Goal: Task Accomplishment & Management: Complete application form

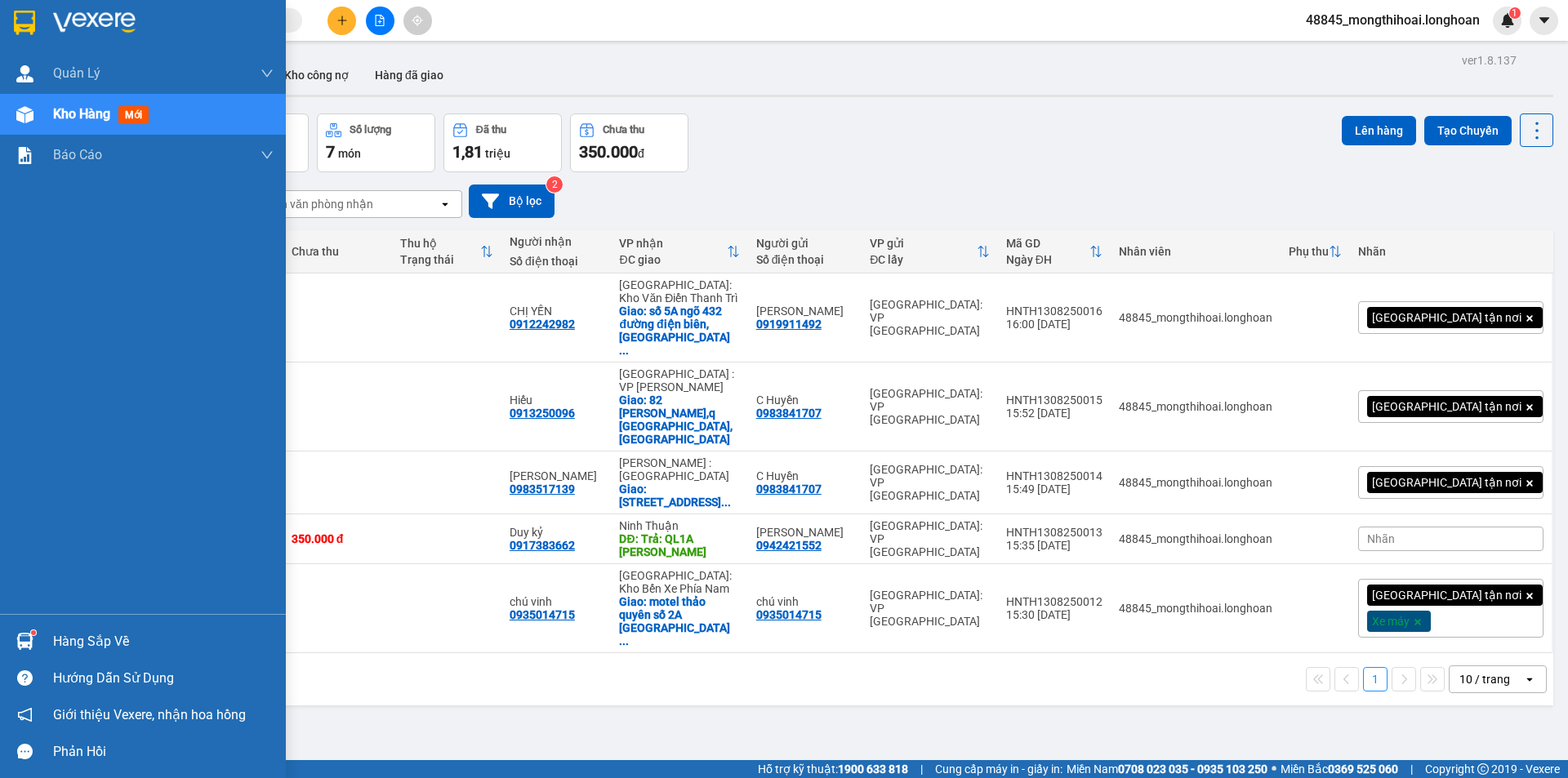
click at [11, 22] on div at bounding box center [24, 22] width 29 height 28
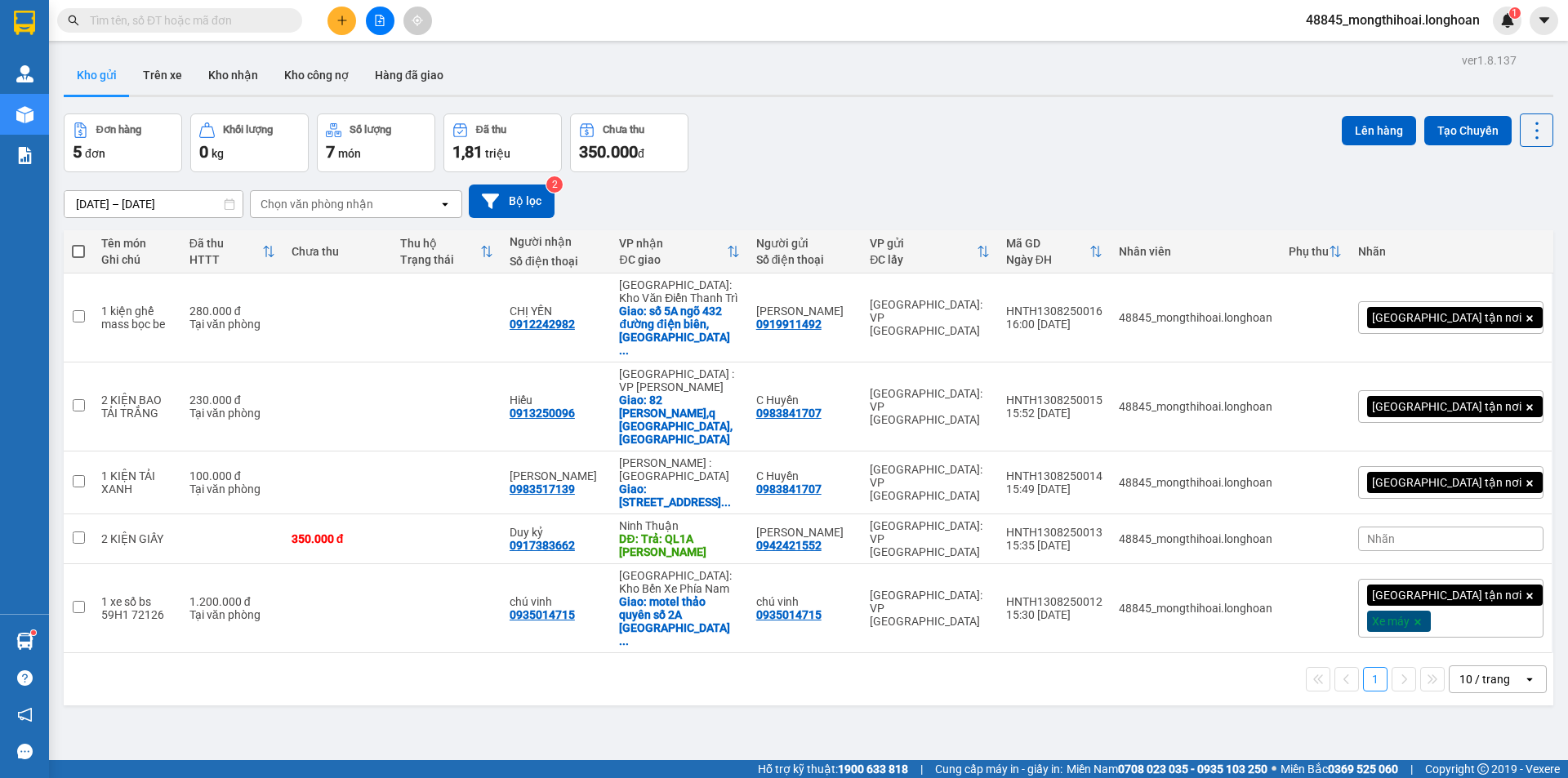
click at [345, 22] on icon "plus" at bounding box center [341, 20] width 11 height 11
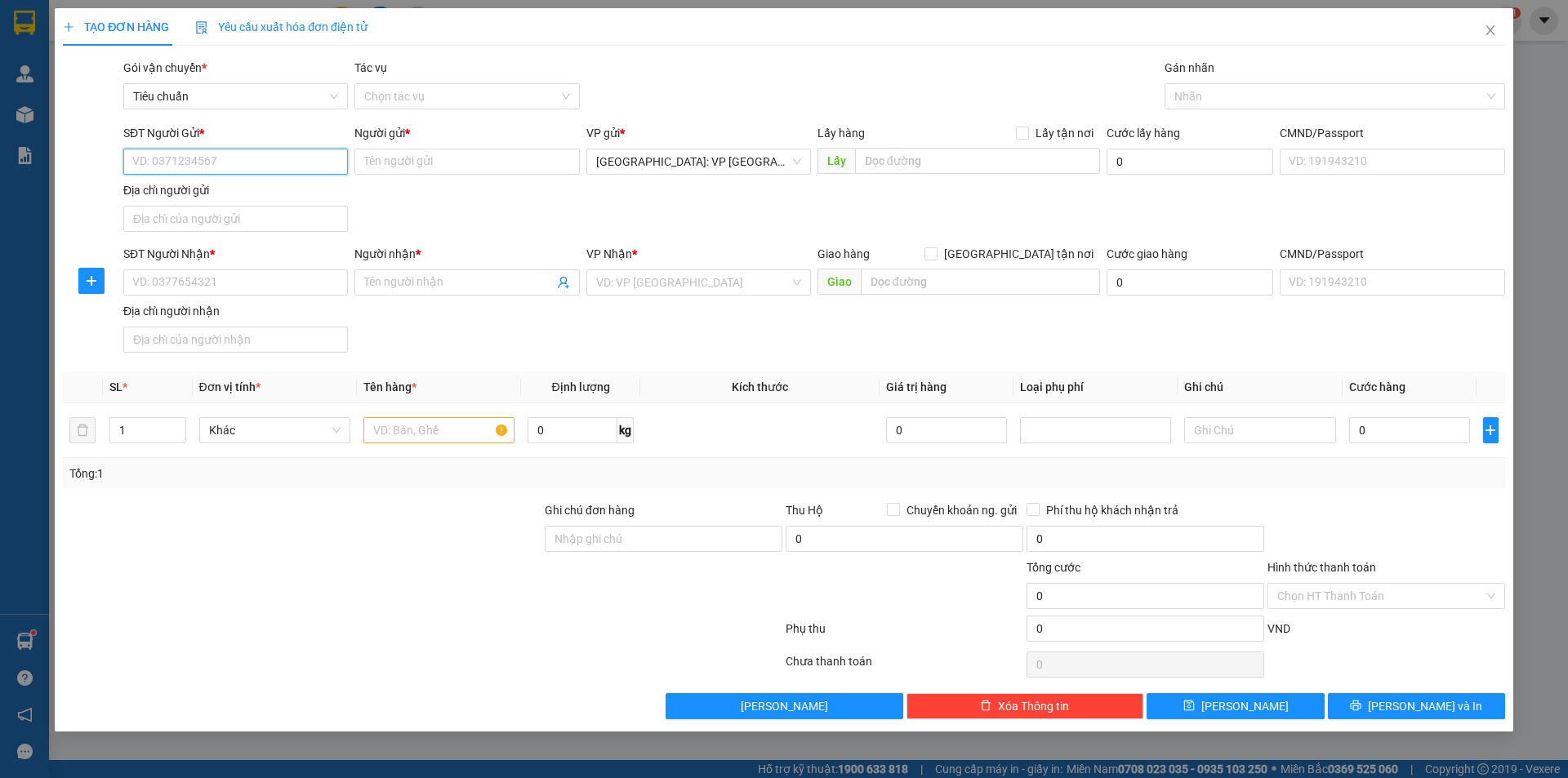
click at [328, 164] on input "SĐT Người Gửi *" at bounding box center [236, 161] width 225 height 26
click at [289, 180] on div "SĐT Người Gửi * VD: 0371234567" at bounding box center [236, 153] width 225 height 57
click at [291, 142] on div "SĐT Người Gửi *" at bounding box center [236, 133] width 225 height 18
click at [291, 149] on input "SĐT Người Gửi *" at bounding box center [236, 161] width 225 height 26
click at [290, 152] on input "SĐT Người Gửi *" at bounding box center [236, 161] width 225 height 26
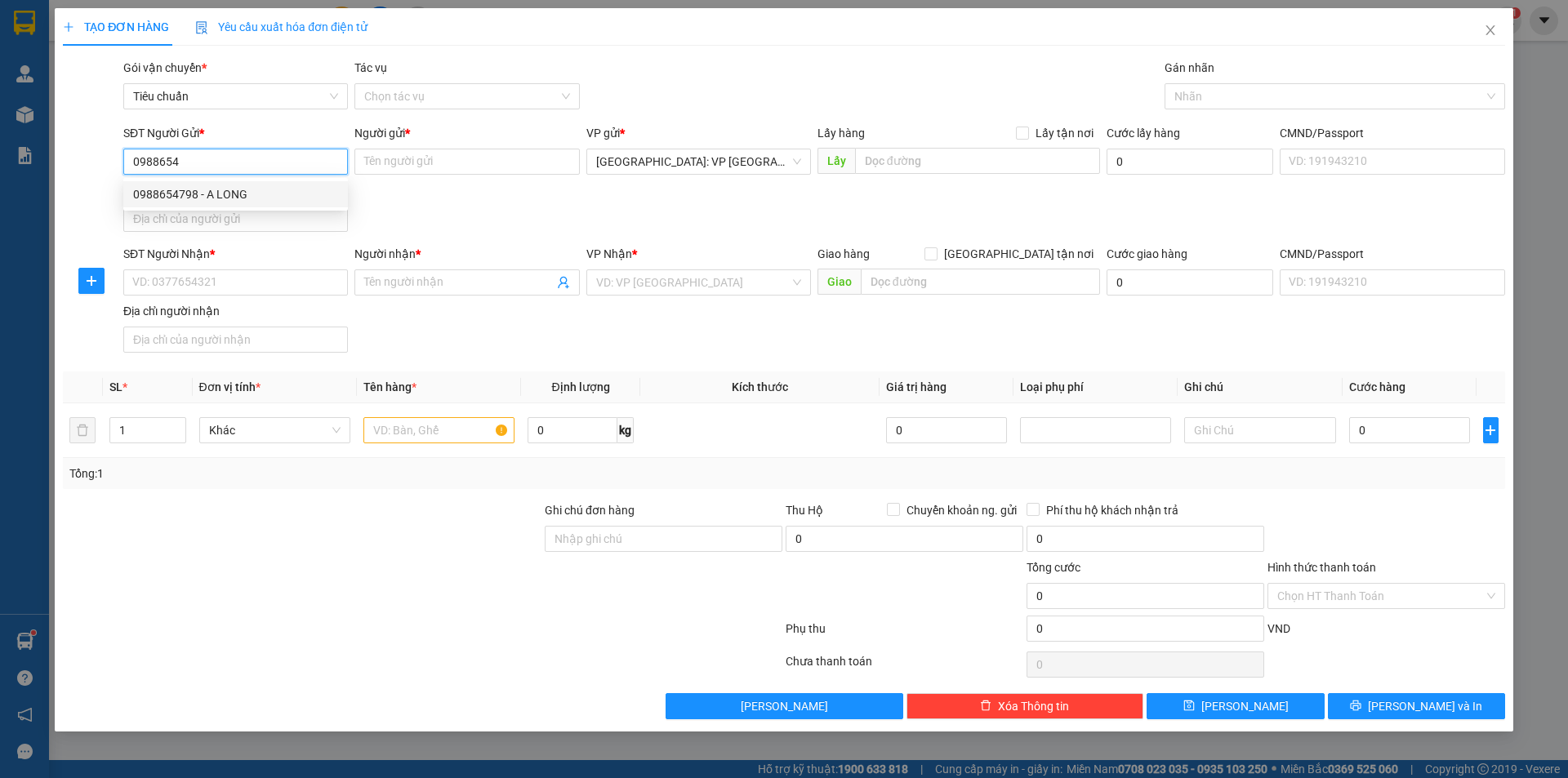
click at [240, 187] on div "0988654798 - A LONG" at bounding box center [235, 194] width 205 height 18
type input "0988654798"
type input "A LONG"
type input "0988654798"
click at [270, 265] on div "SĐT Người Nhận *" at bounding box center [236, 257] width 225 height 24
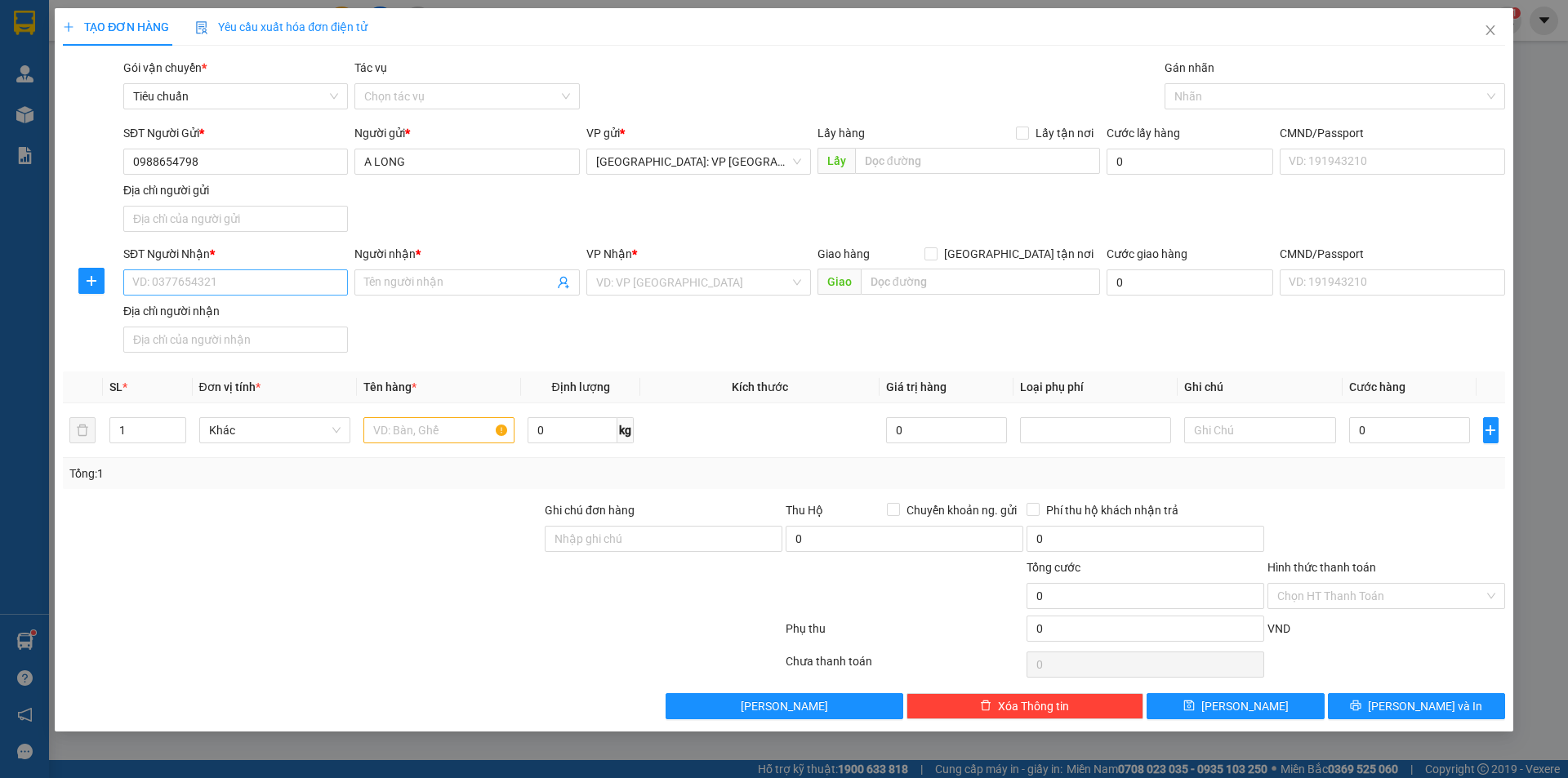
drag, startPoint x: 262, startPoint y: 299, endPoint x: 251, endPoint y: 276, distance: 25.5
click at [251, 277] on div "SĐT Người Nhận * VD: 0377654321" at bounding box center [236, 274] width 225 height 57
click at [247, 275] on input "SĐT Người Nhận *" at bounding box center [236, 282] width 225 height 26
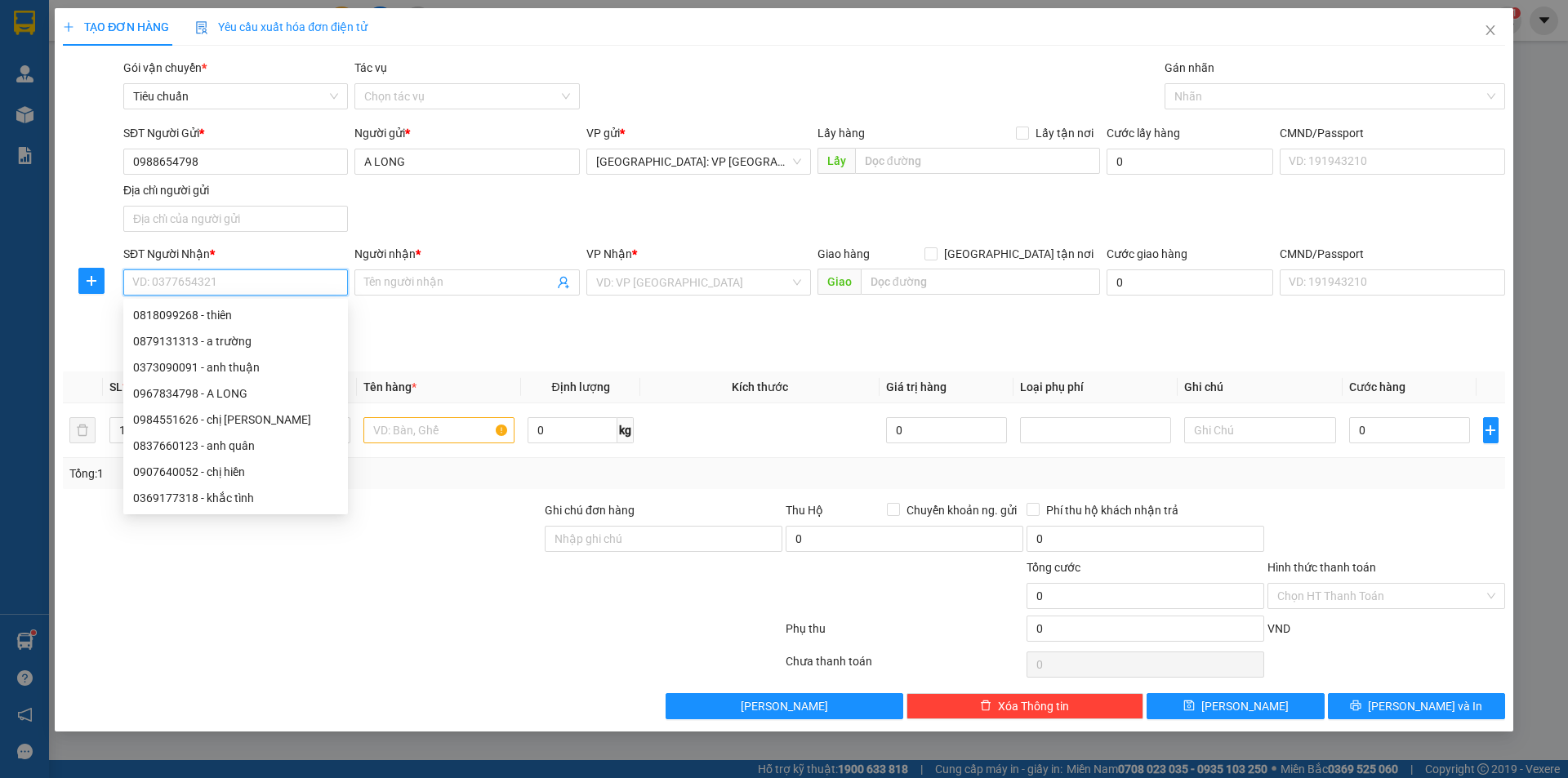
click at [255, 286] on input "SĐT Người Nhận *" at bounding box center [236, 282] width 225 height 26
click at [255, 288] on input "SĐT Người Nhận *" at bounding box center [236, 282] width 225 height 26
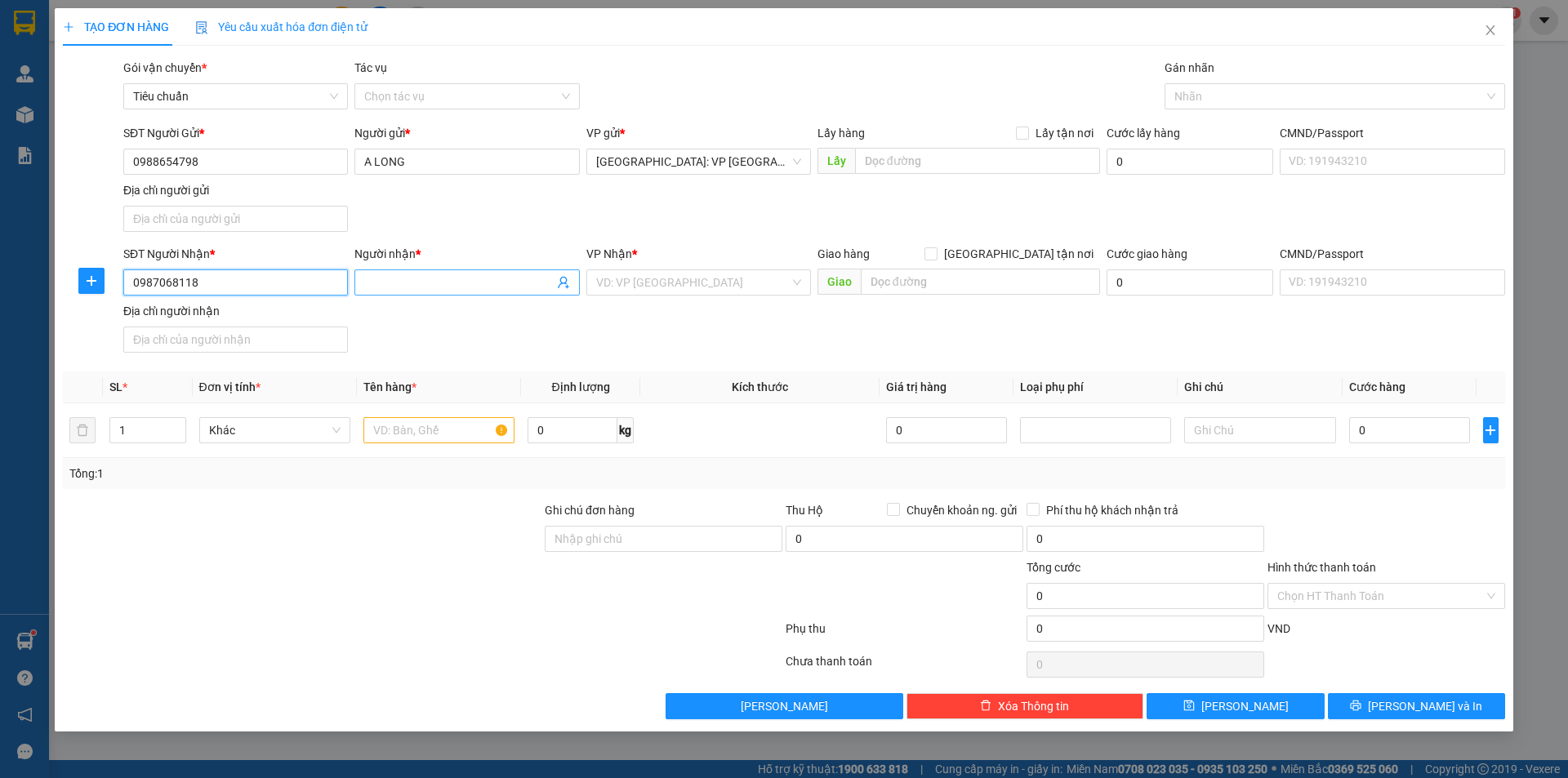
type input "0987068118"
click at [387, 290] on input "Người nhận *" at bounding box center [459, 282] width 188 height 18
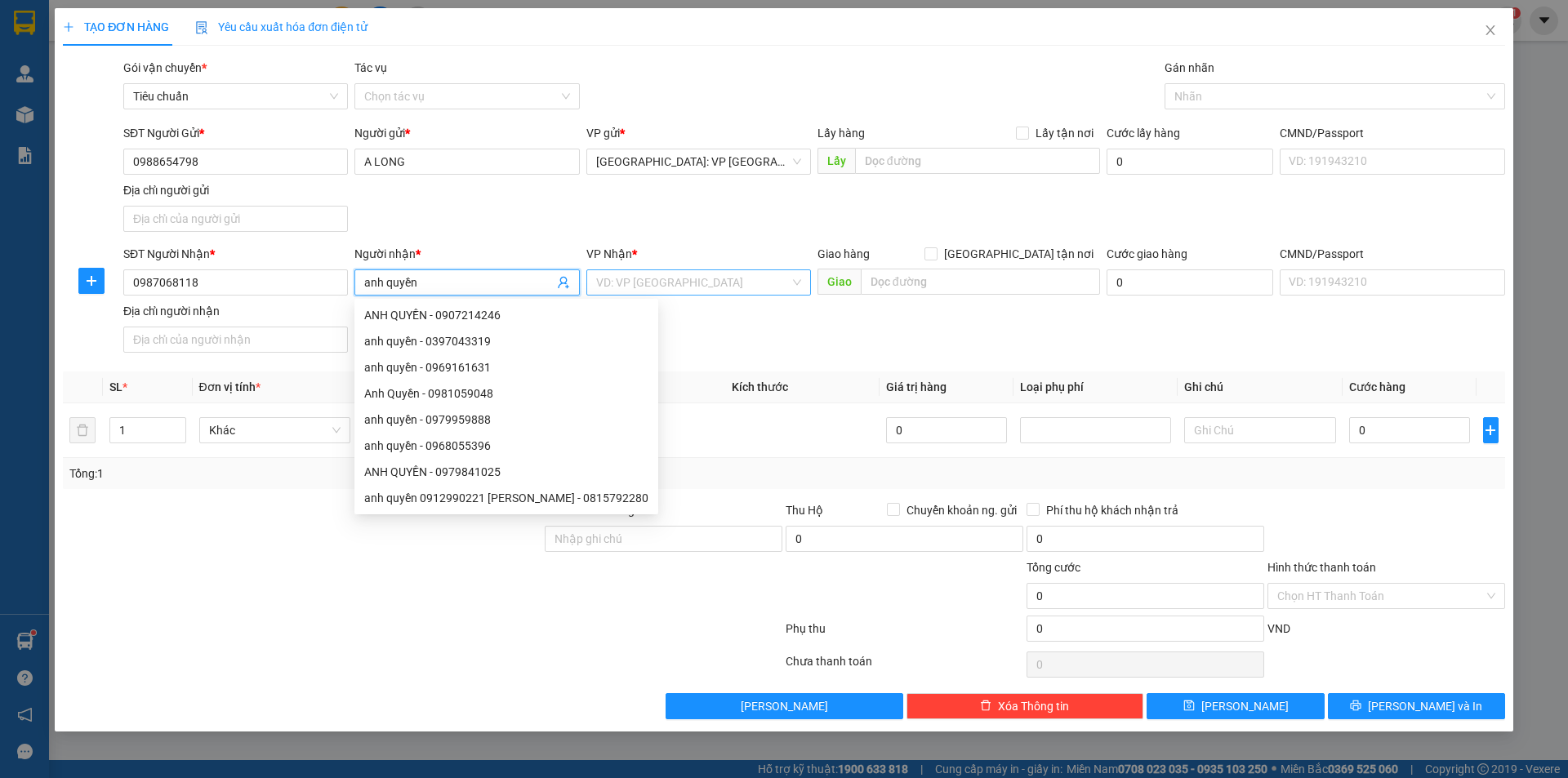
type input "anh quyền"
click at [767, 288] on input "search" at bounding box center [693, 282] width 194 height 24
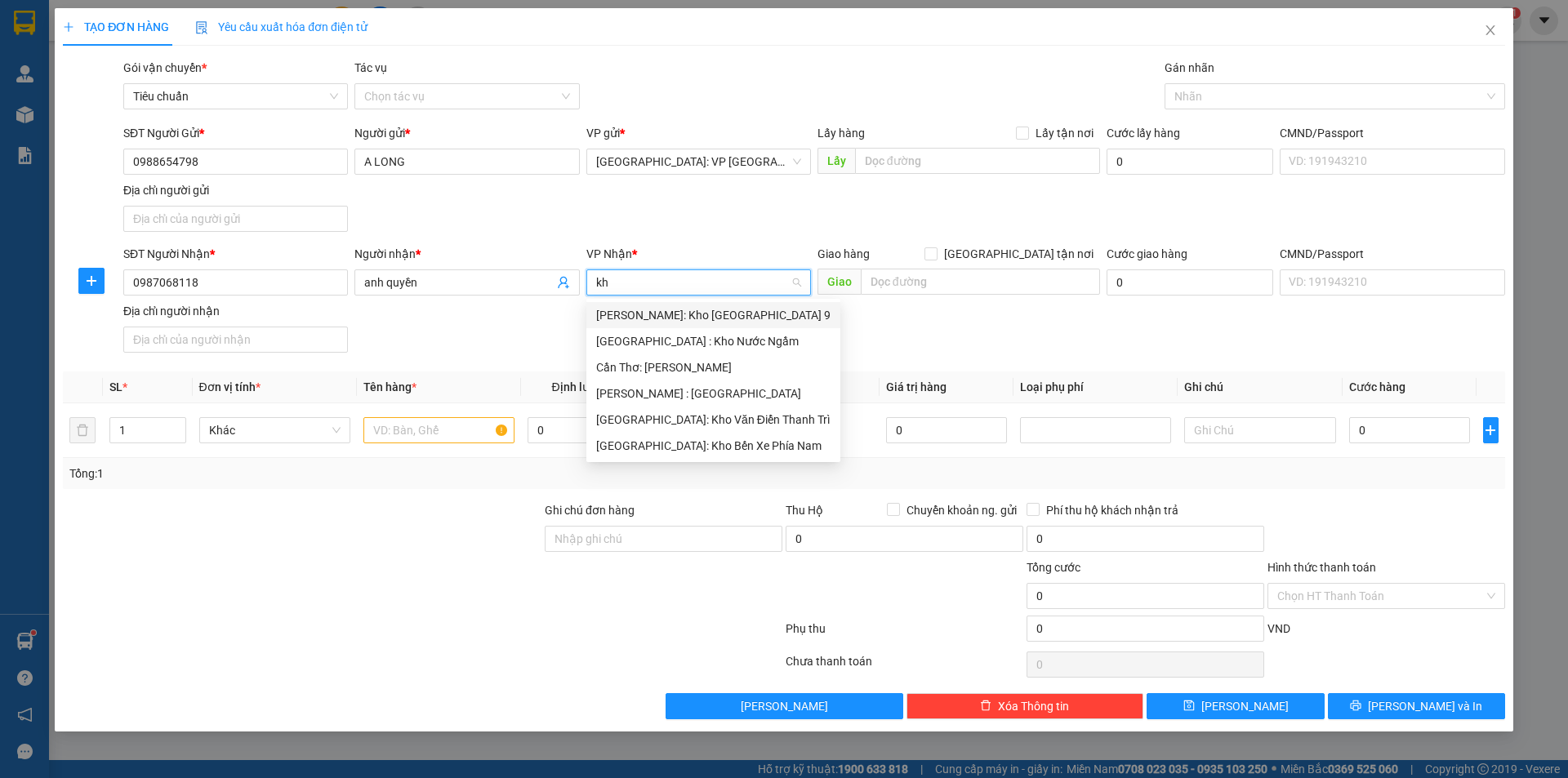
type input "k"
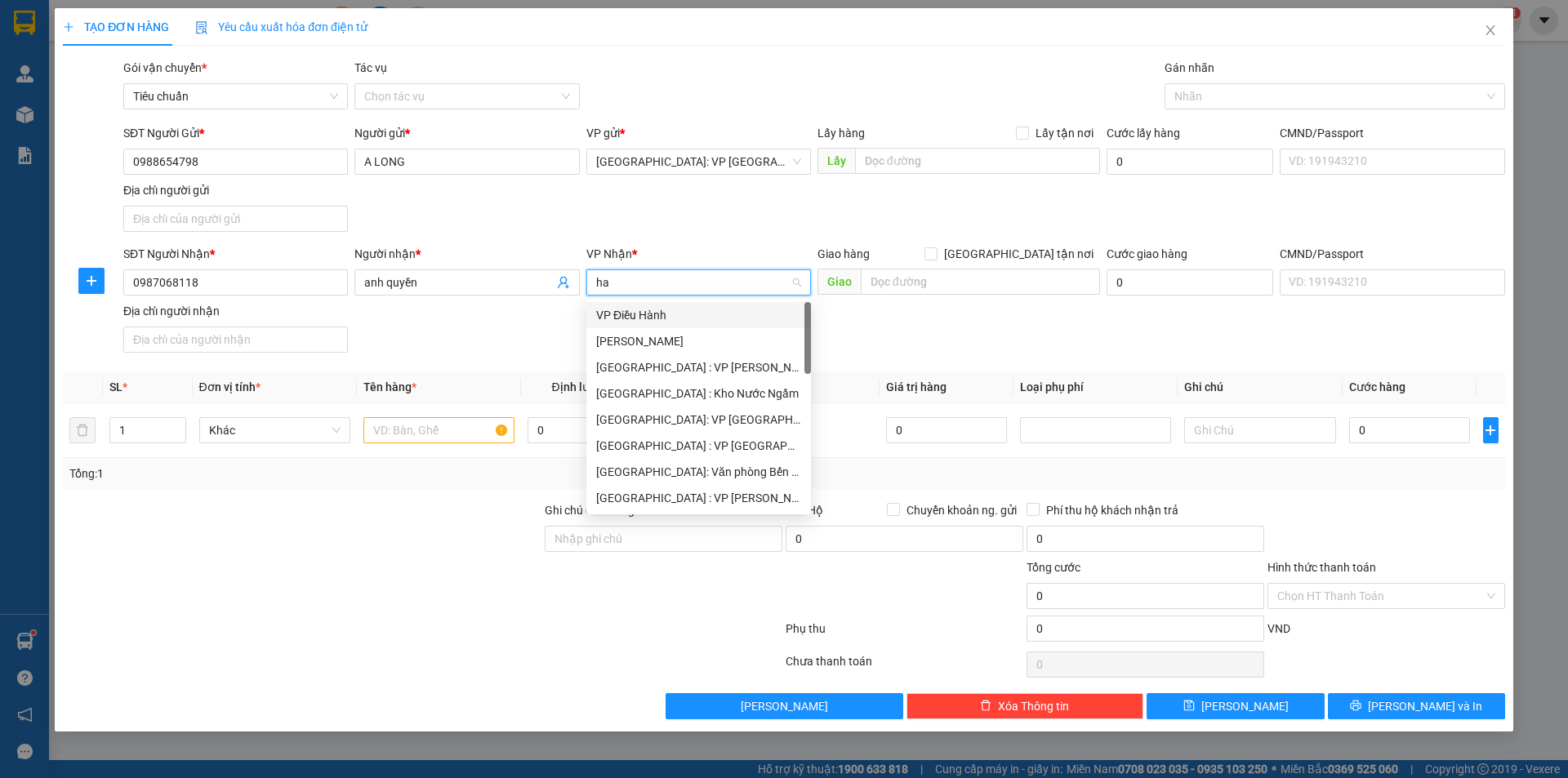
type input "hai"
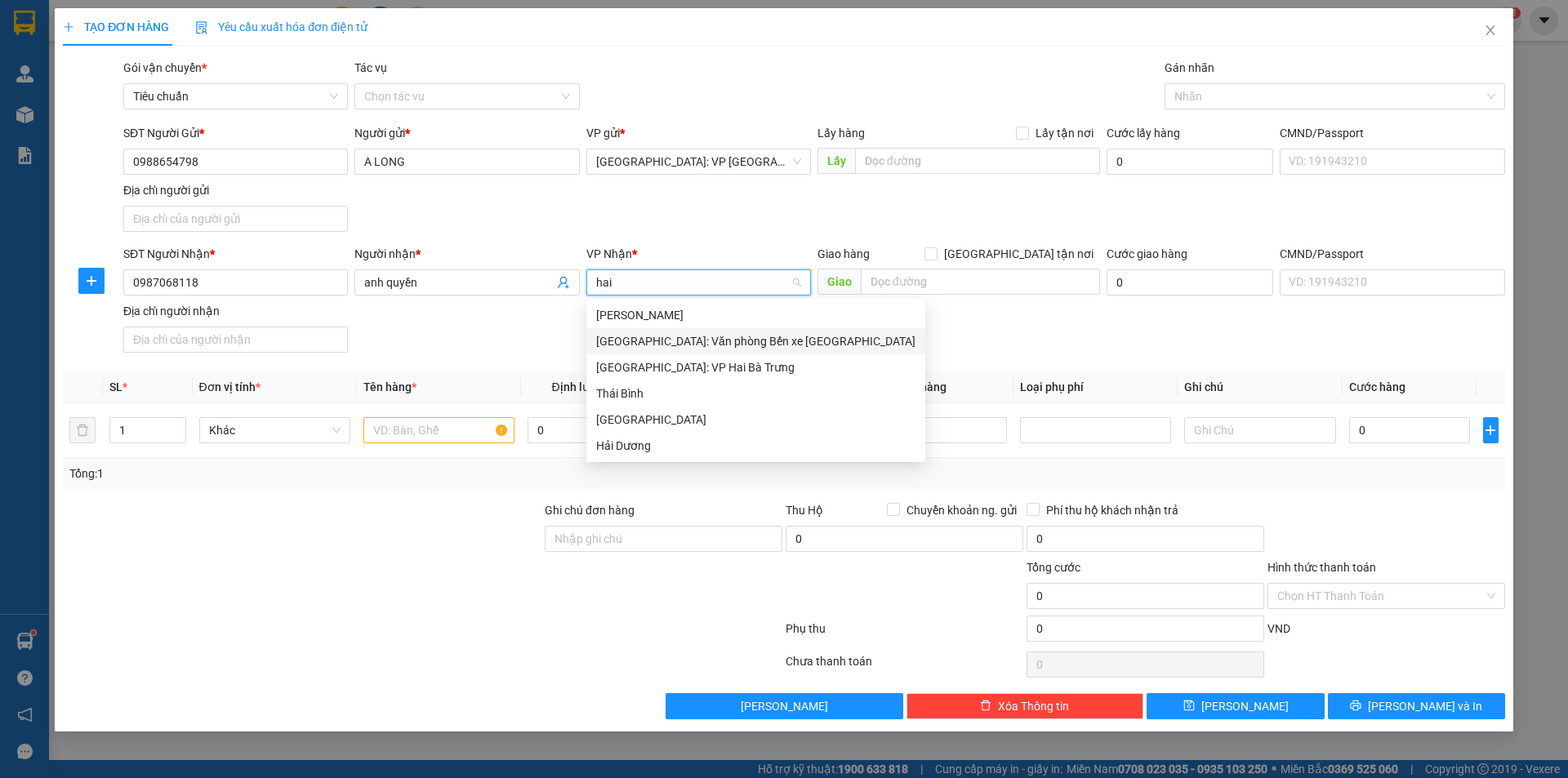
click at [750, 339] on div "[GEOGRAPHIC_DATA]: Văn phòng Bến xe [GEOGRAPHIC_DATA]" at bounding box center [756, 341] width 320 height 18
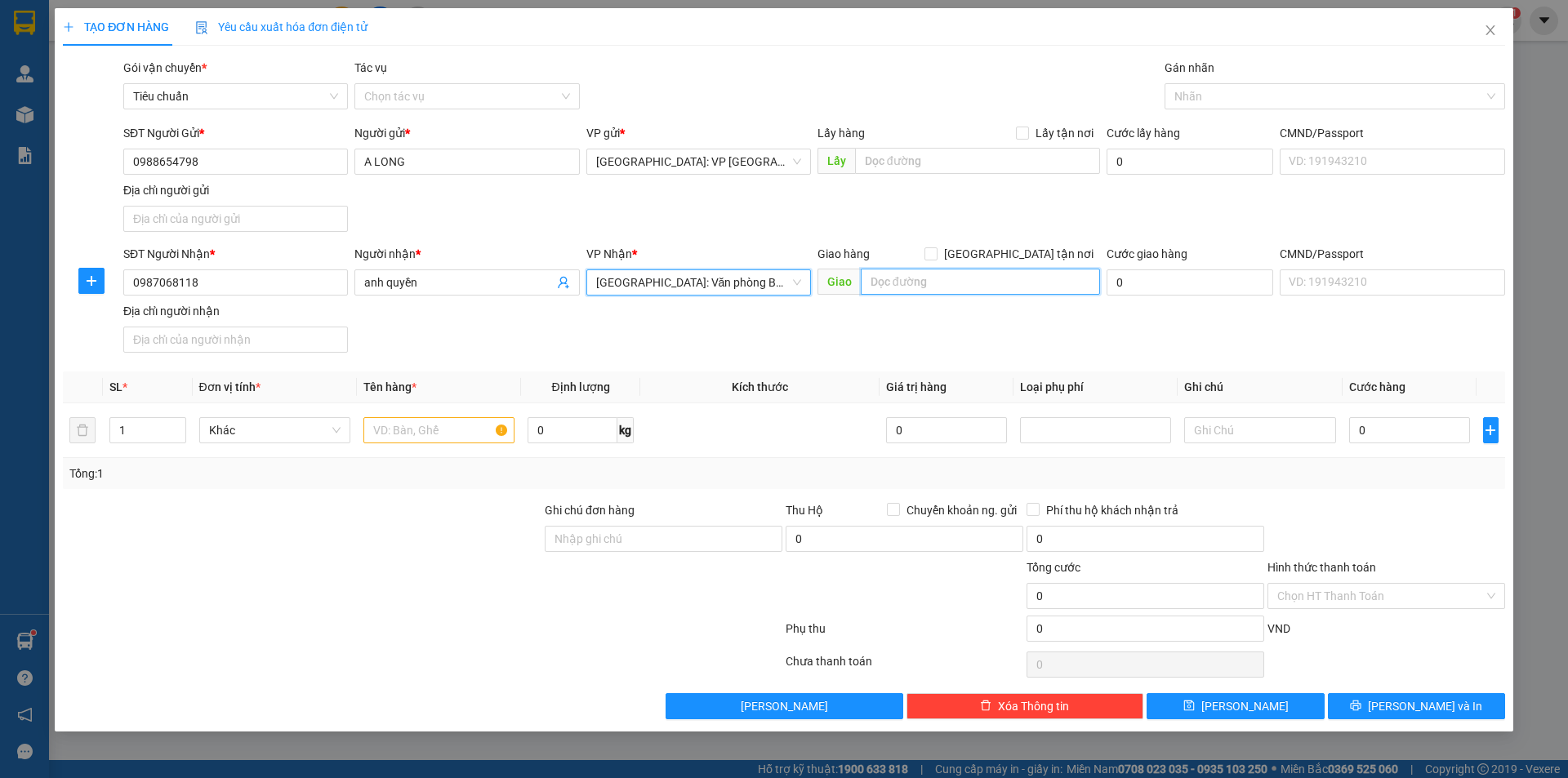
click at [905, 275] on input "text" at bounding box center [980, 281] width 239 height 26
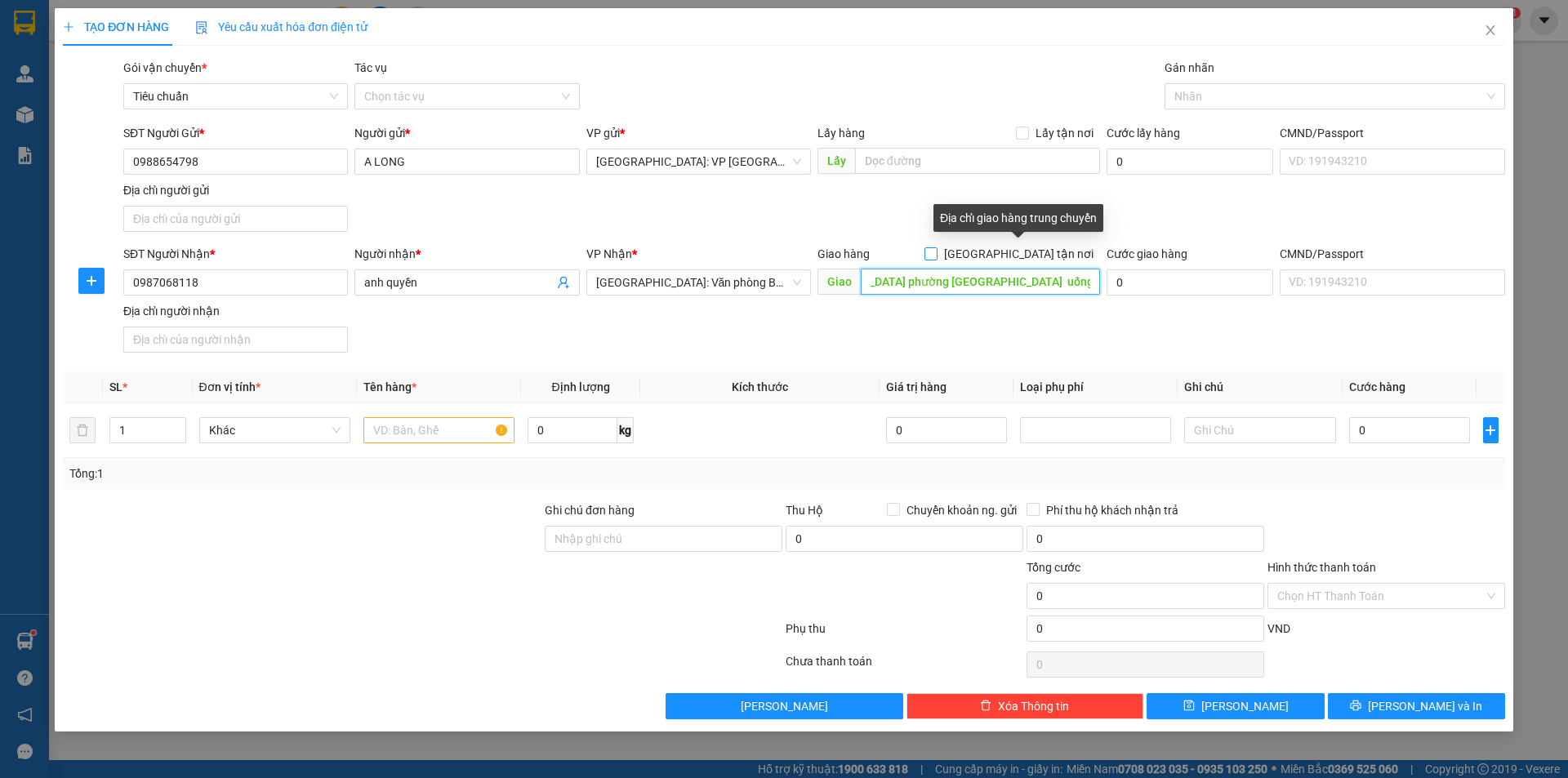
type input "14A khu [GEOGRAPHIC_DATA] phường [GEOGRAPHIC_DATA] uống [GEOGRAPHIC_DATA]"
click at [936, 254] on input "[GEOGRAPHIC_DATA] tận nơi" at bounding box center [930, 252] width 11 height 11
checkbox input "true"
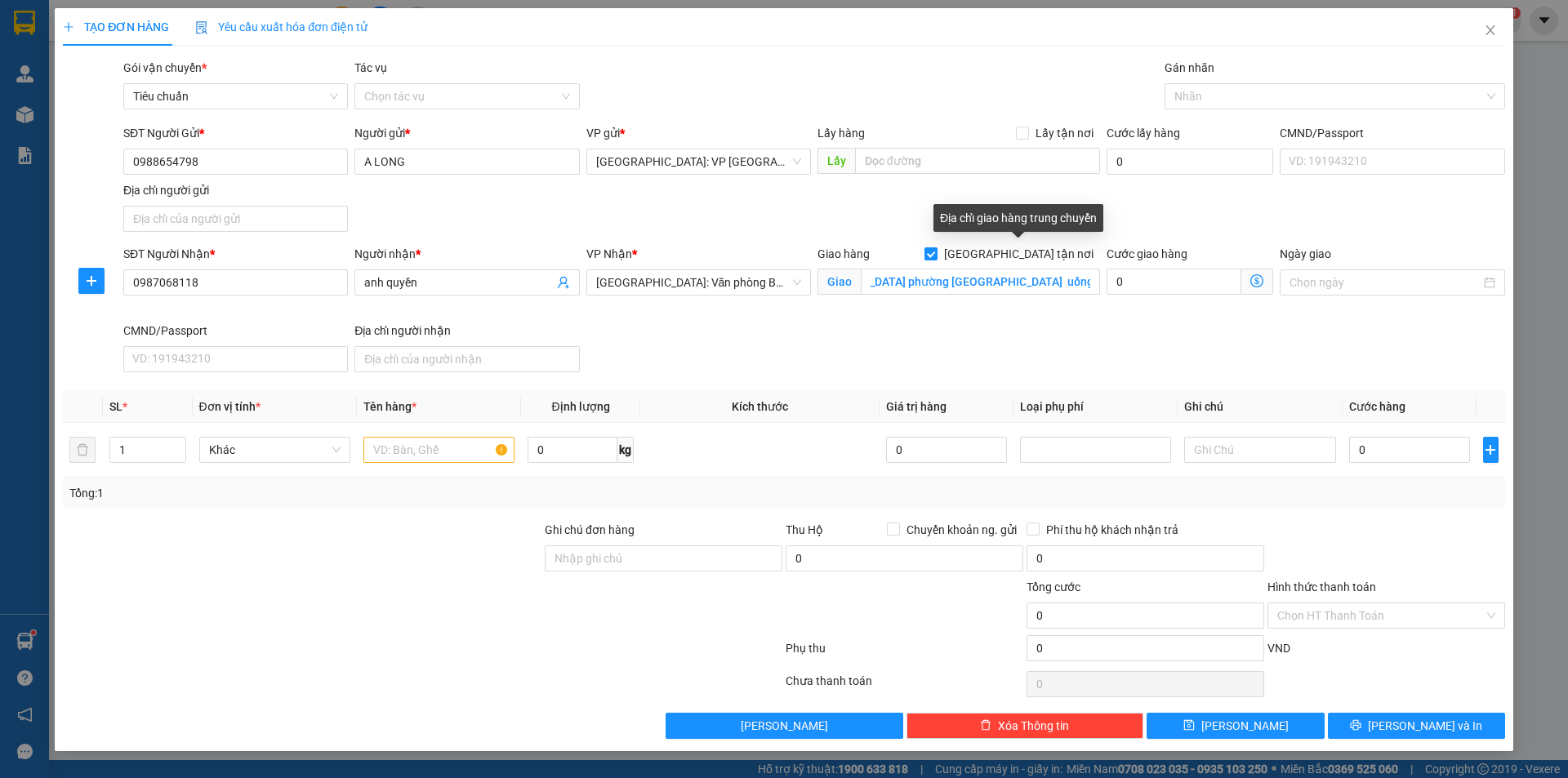
scroll to position [0, 0]
click at [1207, 98] on div at bounding box center [1327, 96] width 316 height 20
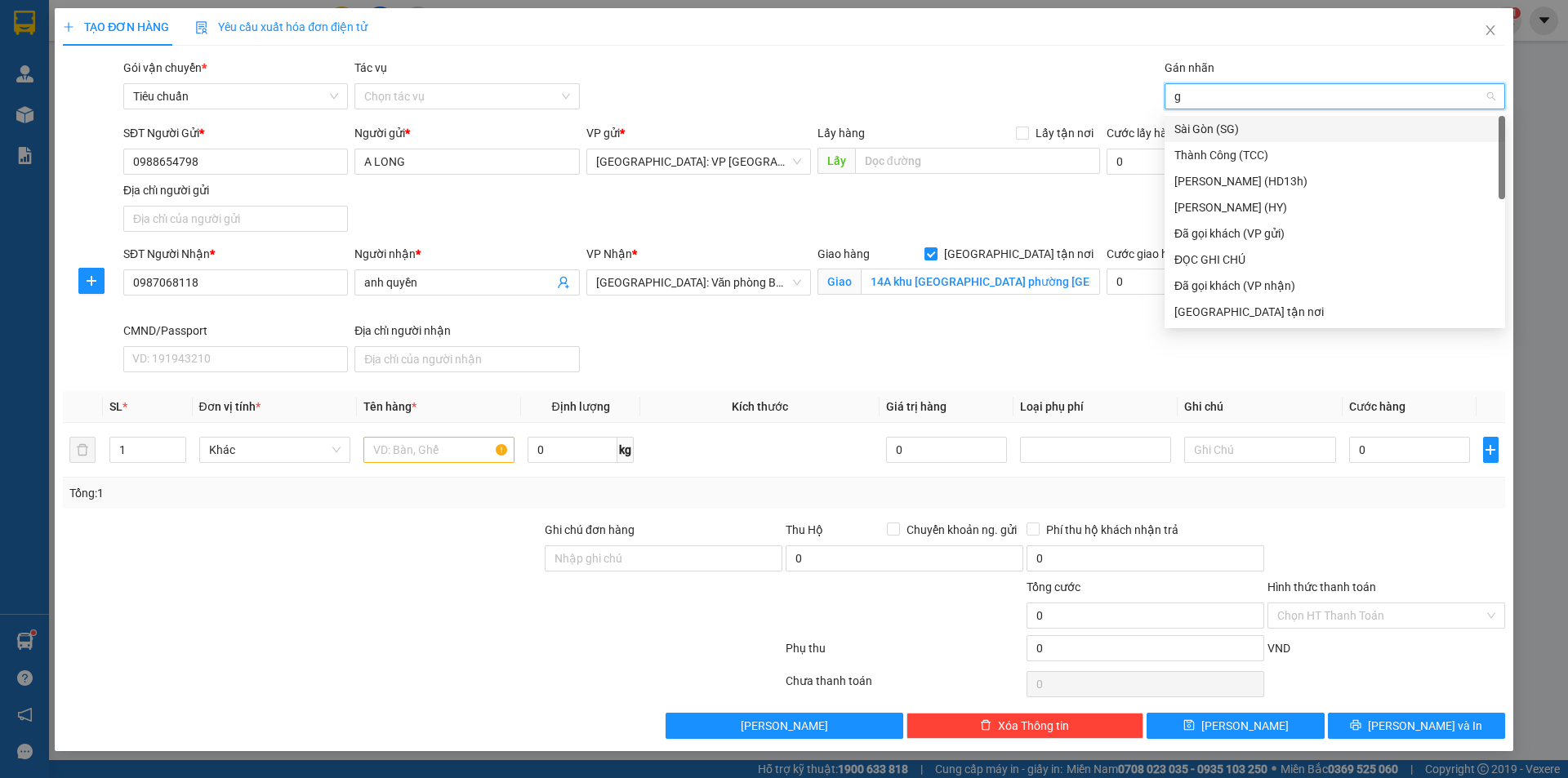
type input "gi"
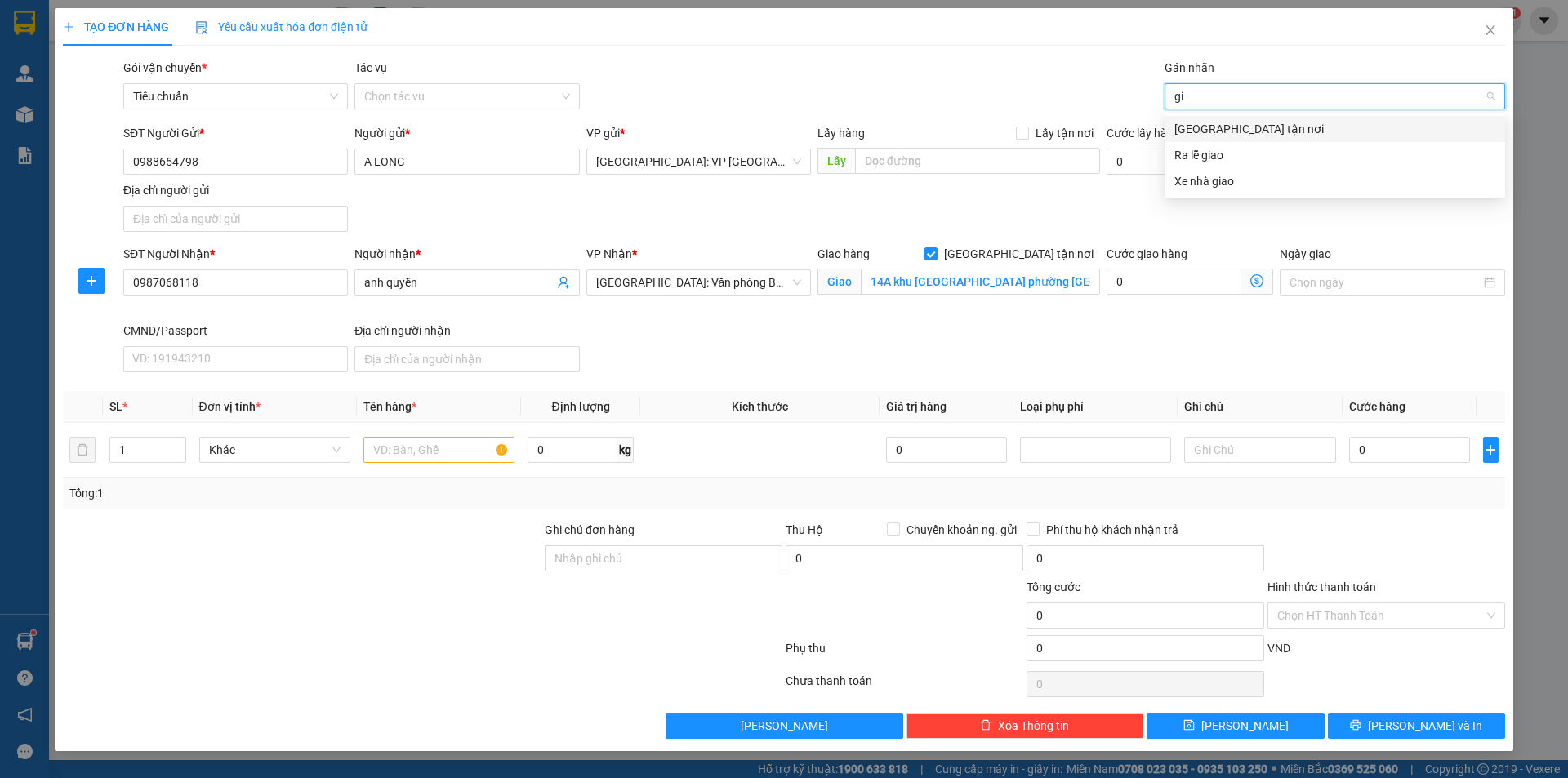
click at [1216, 125] on div "[GEOGRAPHIC_DATA] tận nơi" at bounding box center [1334, 129] width 321 height 18
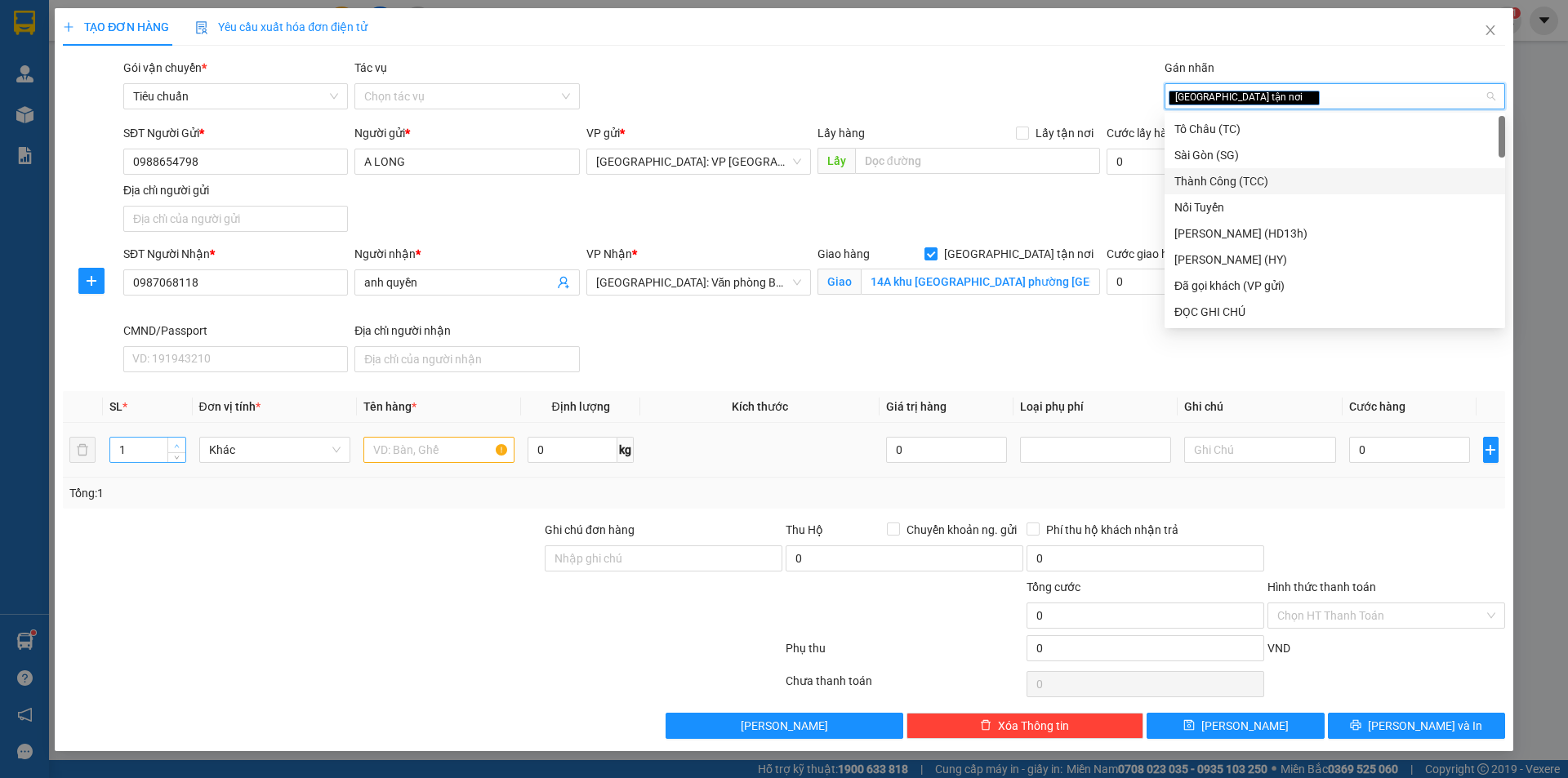
type input "2"
click at [175, 440] on span "up" at bounding box center [176, 445] width 10 height 9
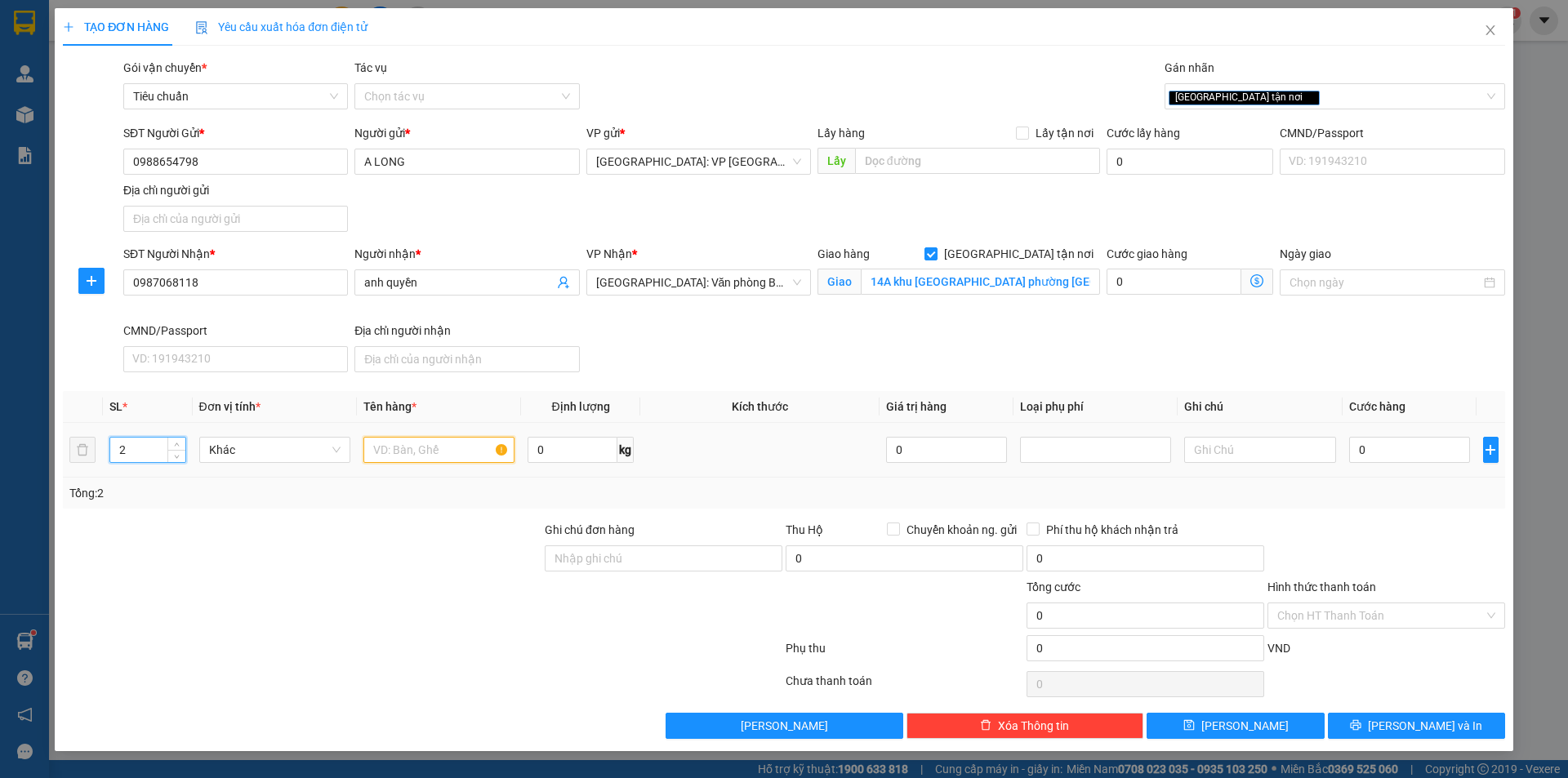
click at [424, 458] on input "text" at bounding box center [439, 450] width 151 height 26
type input "2 kiện bọc inlong đen"
click at [1387, 448] on input "0" at bounding box center [1410, 450] width 122 height 26
type input "1"
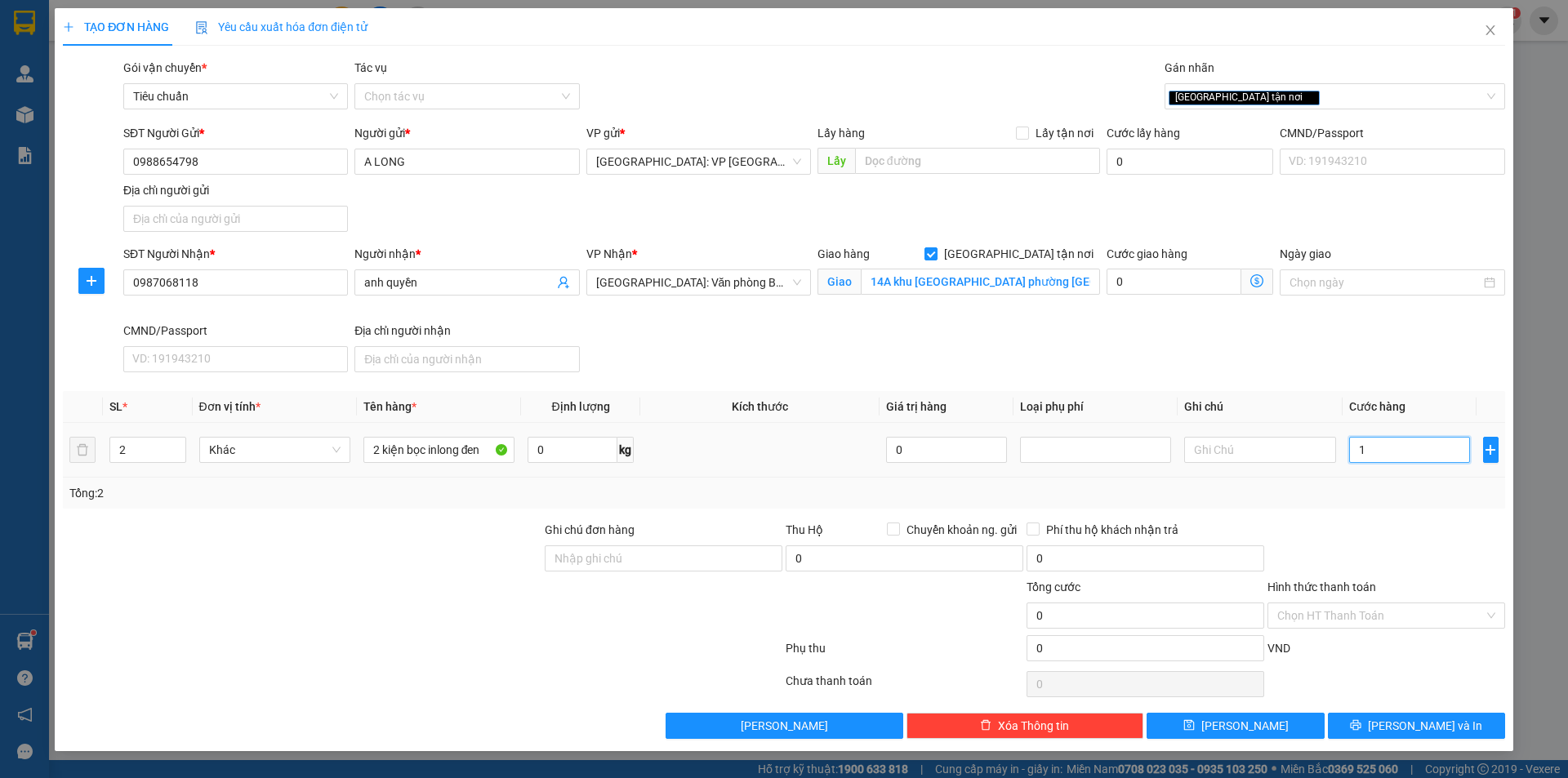
type input "1"
type input "15"
type input "150"
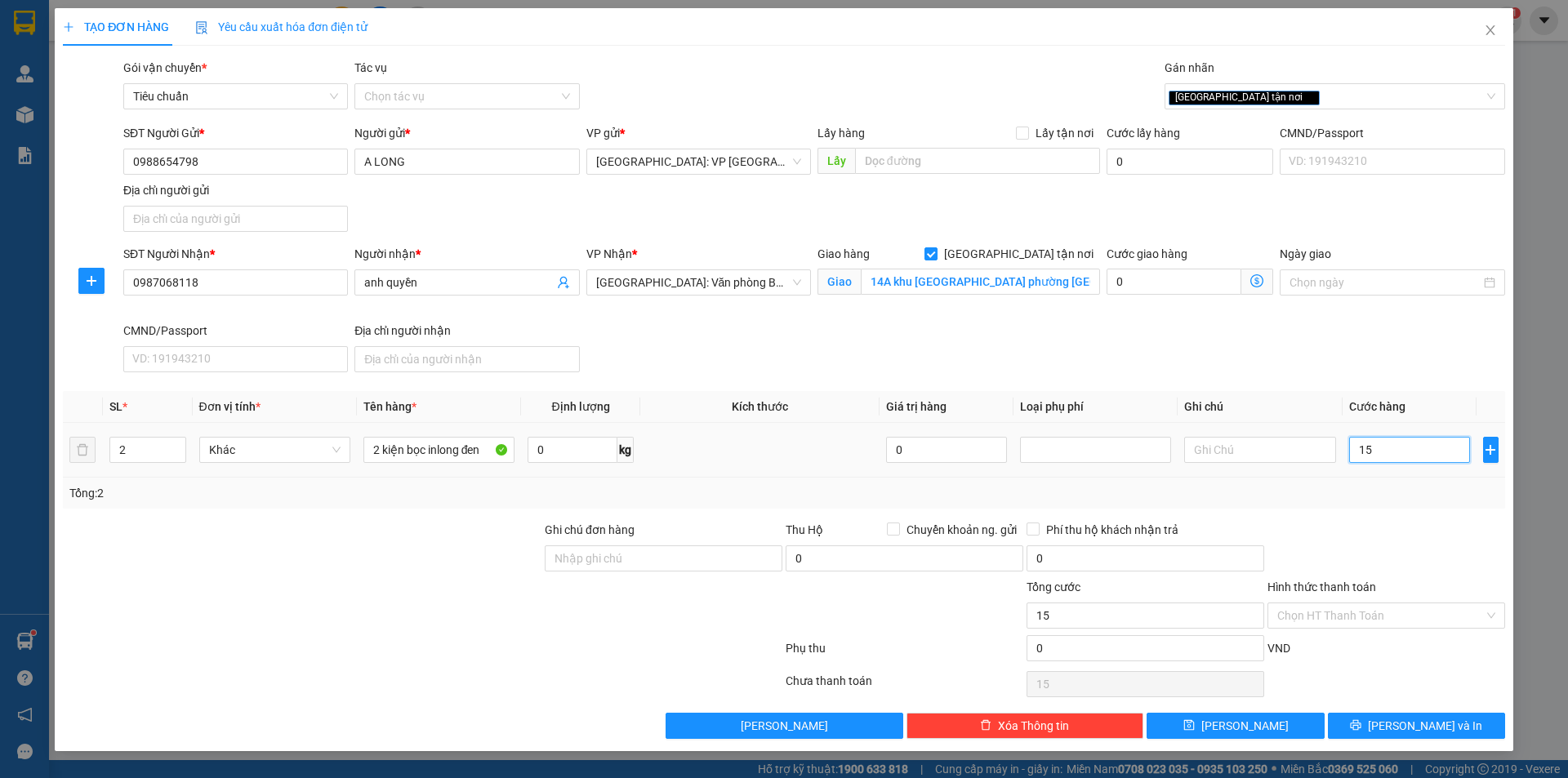
type input "150"
type input "1.500"
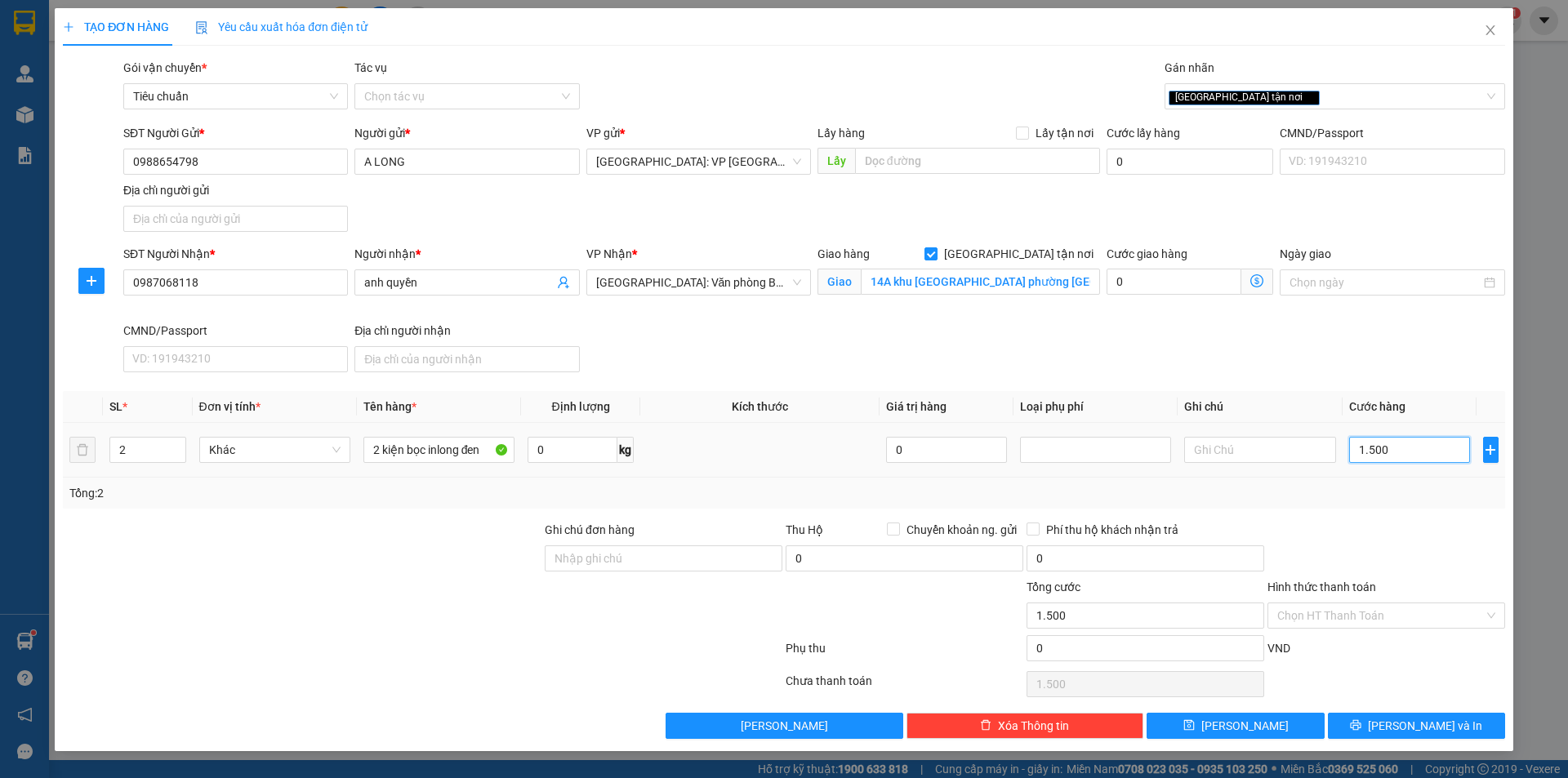
type input "15.000"
type input "150.000"
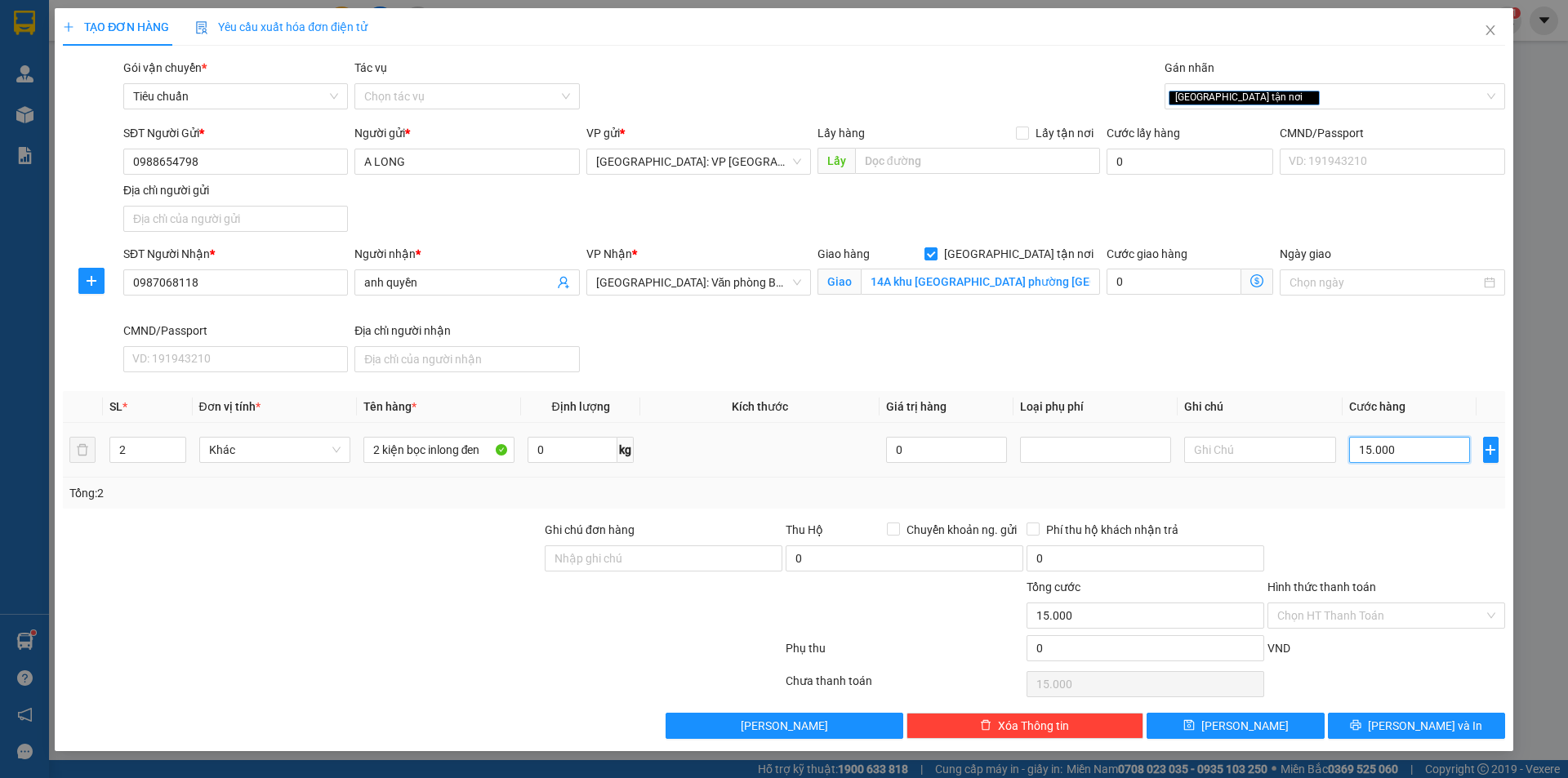
type input "150.000"
click at [1418, 733] on span "[PERSON_NAME] và In" at bounding box center [1425, 725] width 114 height 18
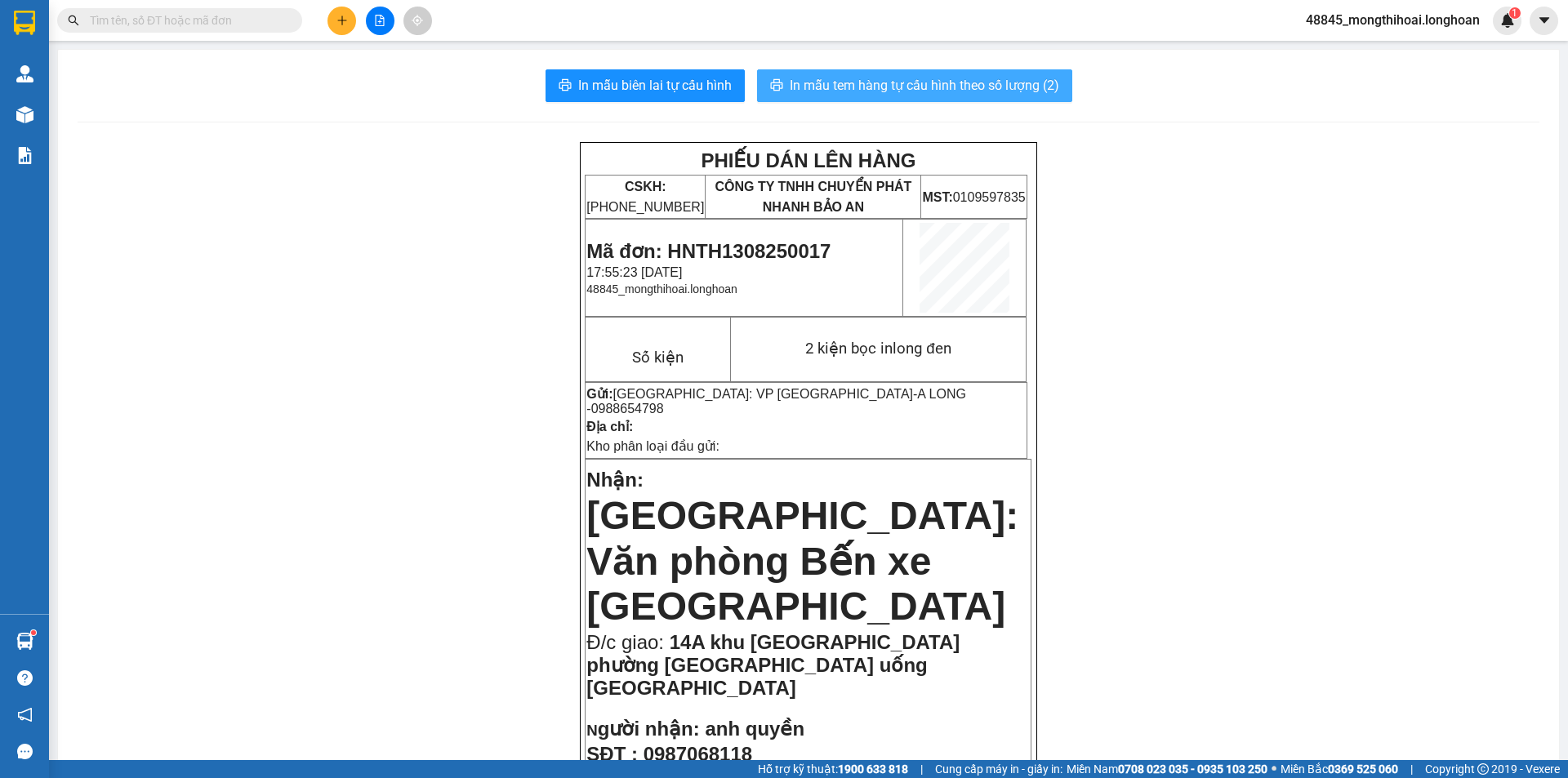
click at [902, 79] on span "In mẫu tem hàng tự cấu hình theo số lượng (2)" at bounding box center [924, 85] width 270 height 21
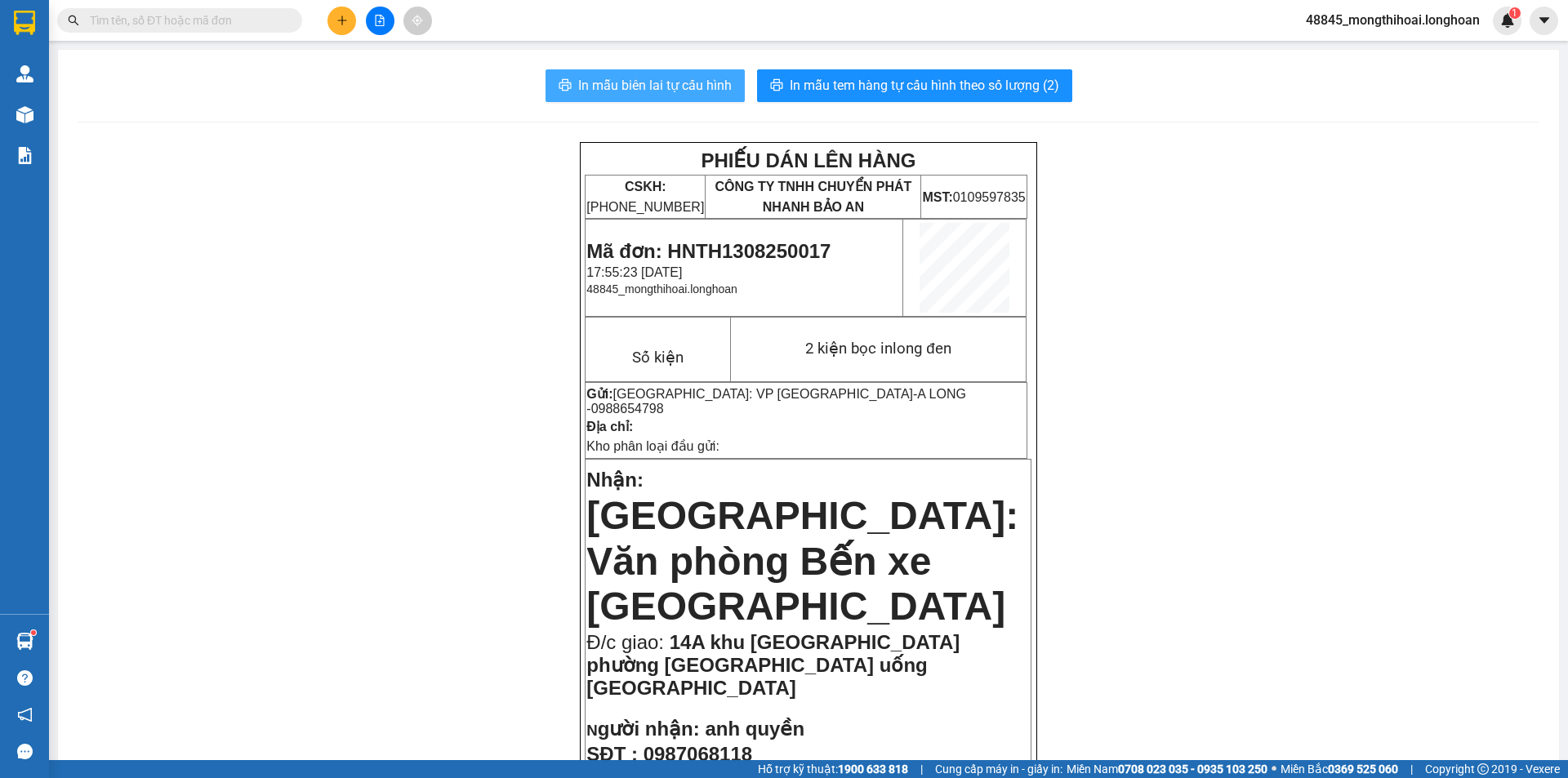
click at [683, 83] on span "In mẫu biên lai tự cấu hình" at bounding box center [655, 85] width 154 height 21
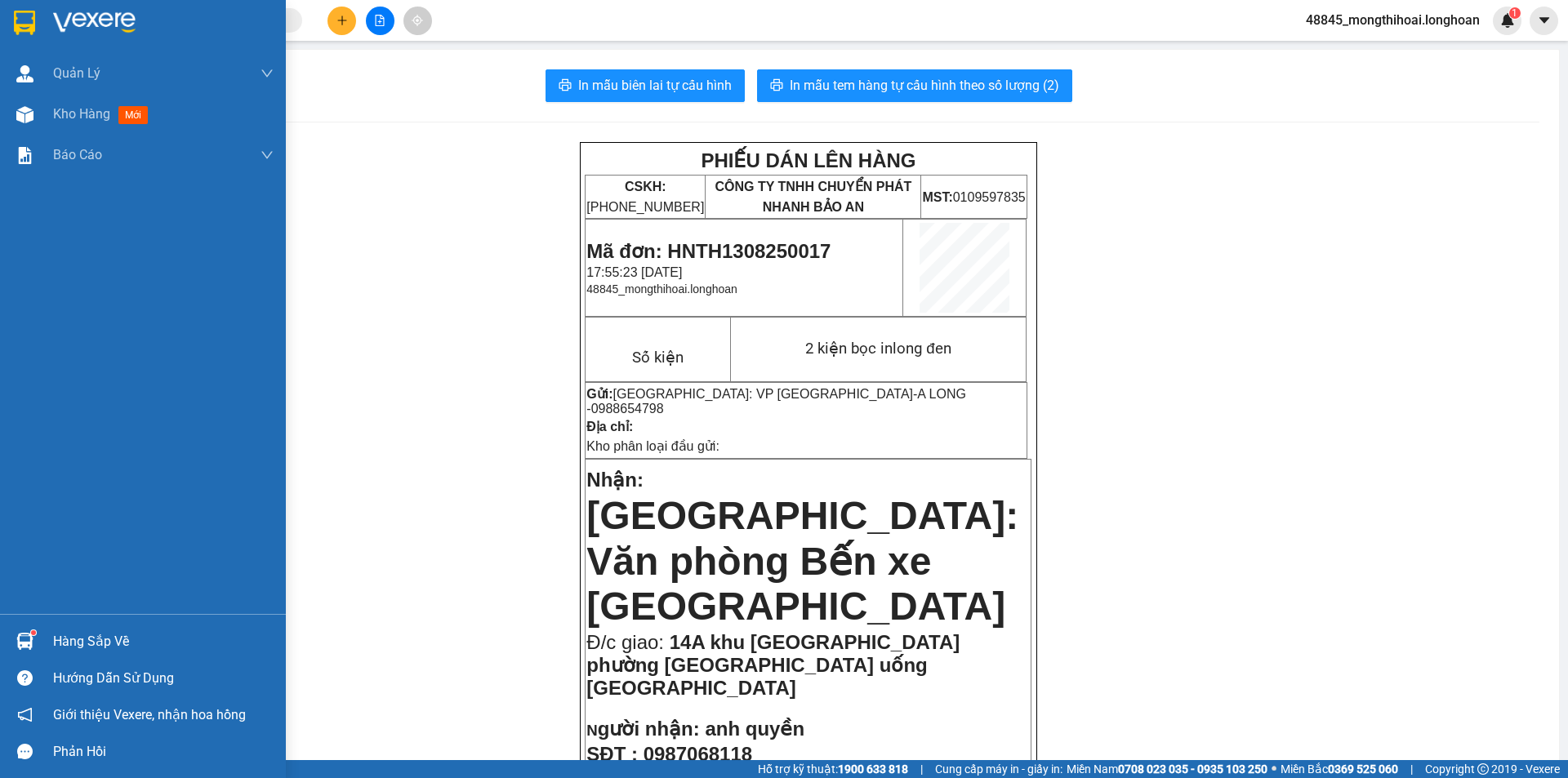
click at [0, 22] on div at bounding box center [143, 26] width 286 height 53
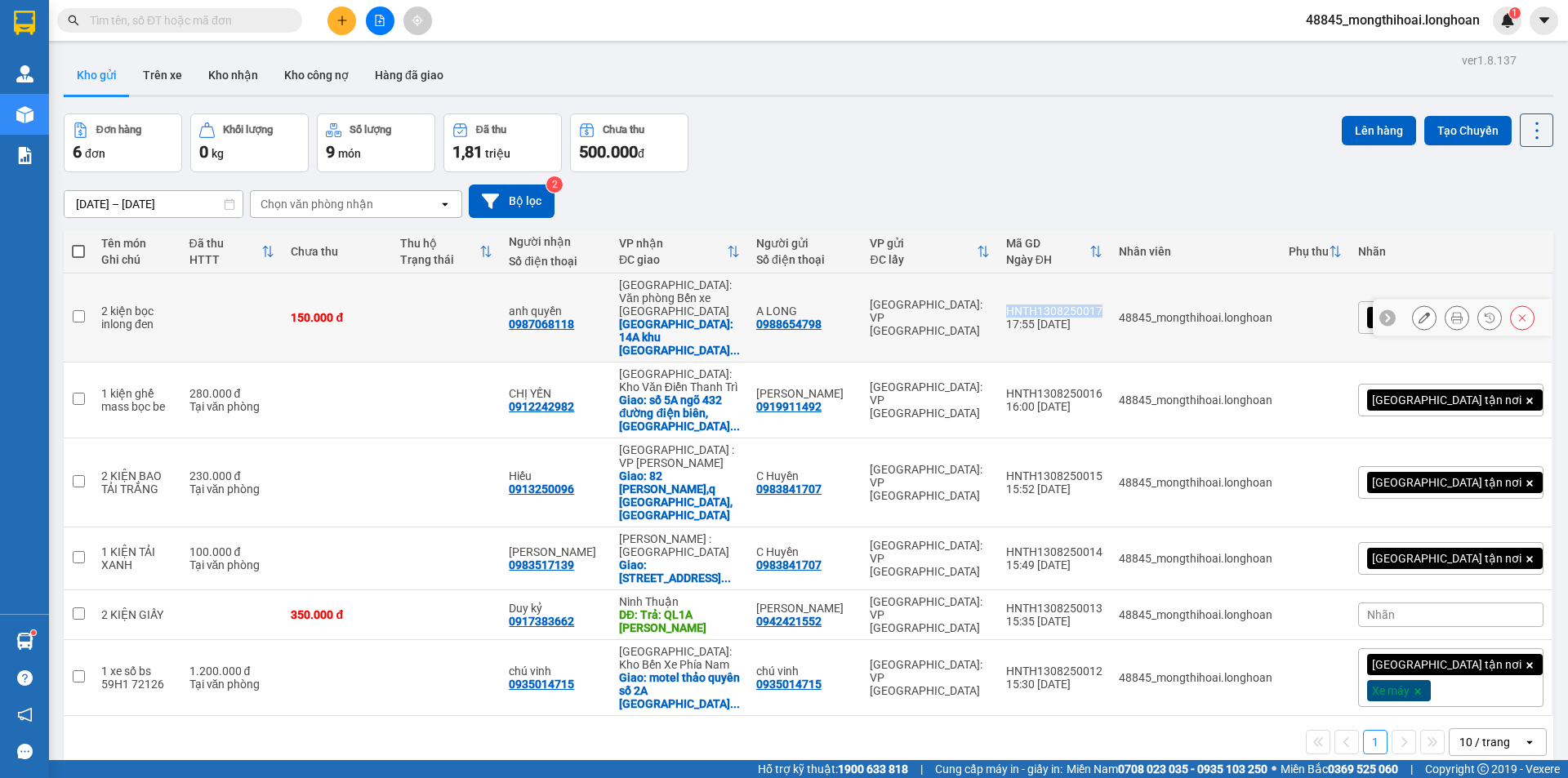
drag, startPoint x: 1082, startPoint y: 287, endPoint x: 1182, endPoint y: 302, distance: 101.1
click at [1111, 302] on td "HNTH1308250017 17:55 [DATE]" at bounding box center [1054, 318] width 112 height 89
checkbox input "true"
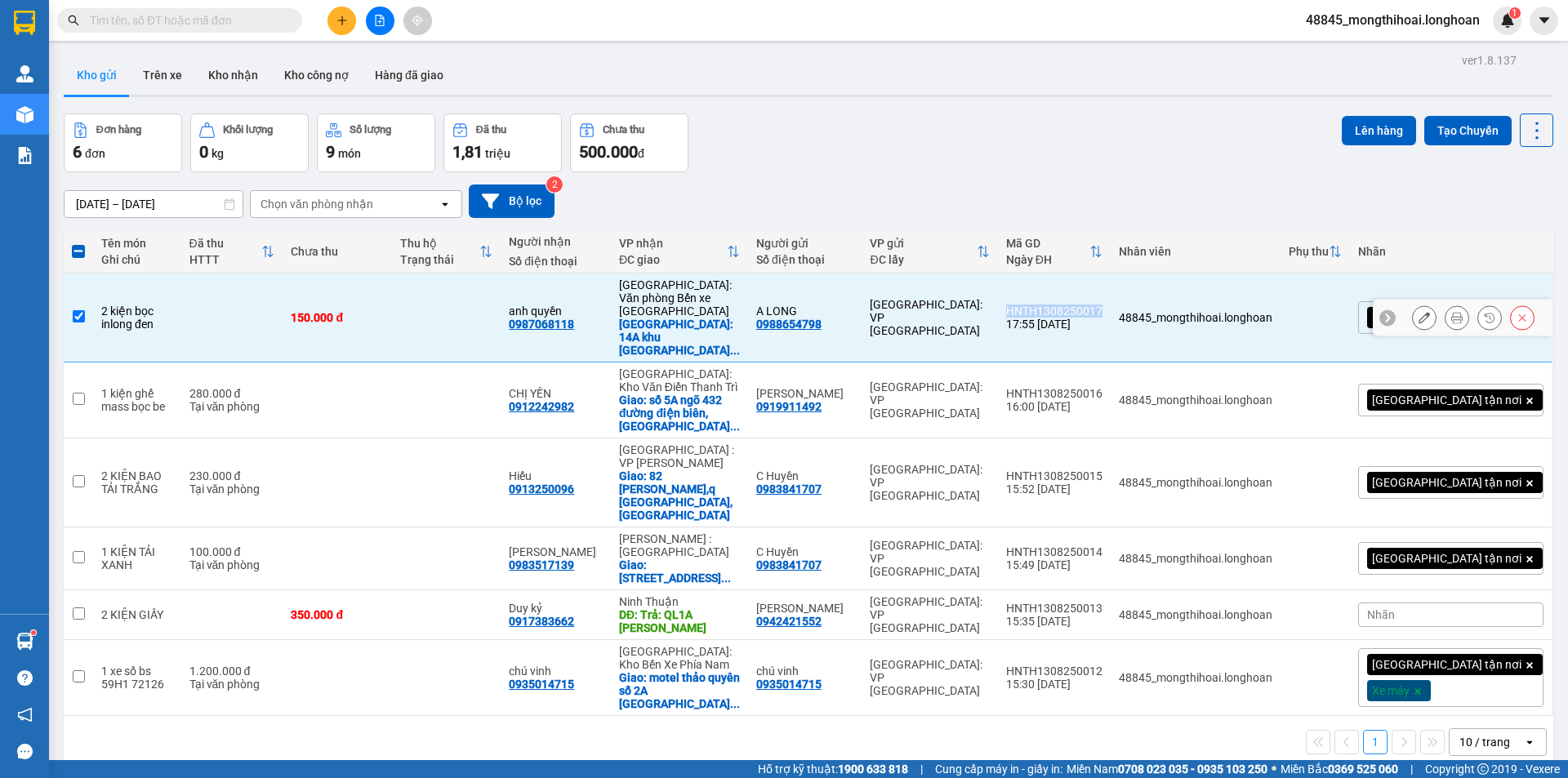
copy div "HNTH1308250017"
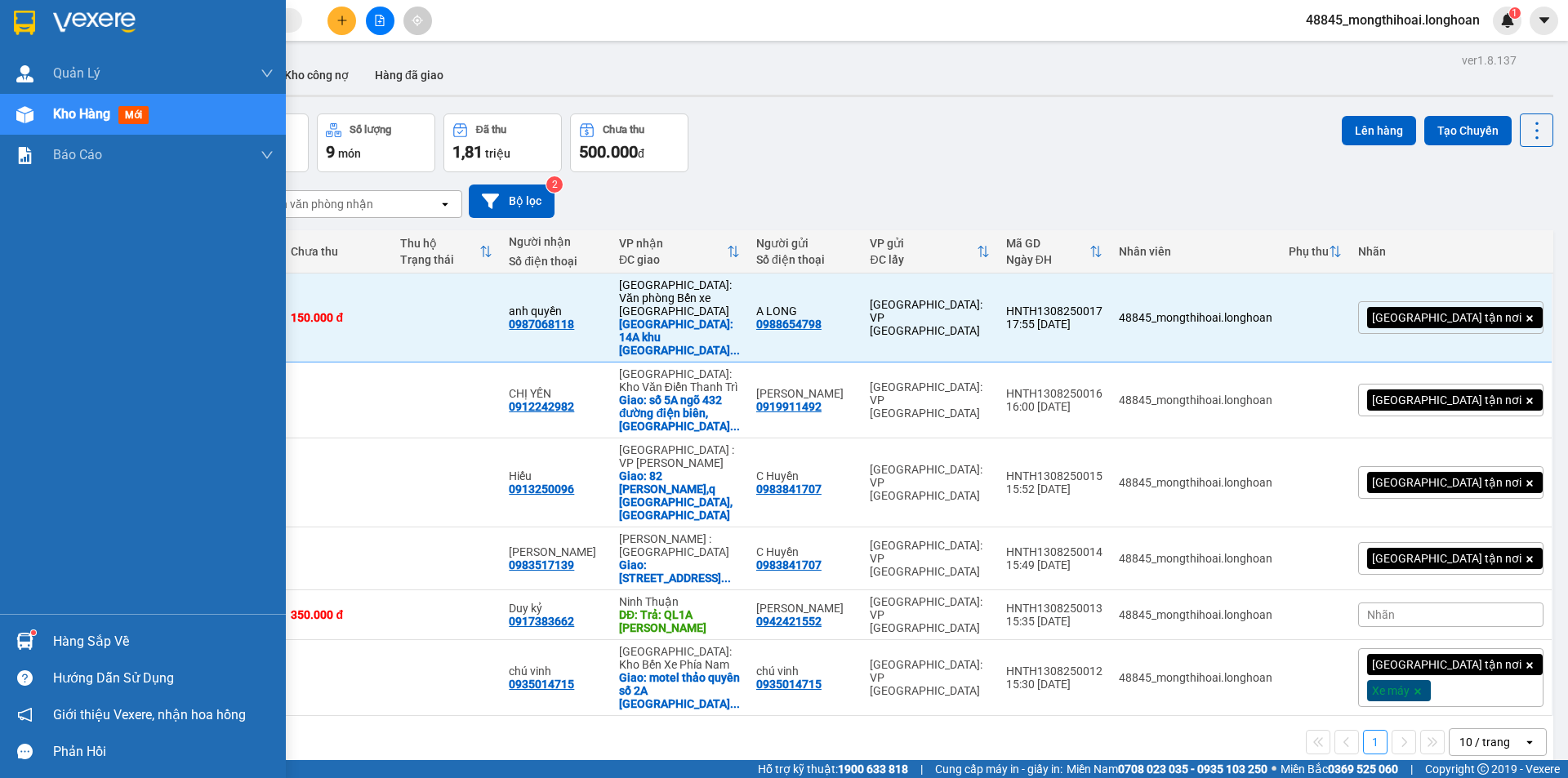
click at [0, 12] on div at bounding box center [143, 26] width 286 height 53
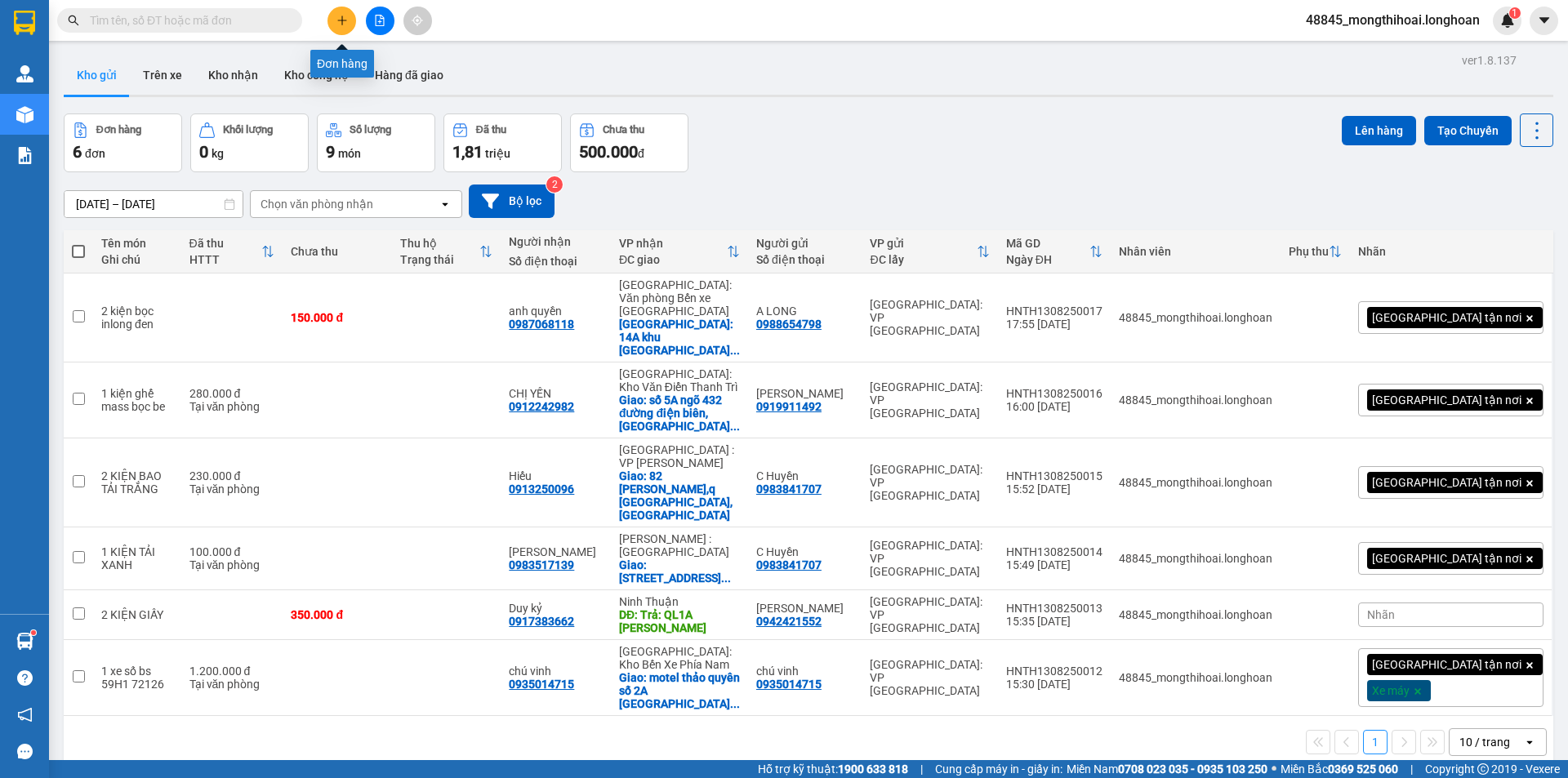
click at [346, 26] on button at bounding box center [341, 21] width 29 height 28
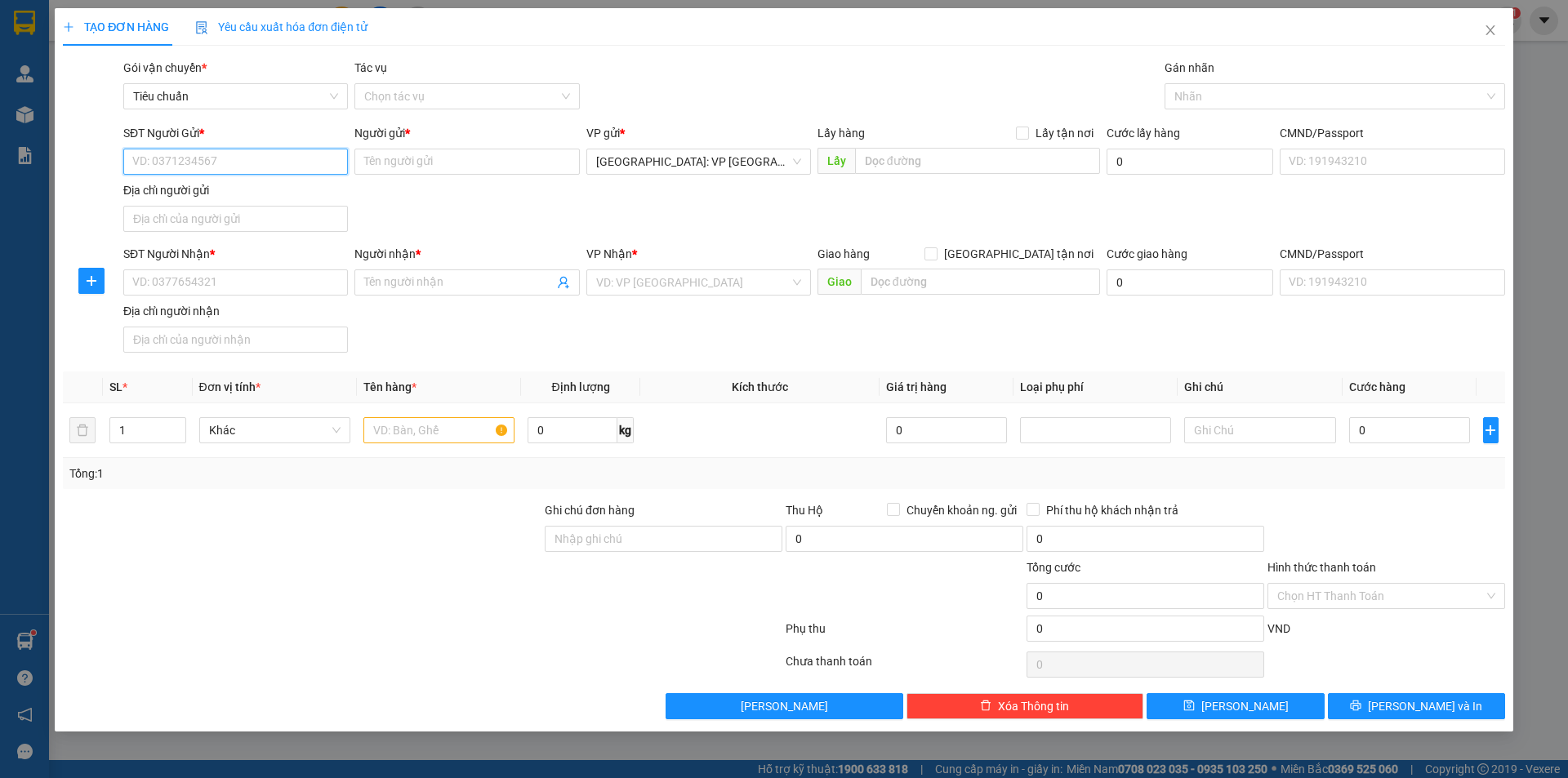
click at [307, 161] on input "SĐT Người Gửi *" at bounding box center [236, 161] width 225 height 26
type input "0965836519"
click at [409, 164] on input "Người gửi *" at bounding box center [467, 161] width 225 height 26
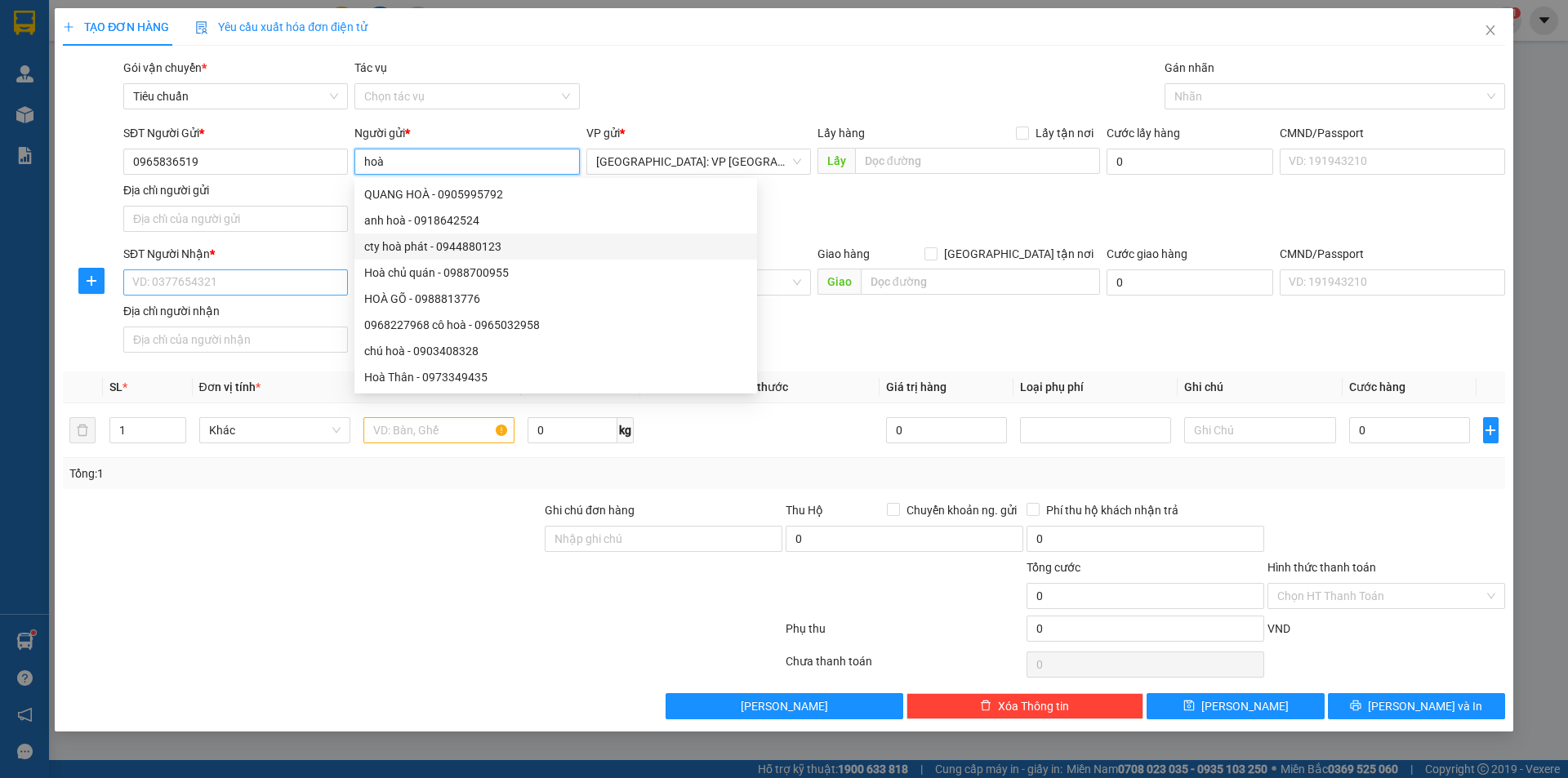
type input "hoà"
click at [238, 282] on input "SĐT Người Nhận *" at bounding box center [236, 282] width 225 height 26
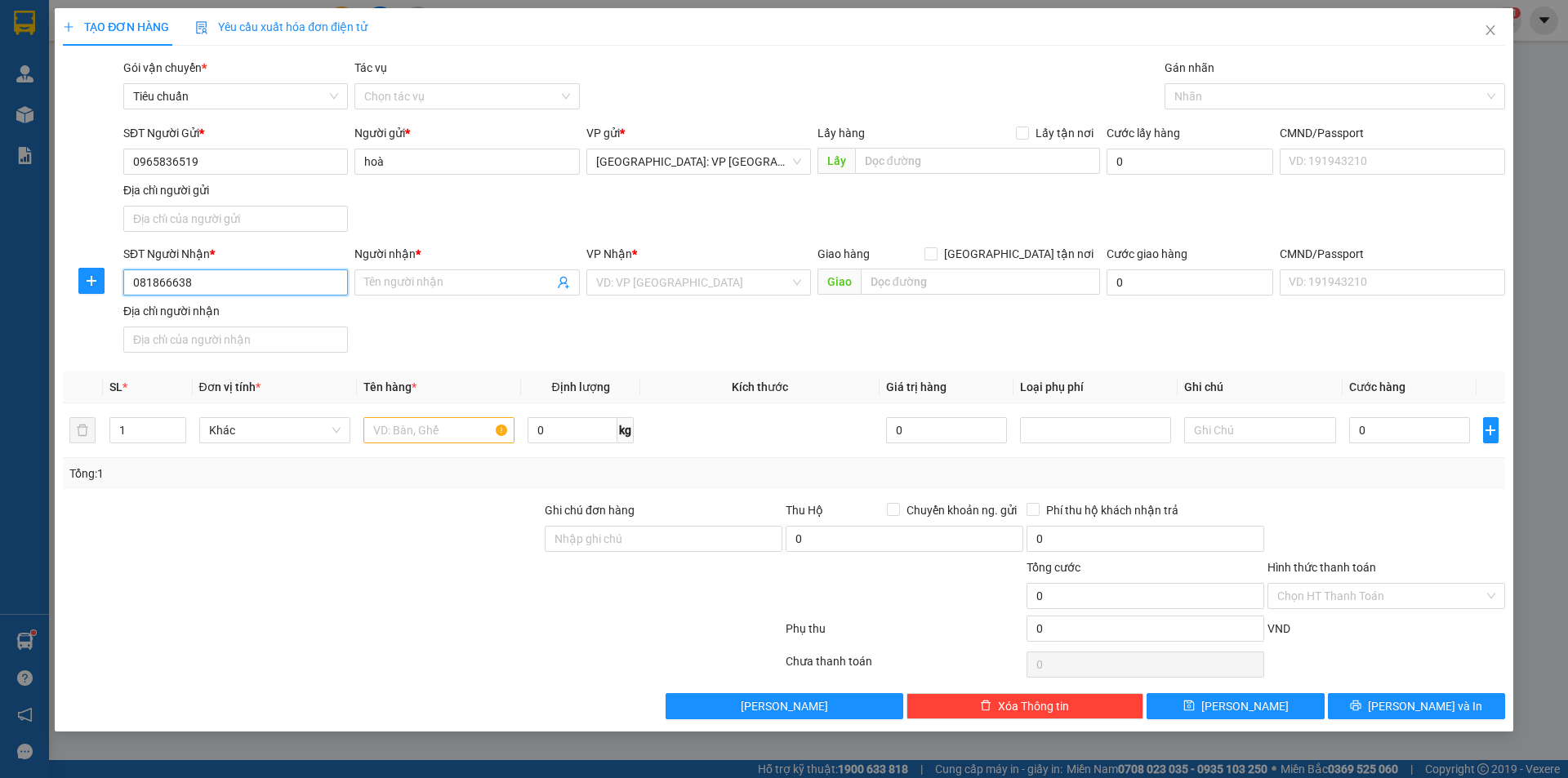
click at [174, 279] on input "081866638" at bounding box center [236, 282] width 225 height 26
type input "0818666238"
click at [390, 284] on input "Người nhận *" at bounding box center [459, 282] width 188 height 18
type input "quán ô bún chả"
click at [694, 275] on input "search" at bounding box center [693, 282] width 194 height 24
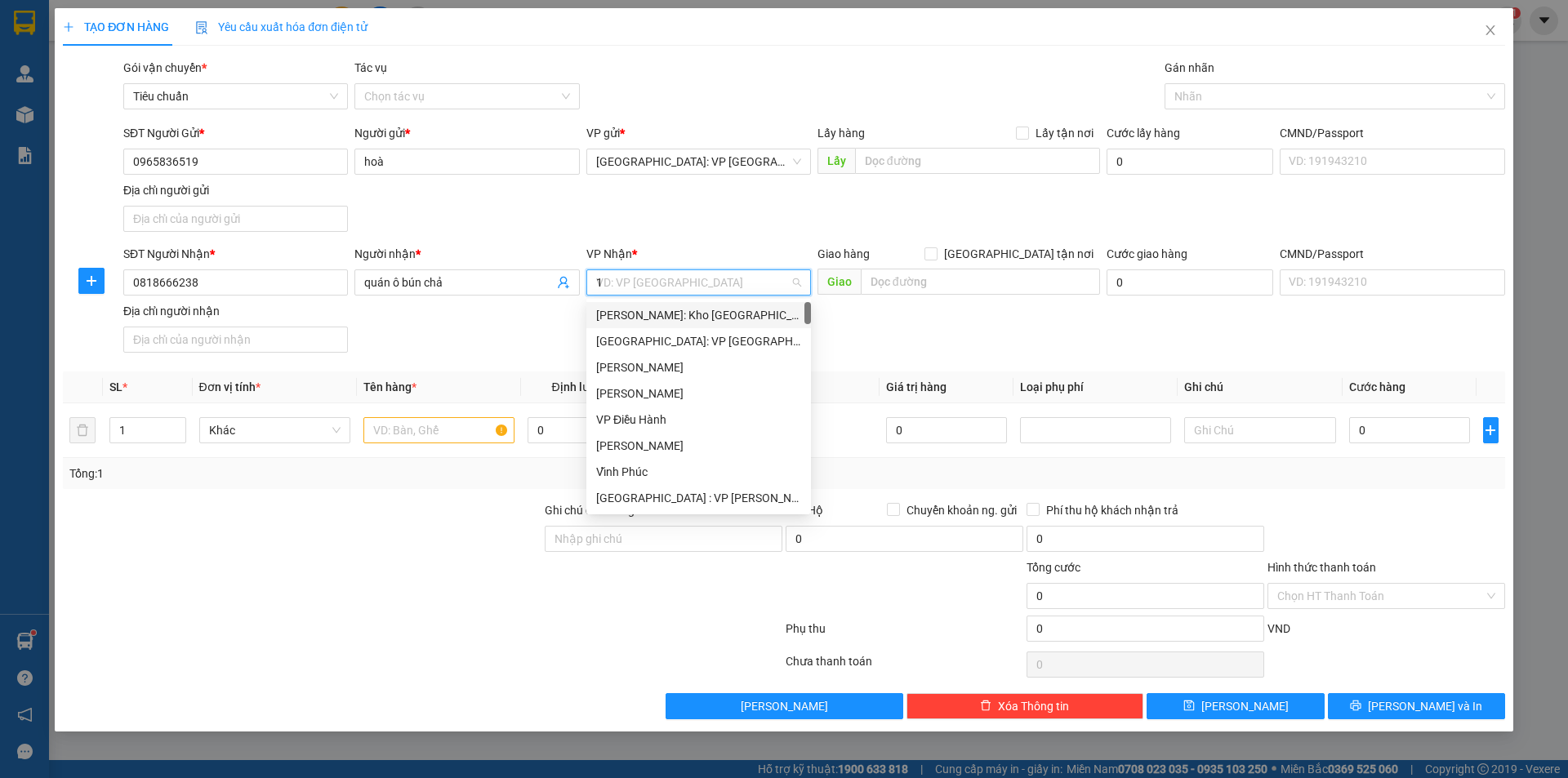
type input "12"
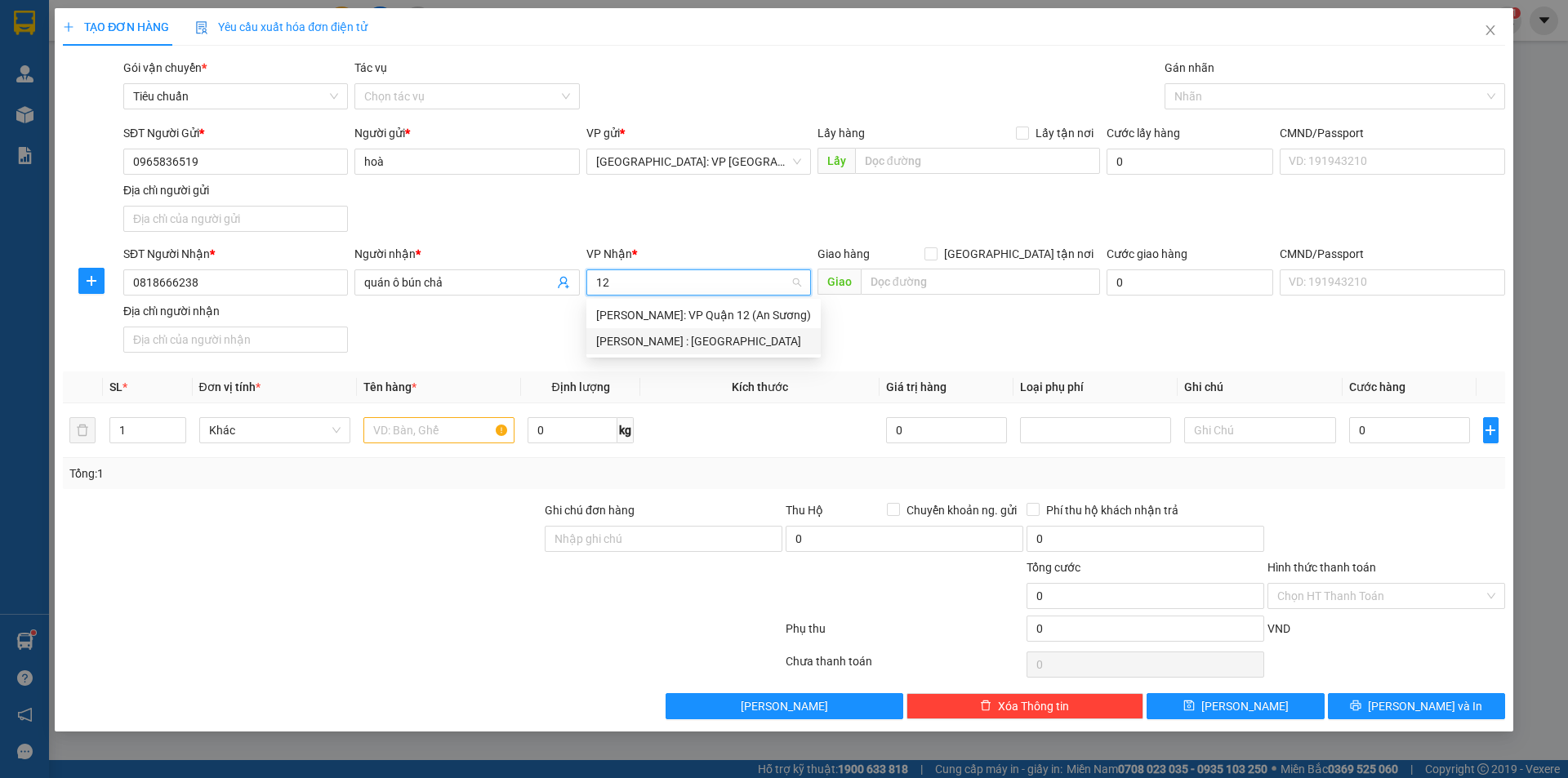
drag, startPoint x: 702, startPoint y: 338, endPoint x: 903, endPoint y: 260, distance: 215.6
click at [701, 338] on div "[PERSON_NAME] : [GEOGRAPHIC_DATA]" at bounding box center [703, 341] width 215 height 18
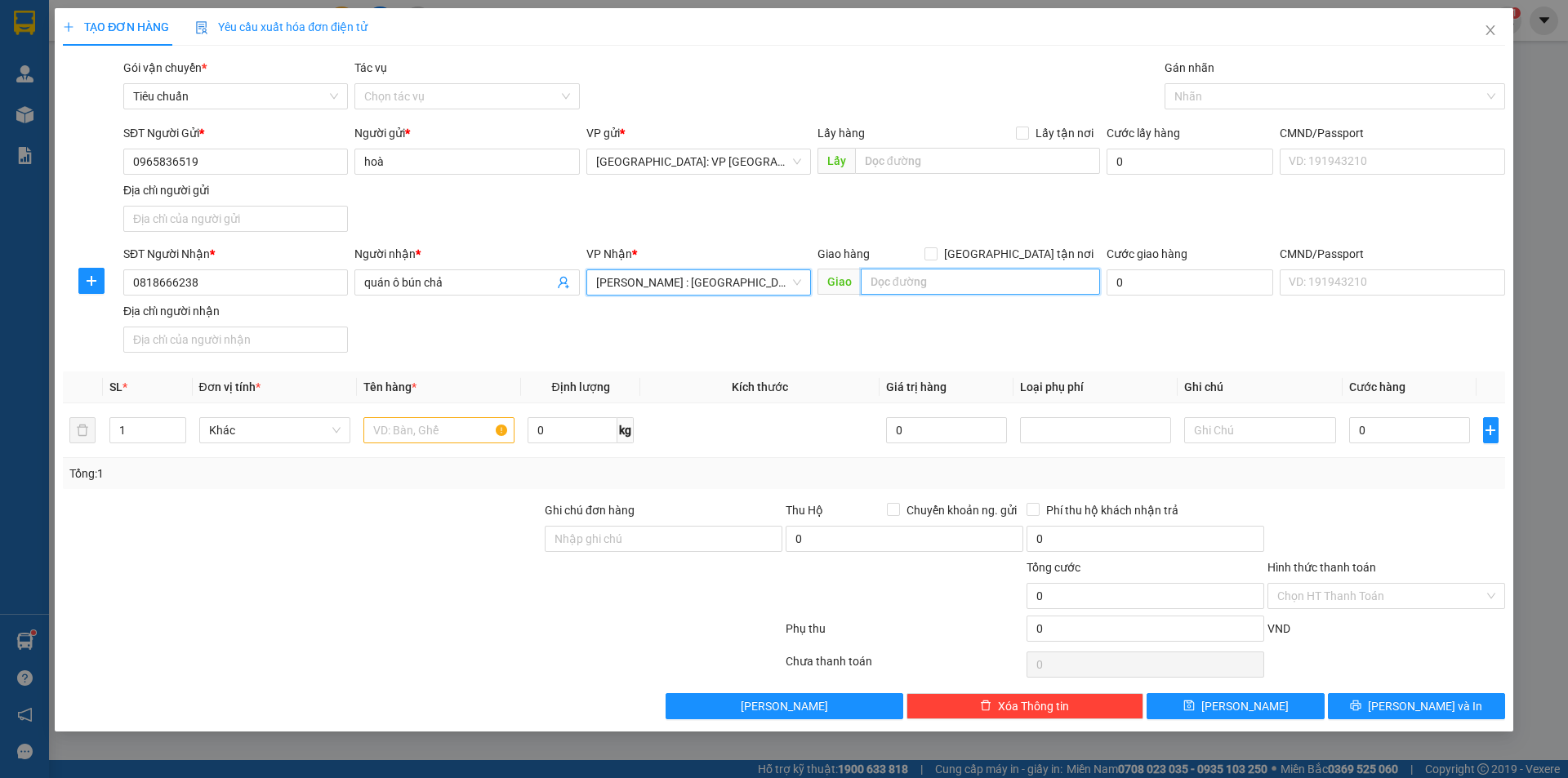
click at [930, 287] on input "text" at bounding box center [980, 281] width 239 height 26
type input "25 bàu cát tân bình hcm"
click at [936, 248] on input "[GEOGRAPHIC_DATA] tận nơi" at bounding box center [930, 252] width 11 height 11
checkbox input "true"
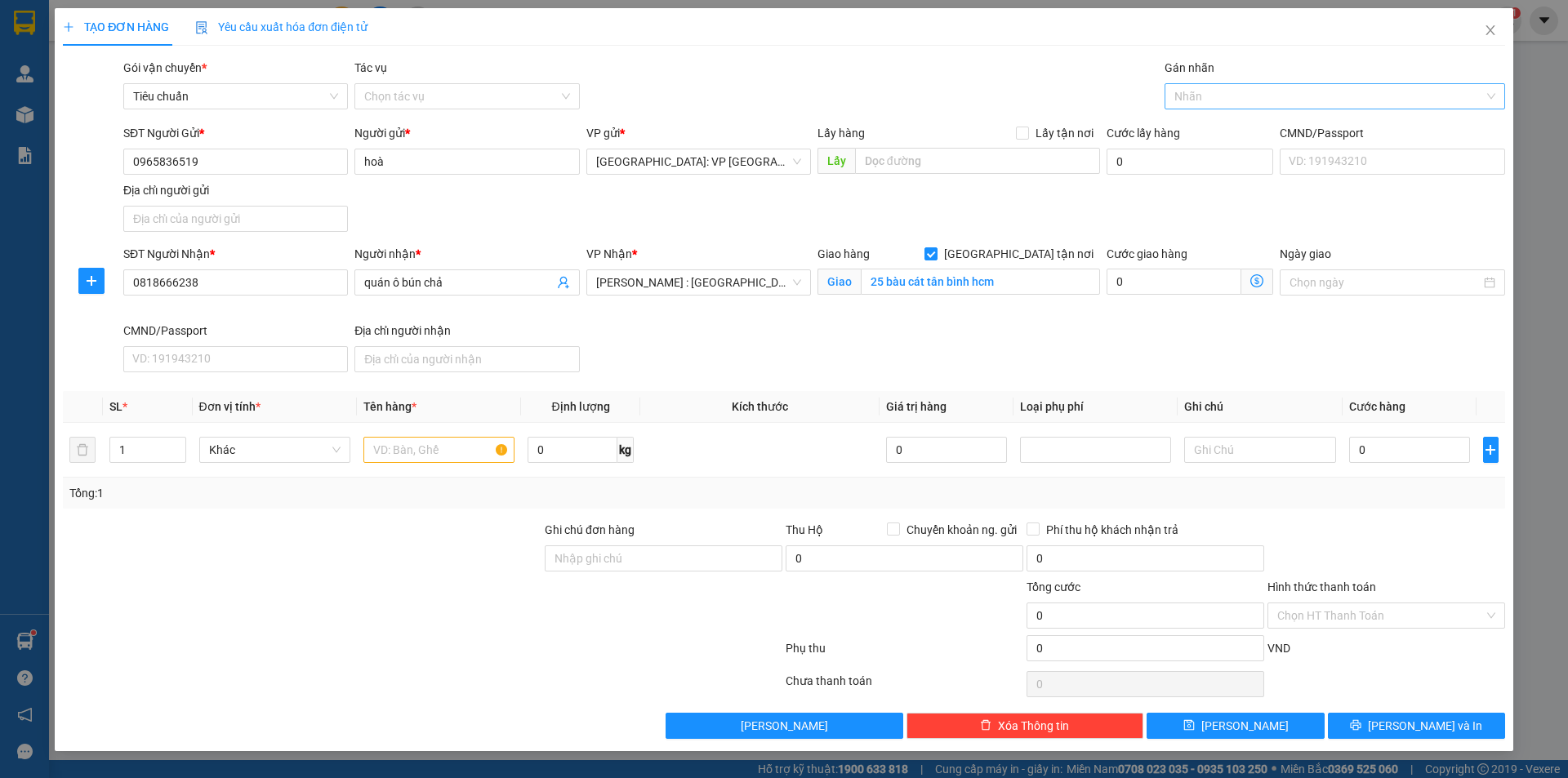
click at [1224, 107] on div "Nhãn" at bounding box center [1335, 96] width 340 height 26
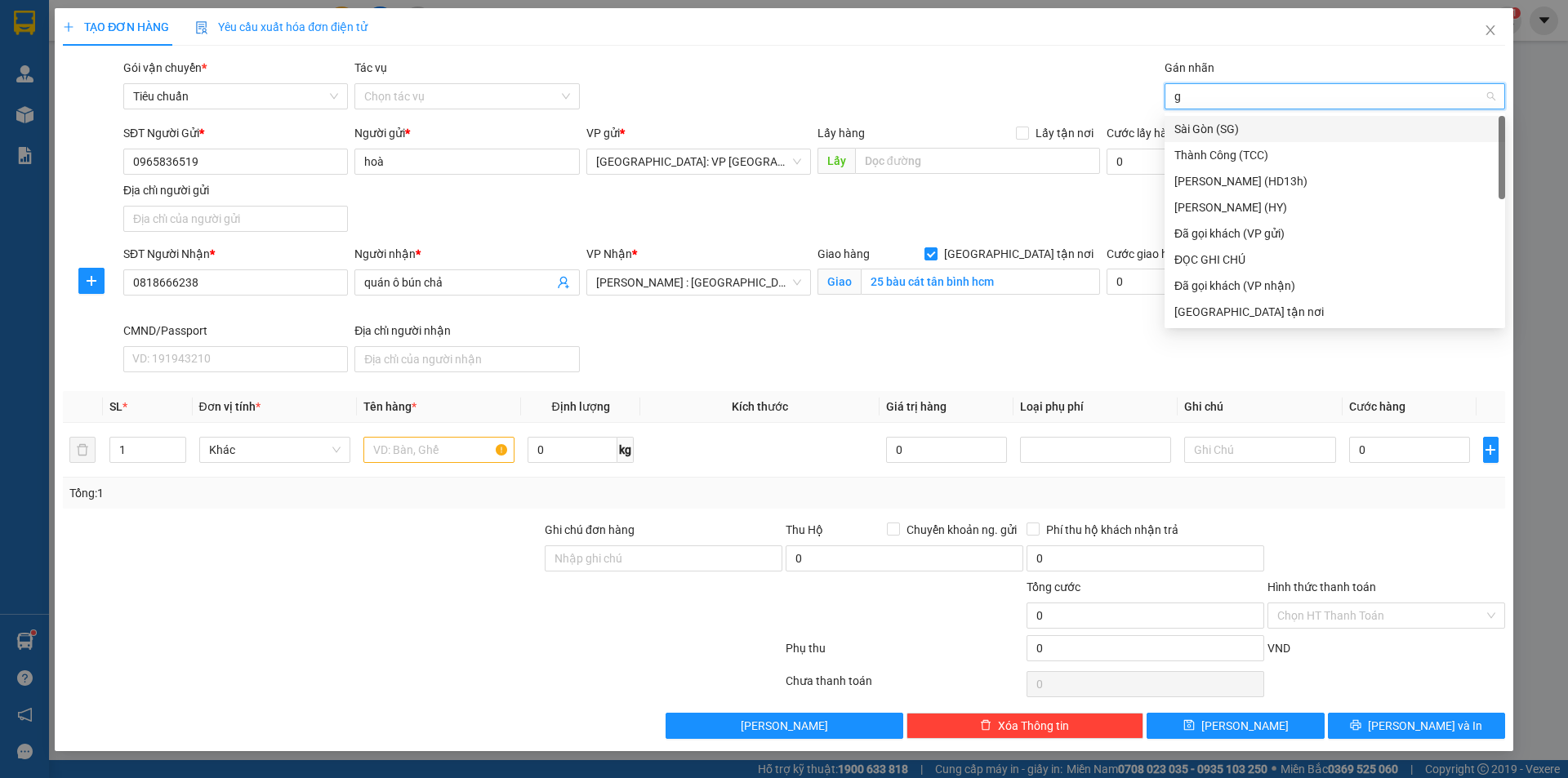
type input "gi"
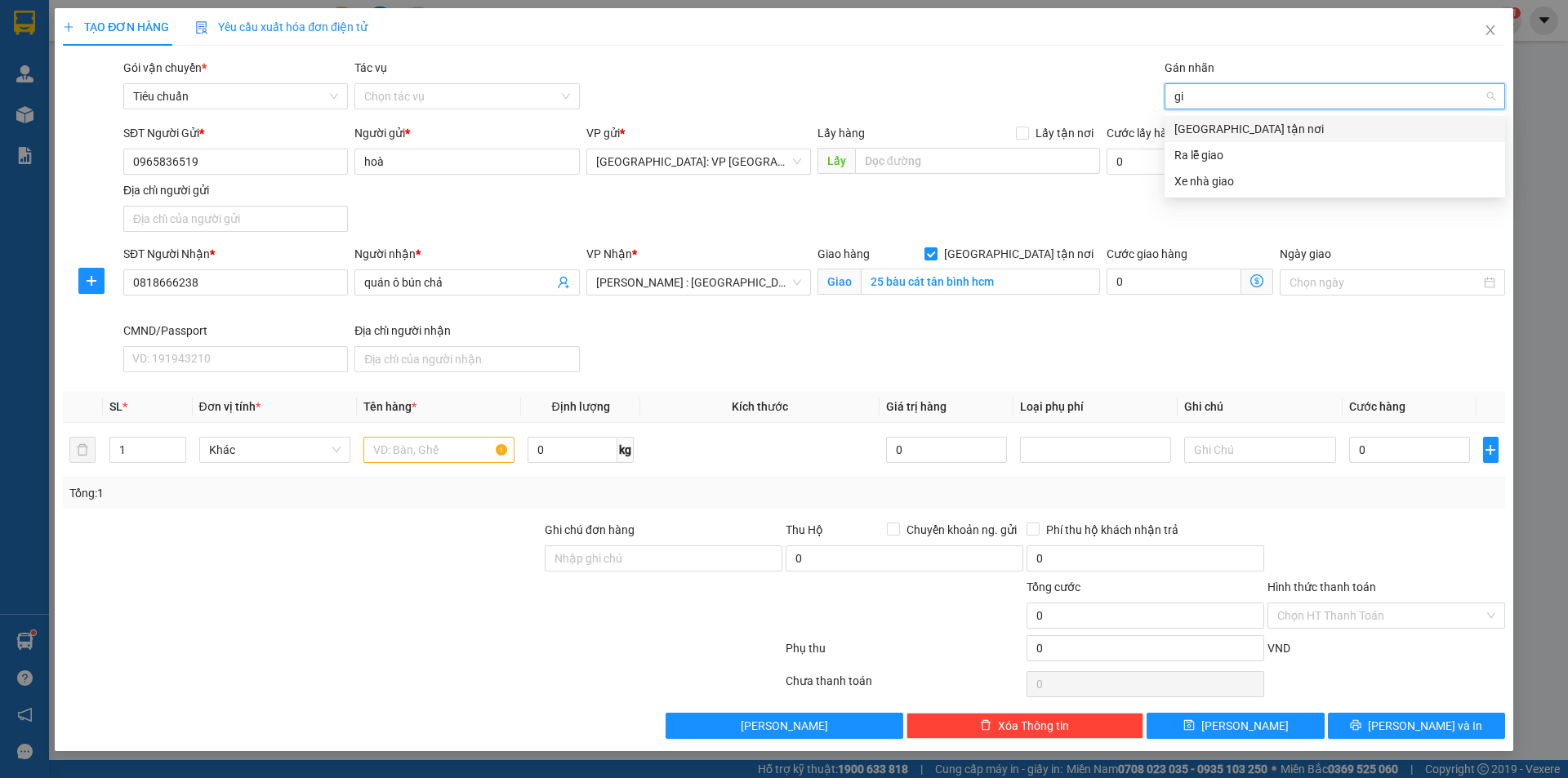
click at [1235, 127] on div "[GEOGRAPHIC_DATA] tận nơi" at bounding box center [1334, 129] width 321 height 18
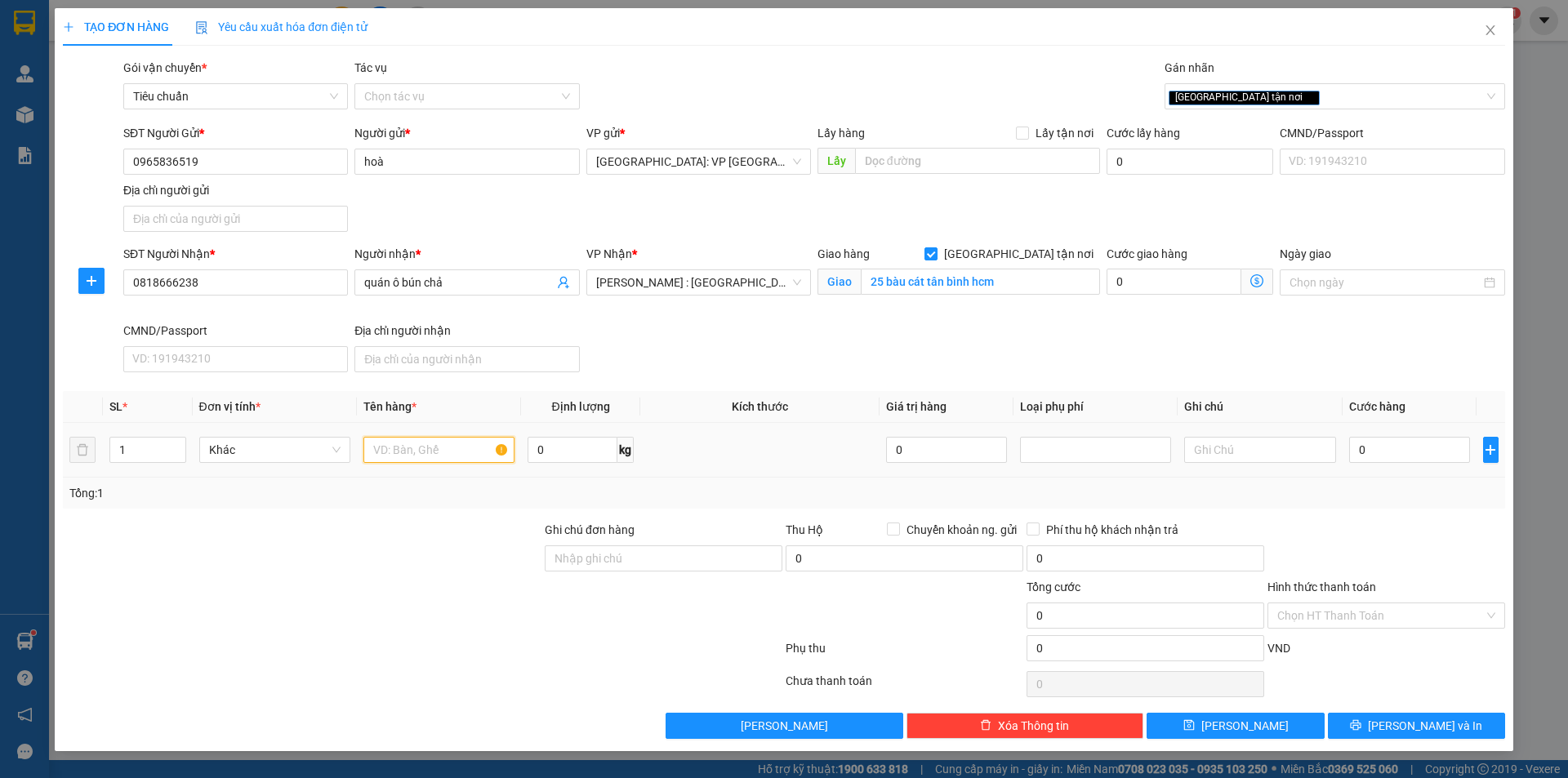
click at [399, 453] on input "text" at bounding box center [439, 450] width 151 height 26
type input "1"
type input "1 khung sắt"
type input "2"
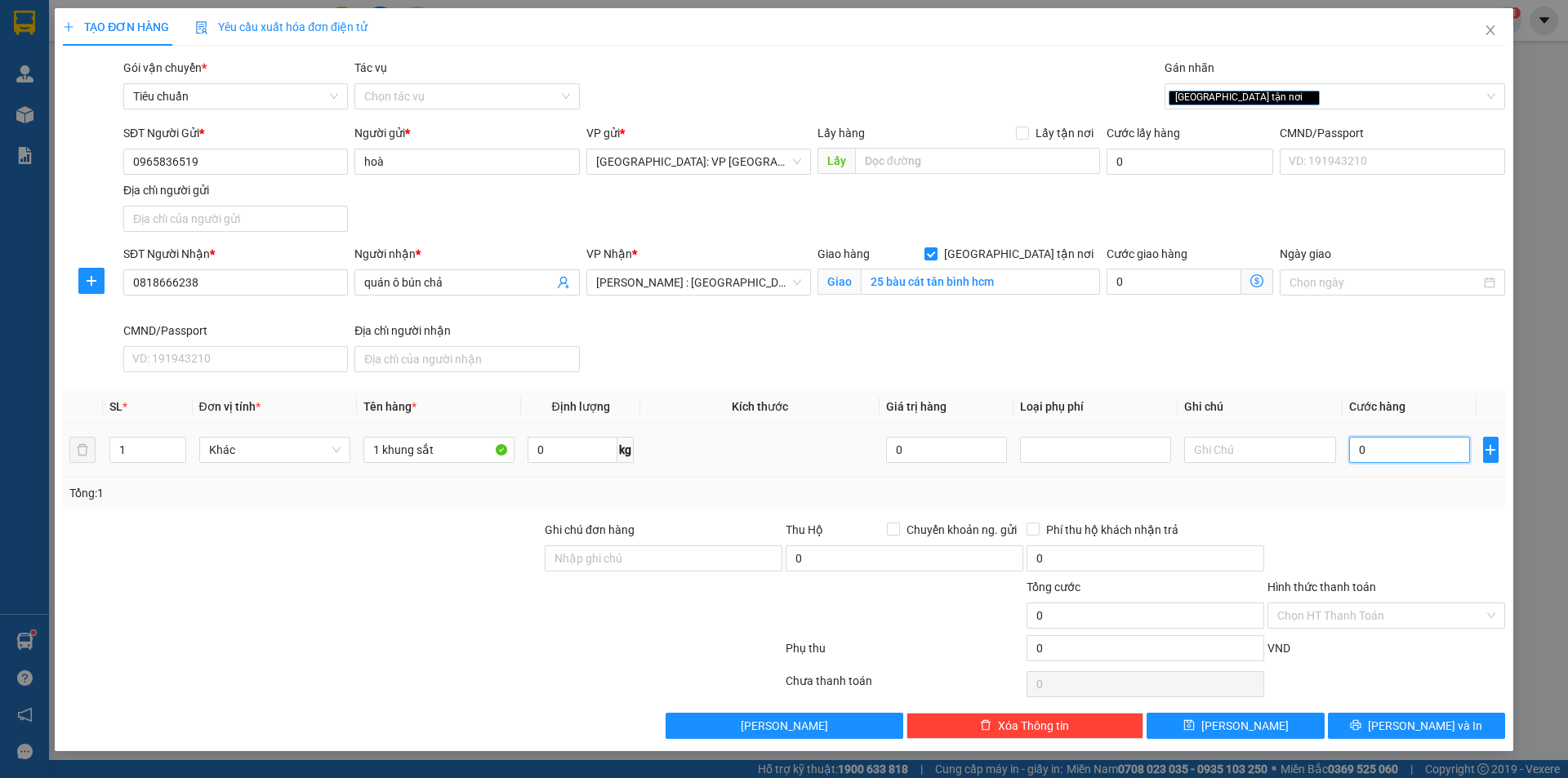
type input "2"
type input "26"
type input "260"
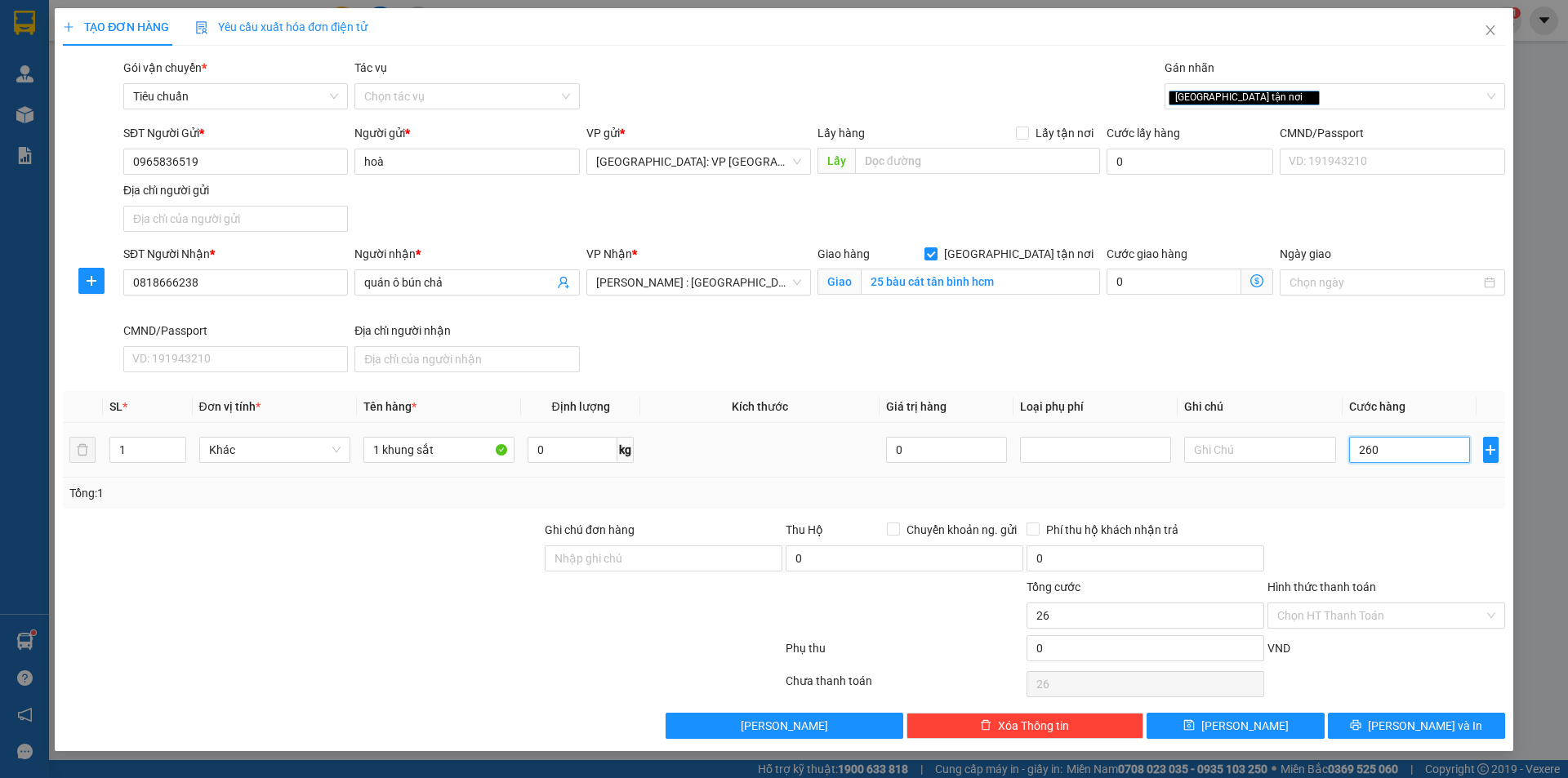
type input "260"
type input "2.600"
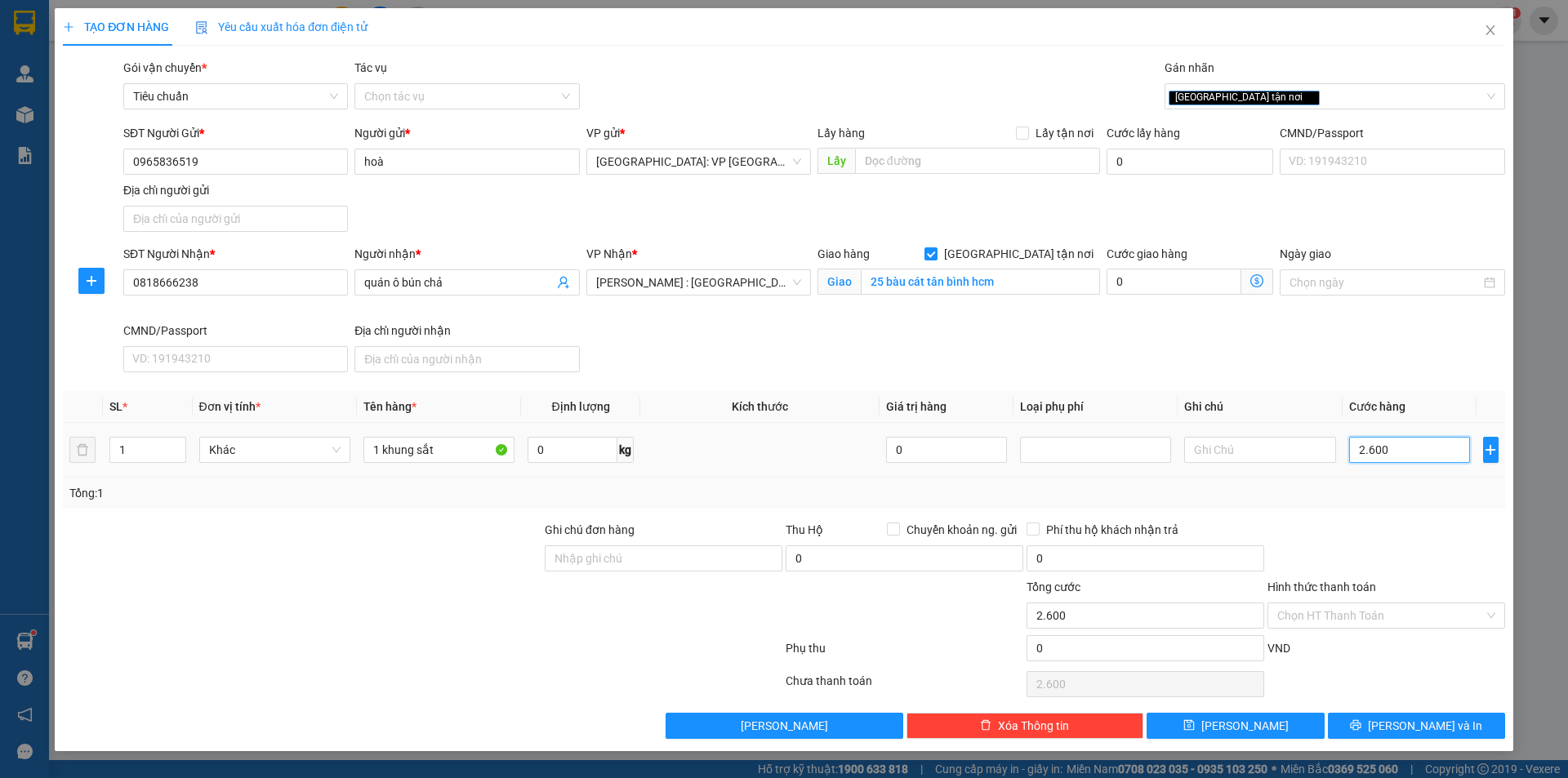
type input "26.000"
type input "260.000"
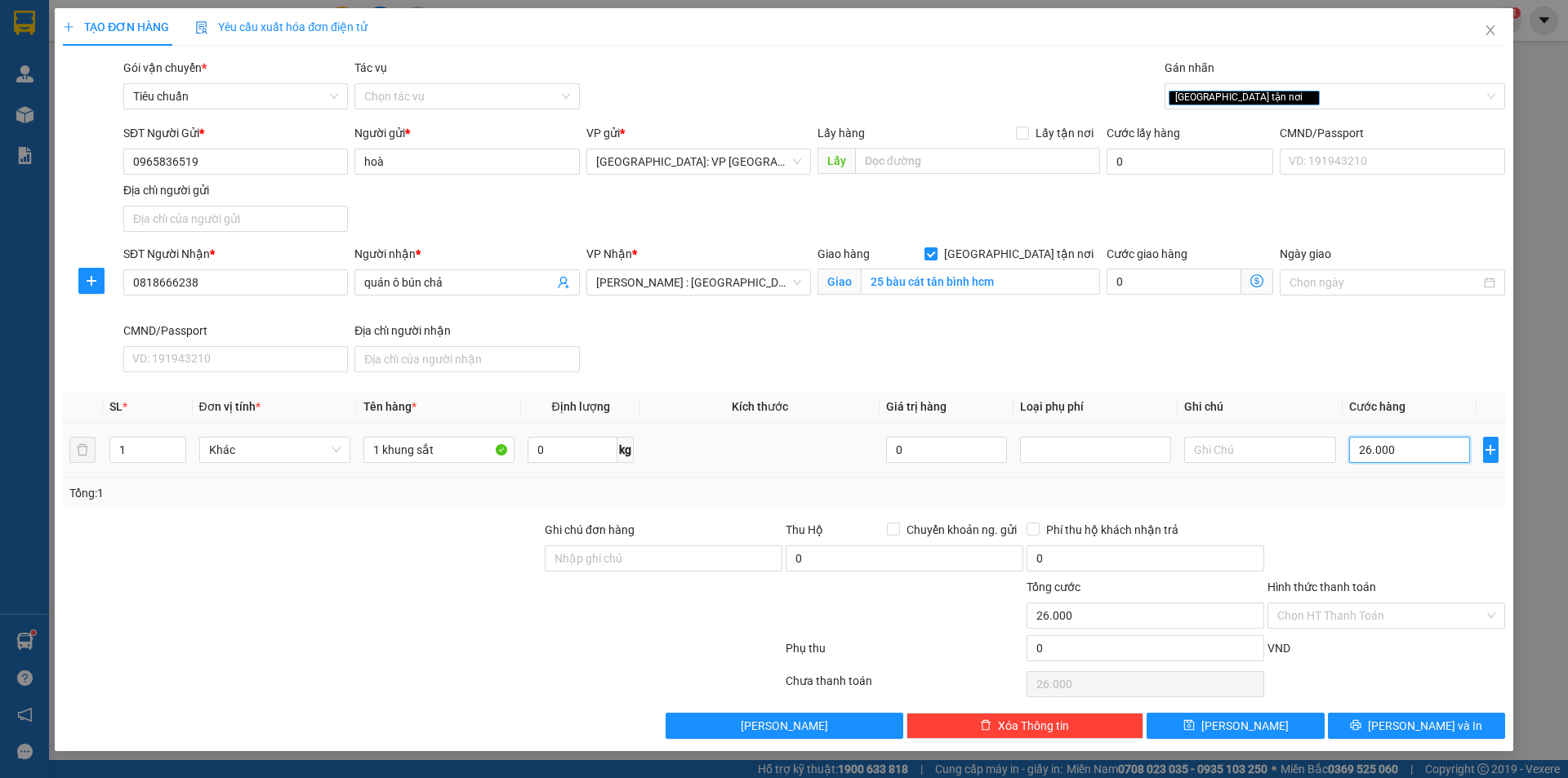
type input "260.000"
type input "2.600.000"
type input "260.000"
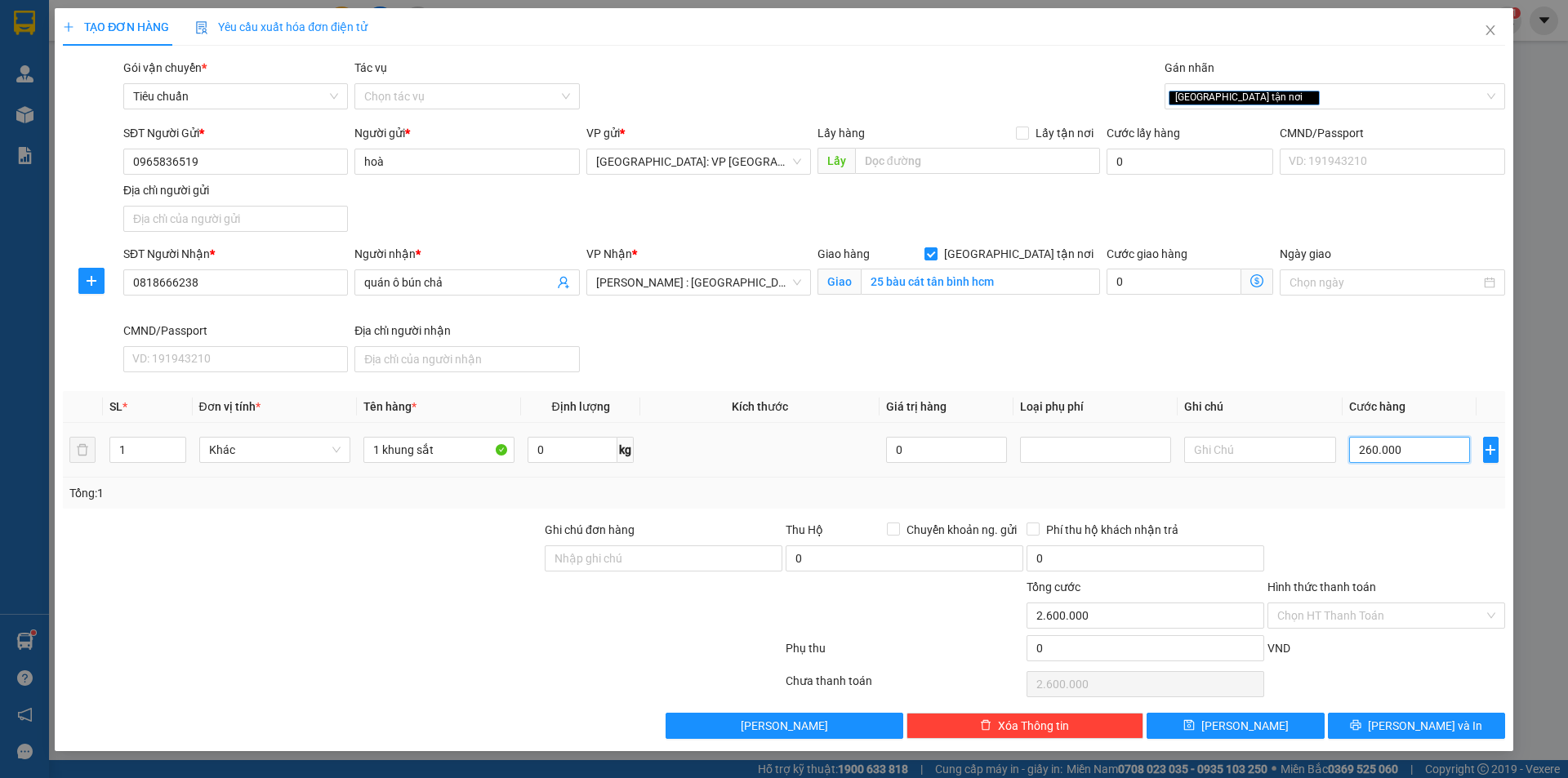
type input "260.000"
click at [1383, 724] on button "[PERSON_NAME] và In" at bounding box center [1416, 725] width 177 height 26
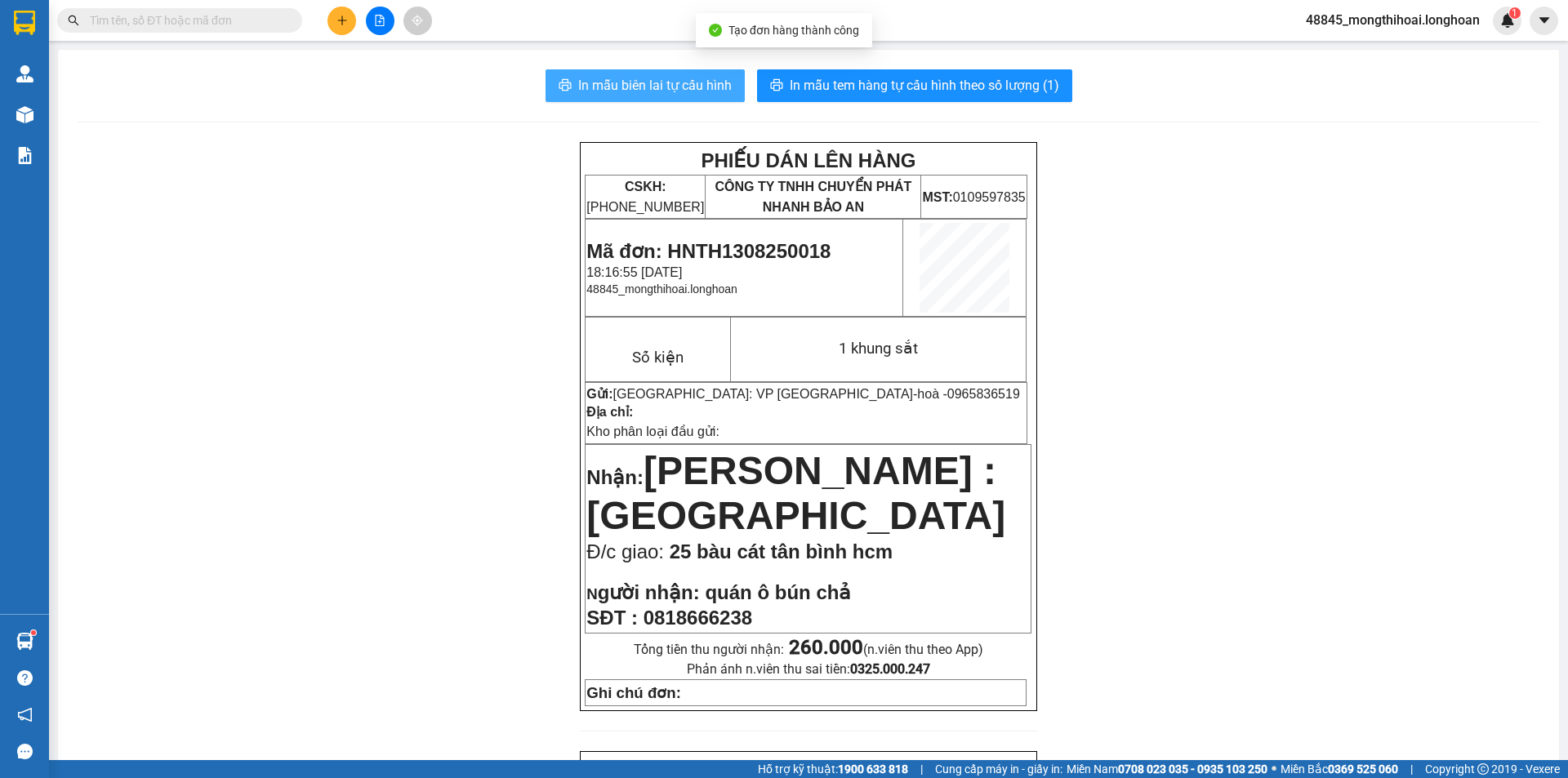
click at [645, 80] on span "In mẫu biên lai tự cấu hình" at bounding box center [655, 85] width 154 height 21
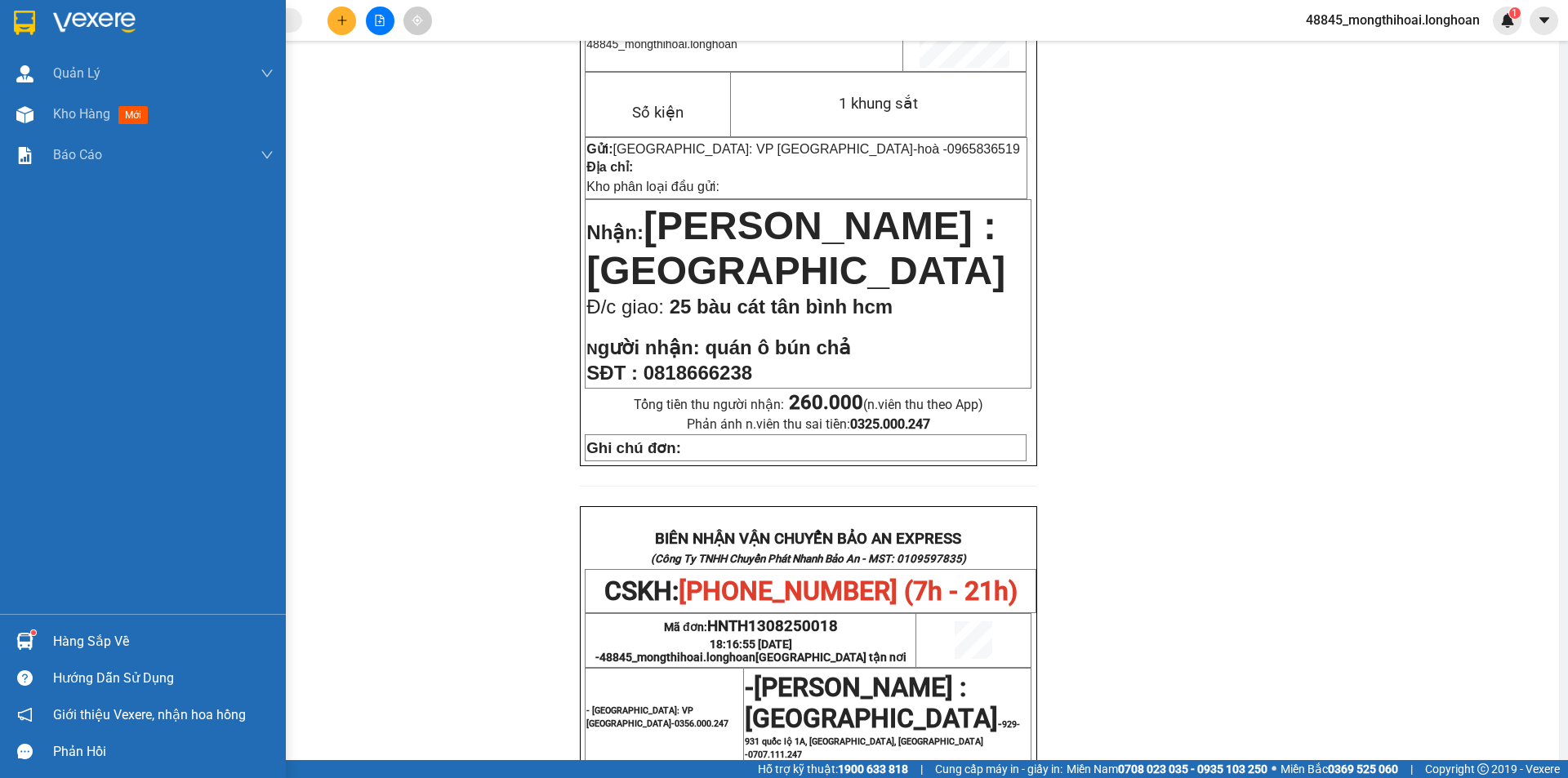
click at [0, 11] on div at bounding box center [143, 26] width 286 height 53
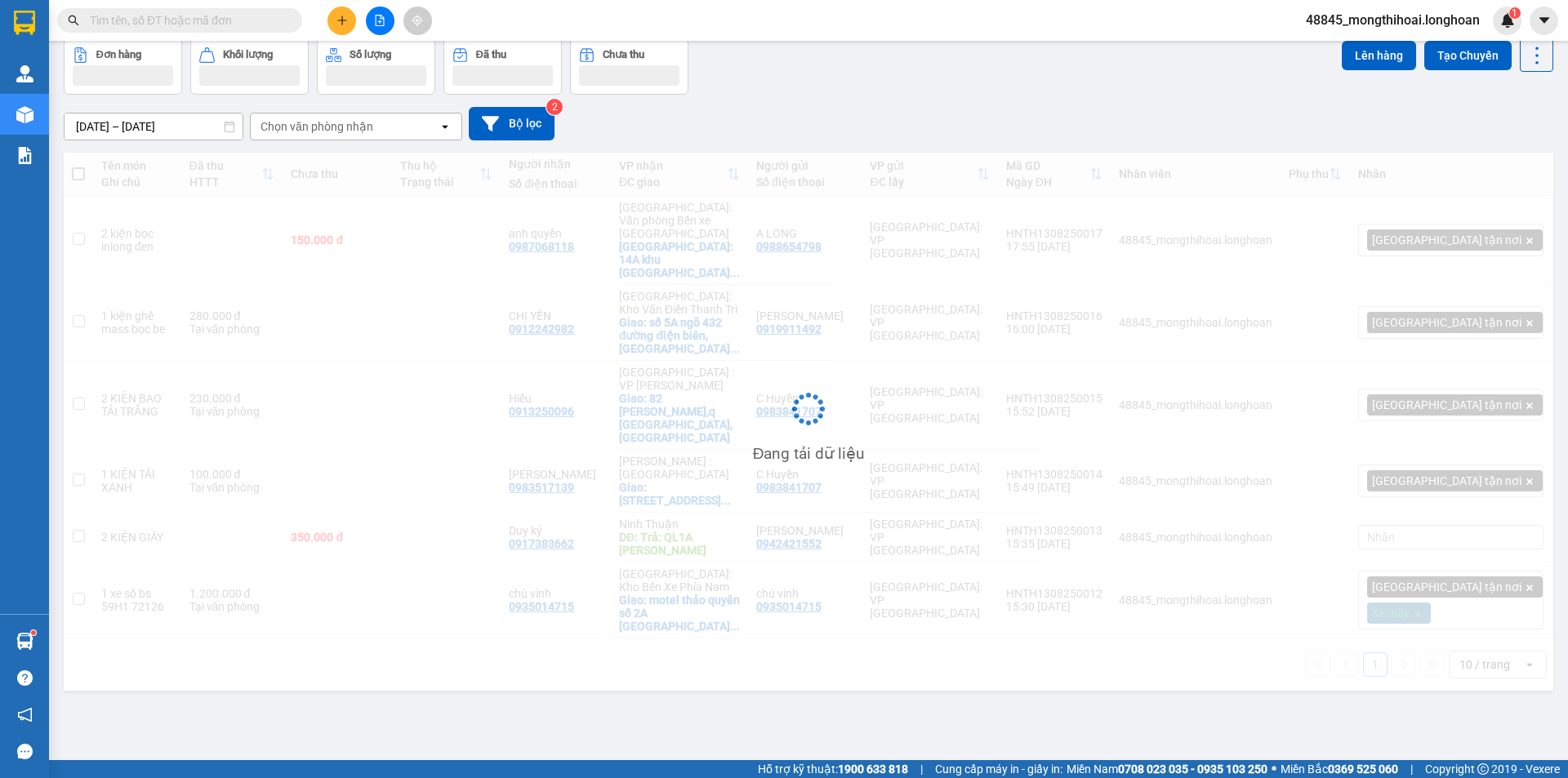
scroll to position [75, 0]
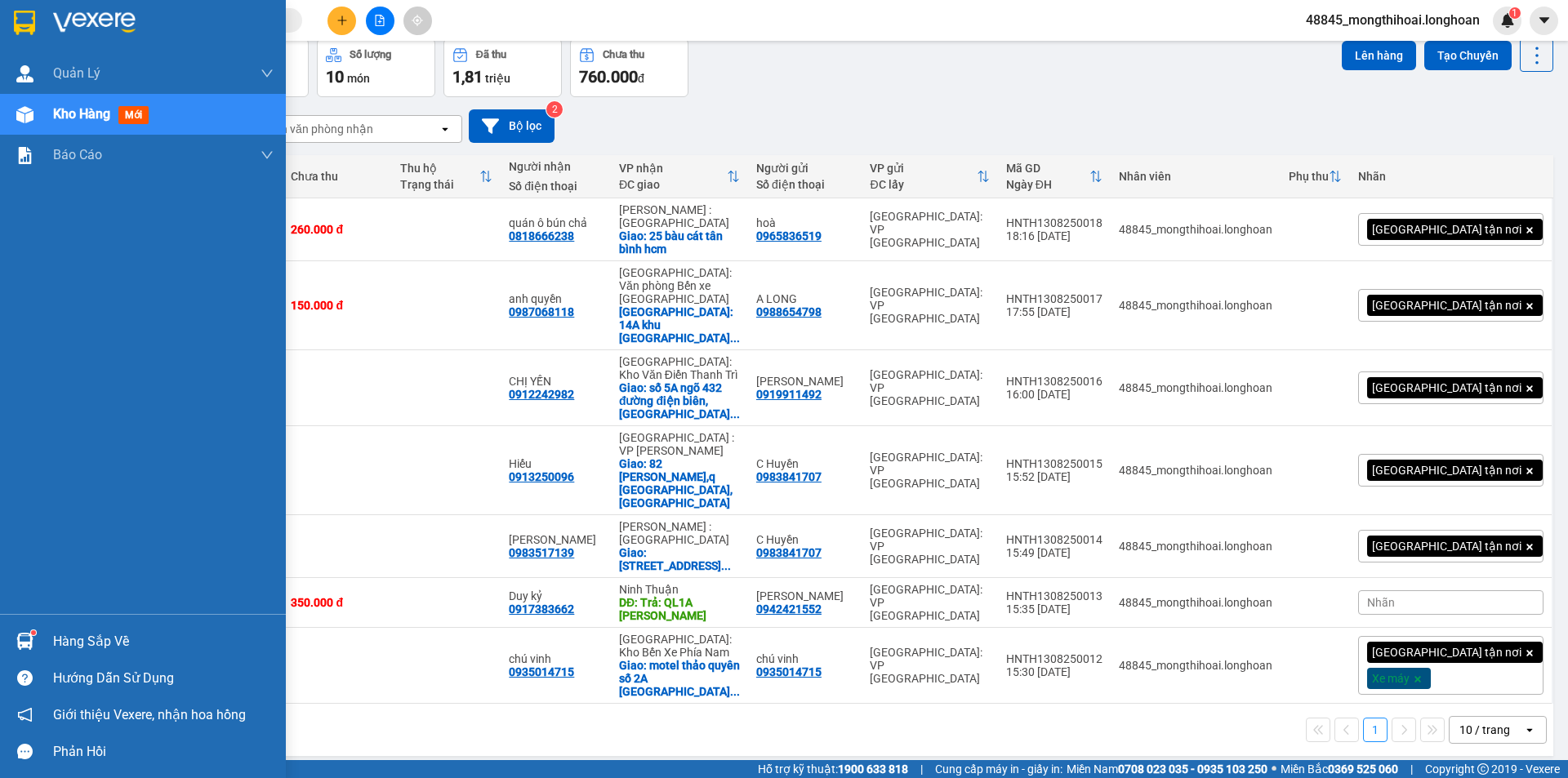
click at [0, 17] on div at bounding box center [143, 26] width 286 height 53
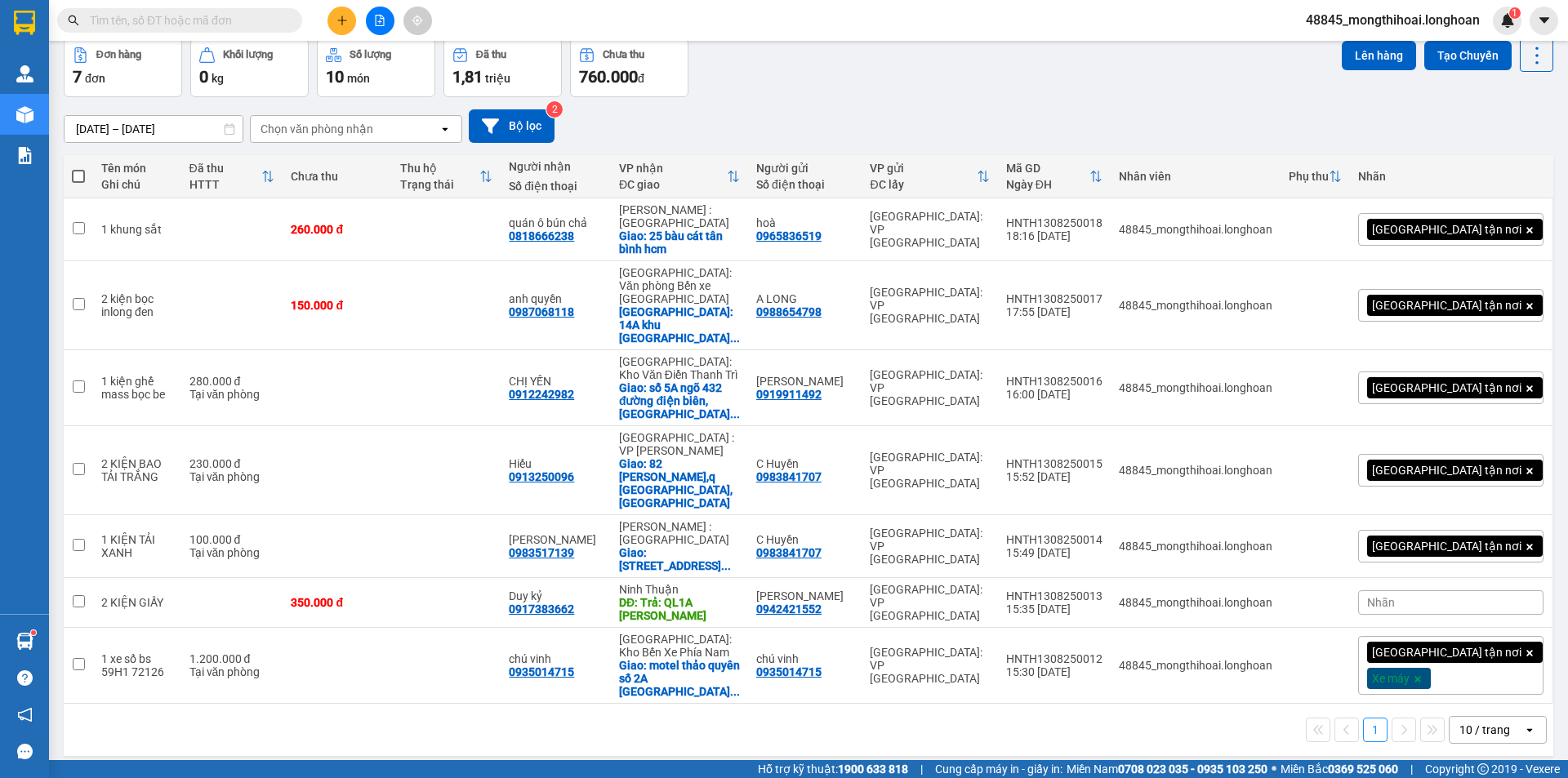
click at [344, 23] on icon "plus" at bounding box center [341, 20] width 11 height 11
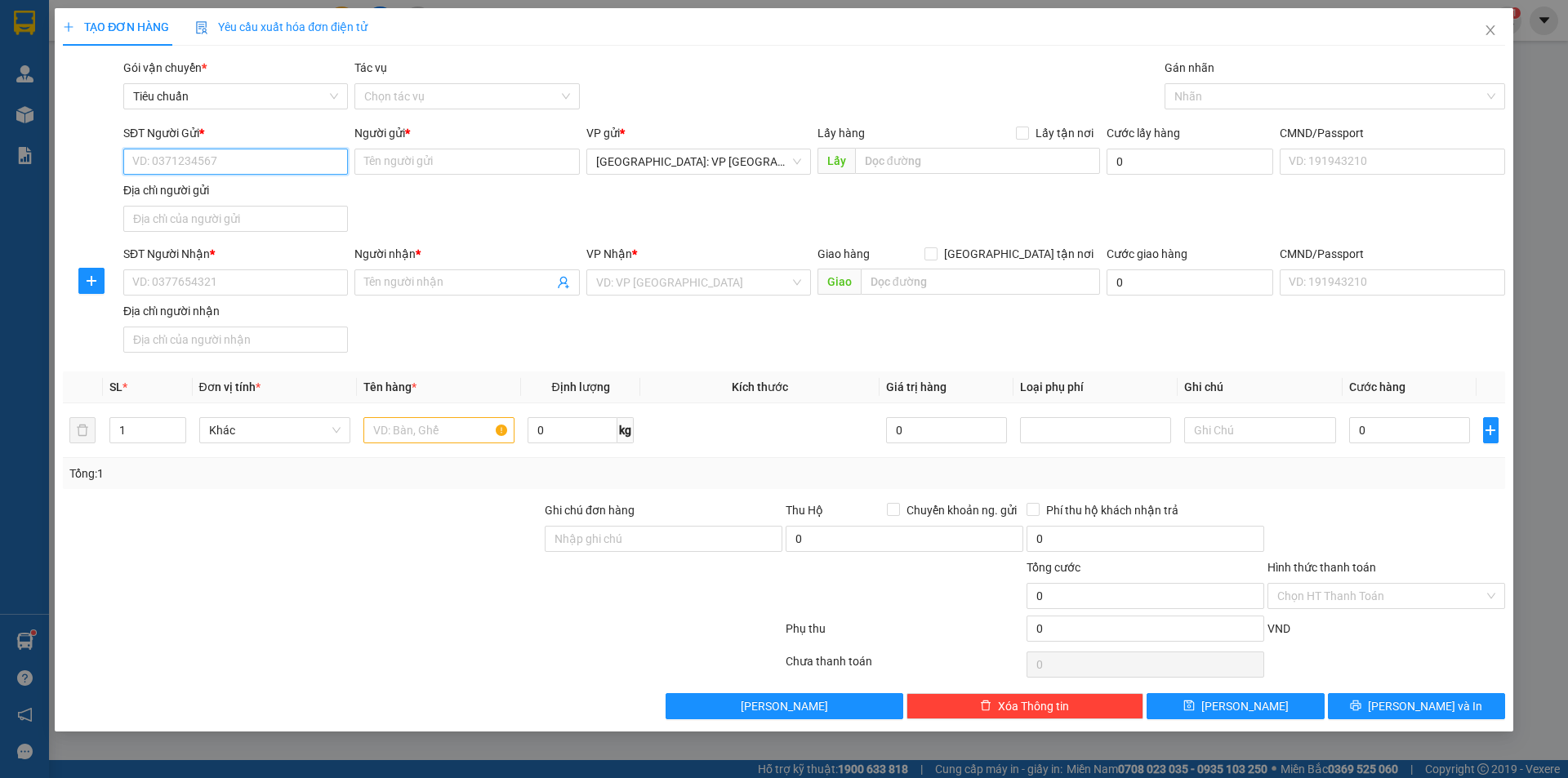
click at [304, 165] on input "SĐT Người Gửi *" at bounding box center [236, 161] width 225 height 26
click at [287, 165] on input "096957" at bounding box center [236, 161] width 225 height 26
type input "0969578368"
click at [219, 198] on div "0969578368 - ngọc" at bounding box center [235, 194] width 205 height 18
type input "ngọc"
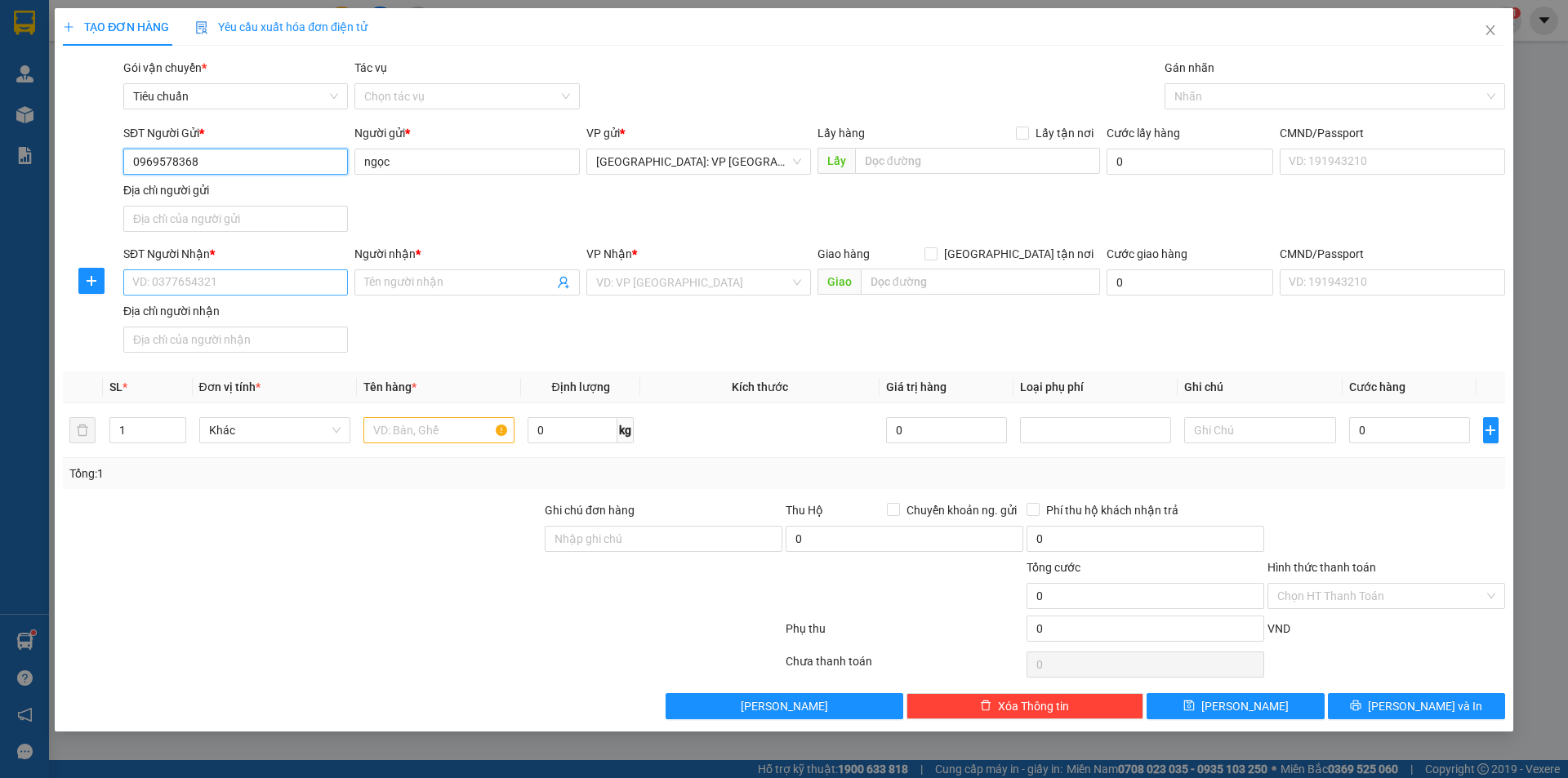
type input "0969578368"
click at [314, 291] on input "SĐT Người Nhận *" at bounding box center [236, 282] width 225 height 26
click at [191, 282] on input "SĐT Người Nhận *" at bounding box center [236, 282] width 225 height 26
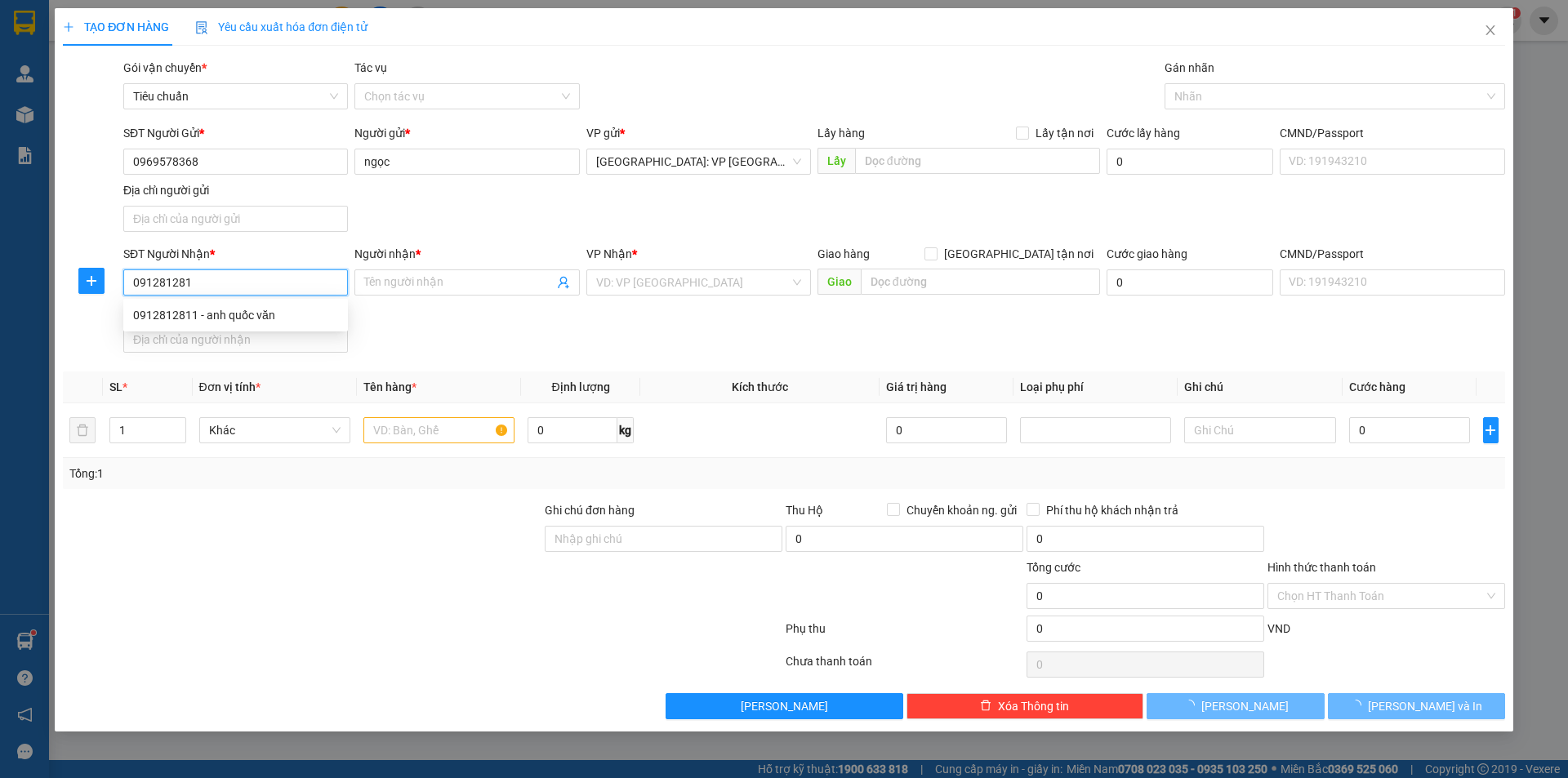
type input "0912812811"
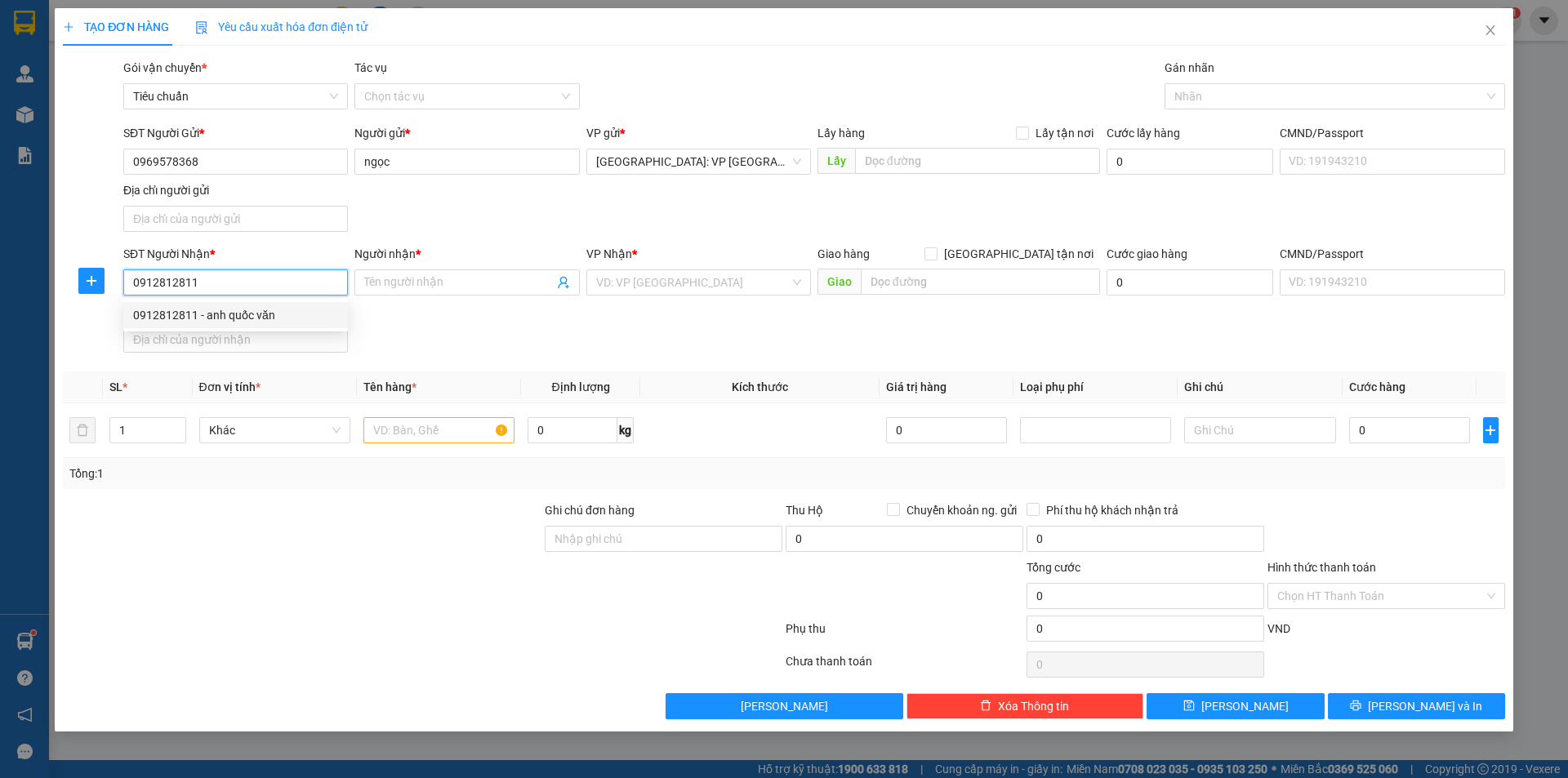
click at [236, 312] on div "0912812811 - anh quốc văn" at bounding box center [235, 314] width 205 height 18
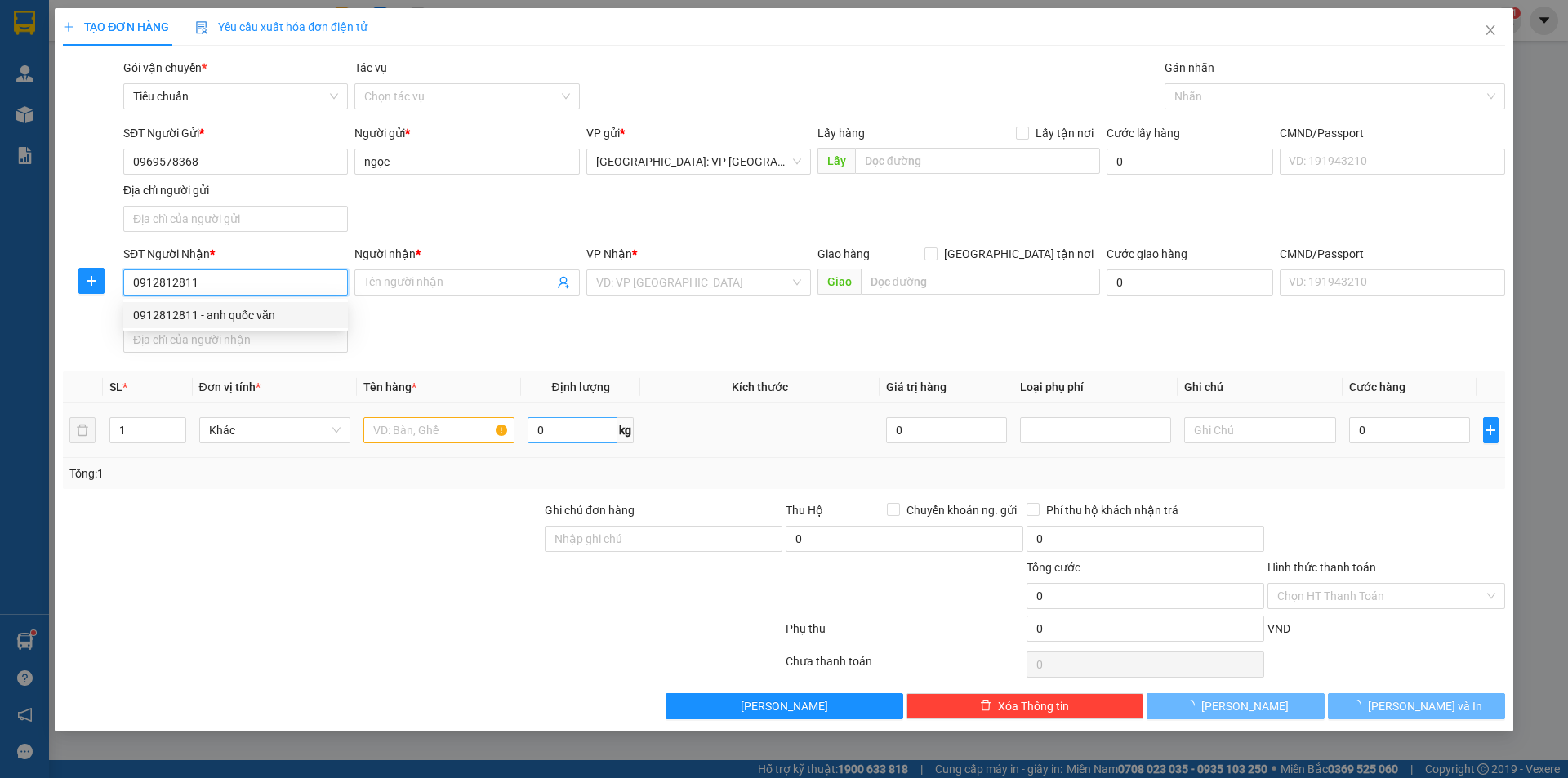
type input "anh quốc văn"
checkbox input "true"
type input "1107/83G kp chiêu liên tân đông hiệp dĩ an bình dương"
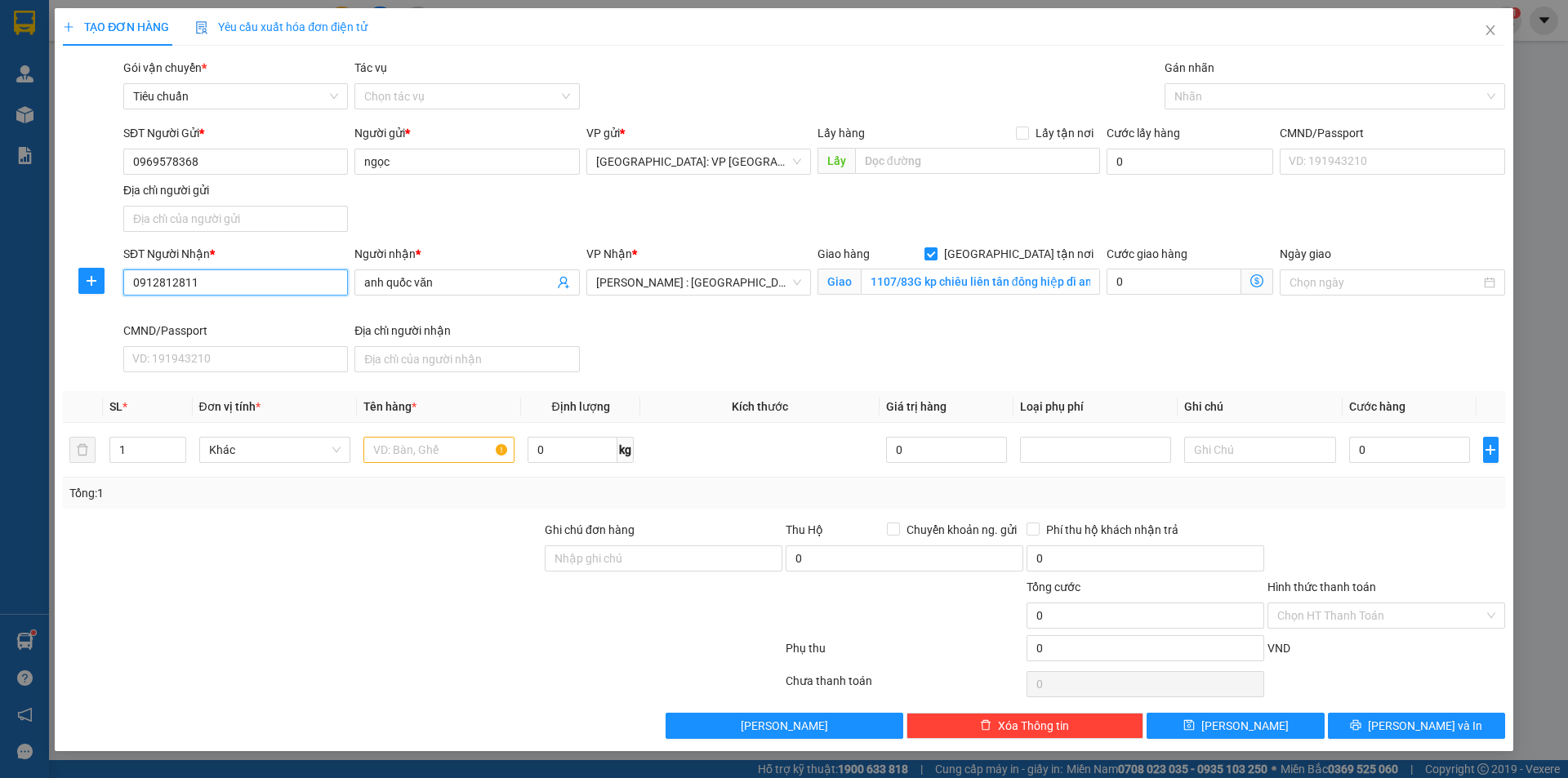
type input "0912812811"
click at [956, 280] on input "1107/83G kp chiêu liên tân đông hiệp dĩ an bình dương" at bounding box center [980, 281] width 239 height 26
type input "\"
click at [911, 281] on input "23" at bounding box center [980, 281] width 239 height 26
click at [947, 303] on div "Giao hàng [GEOGRAPHIC_DATA] tận nơi Giao 237/32/" at bounding box center [958, 283] width 289 height 77
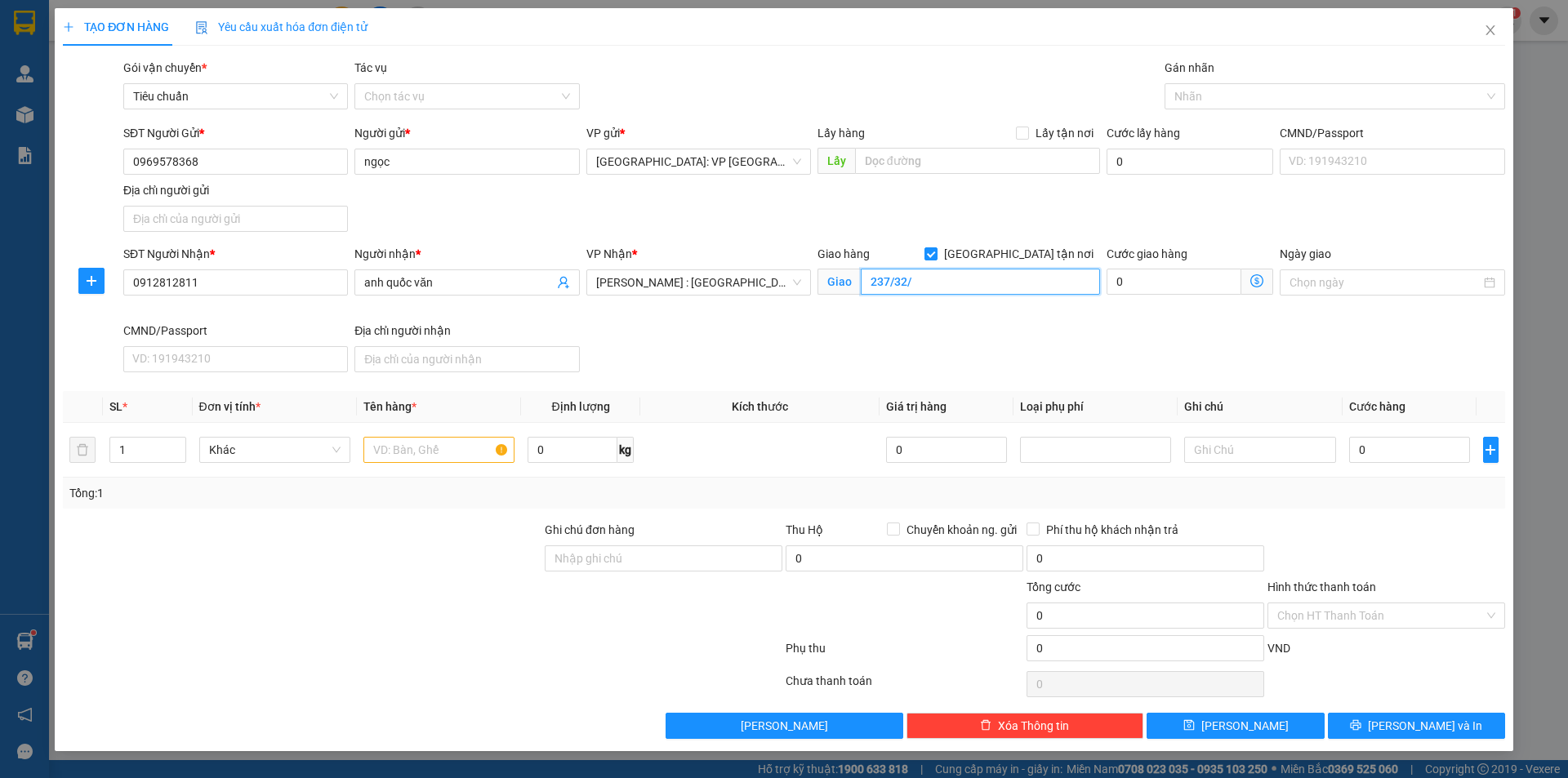
click at [942, 276] on input "237/32/" at bounding box center [980, 281] width 239 height 26
click at [950, 281] on input "237/32/" at bounding box center [980, 281] width 239 height 26
click at [951, 281] on input "237/32/" at bounding box center [980, 281] width 239 height 26
click at [964, 279] on input "237/32/" at bounding box center [980, 281] width 239 height 26
click at [1032, 271] on input "237/32/65" at bounding box center [980, 281] width 239 height 26
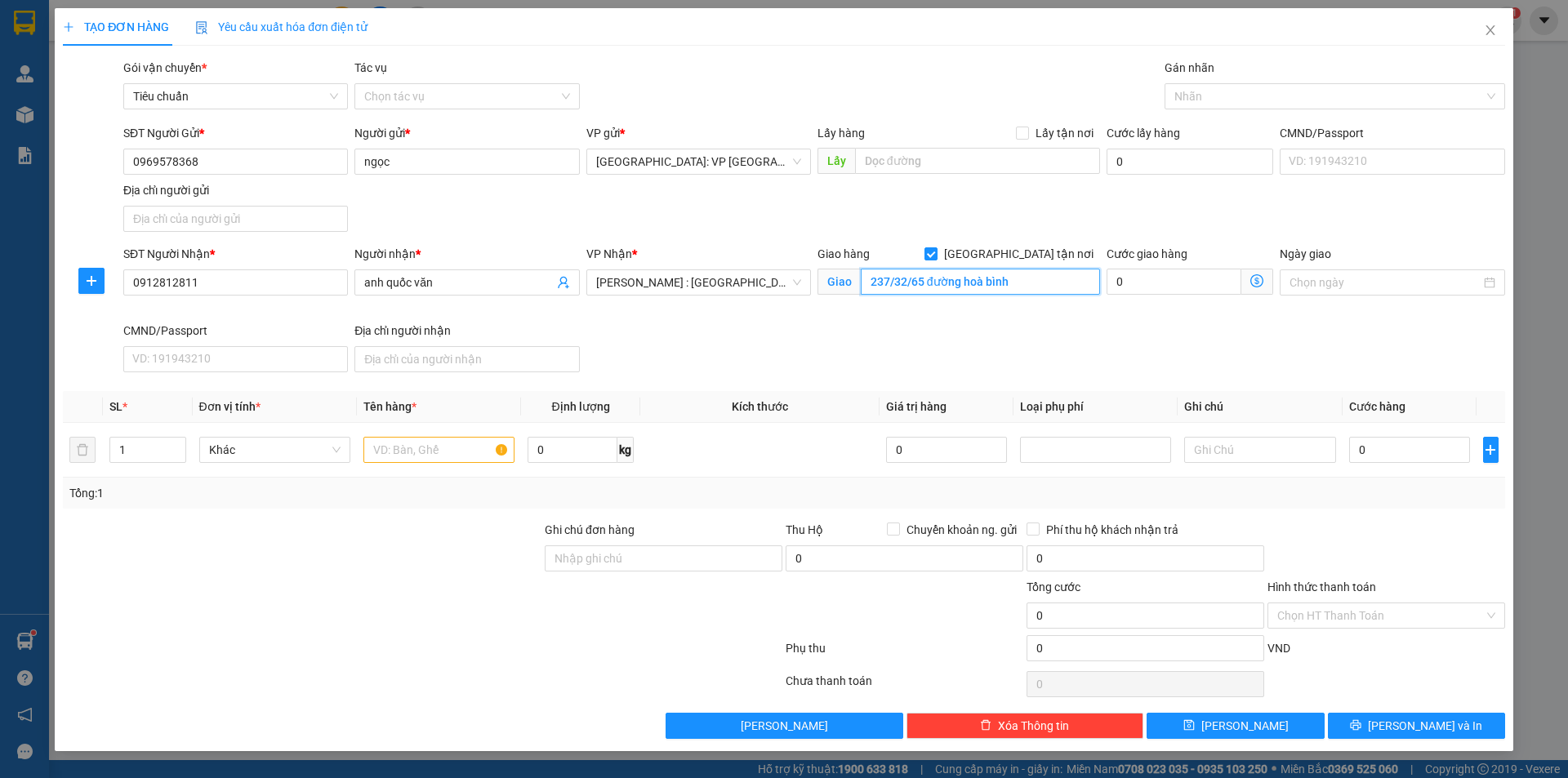
click at [1041, 285] on input "237/32/65 đường hoà bình" at bounding box center [980, 281] width 239 height 26
click at [1201, 104] on div at bounding box center [1327, 96] width 316 height 20
type input "237/32/65 đường hoà bình [GEOGRAPHIC_DATA]"
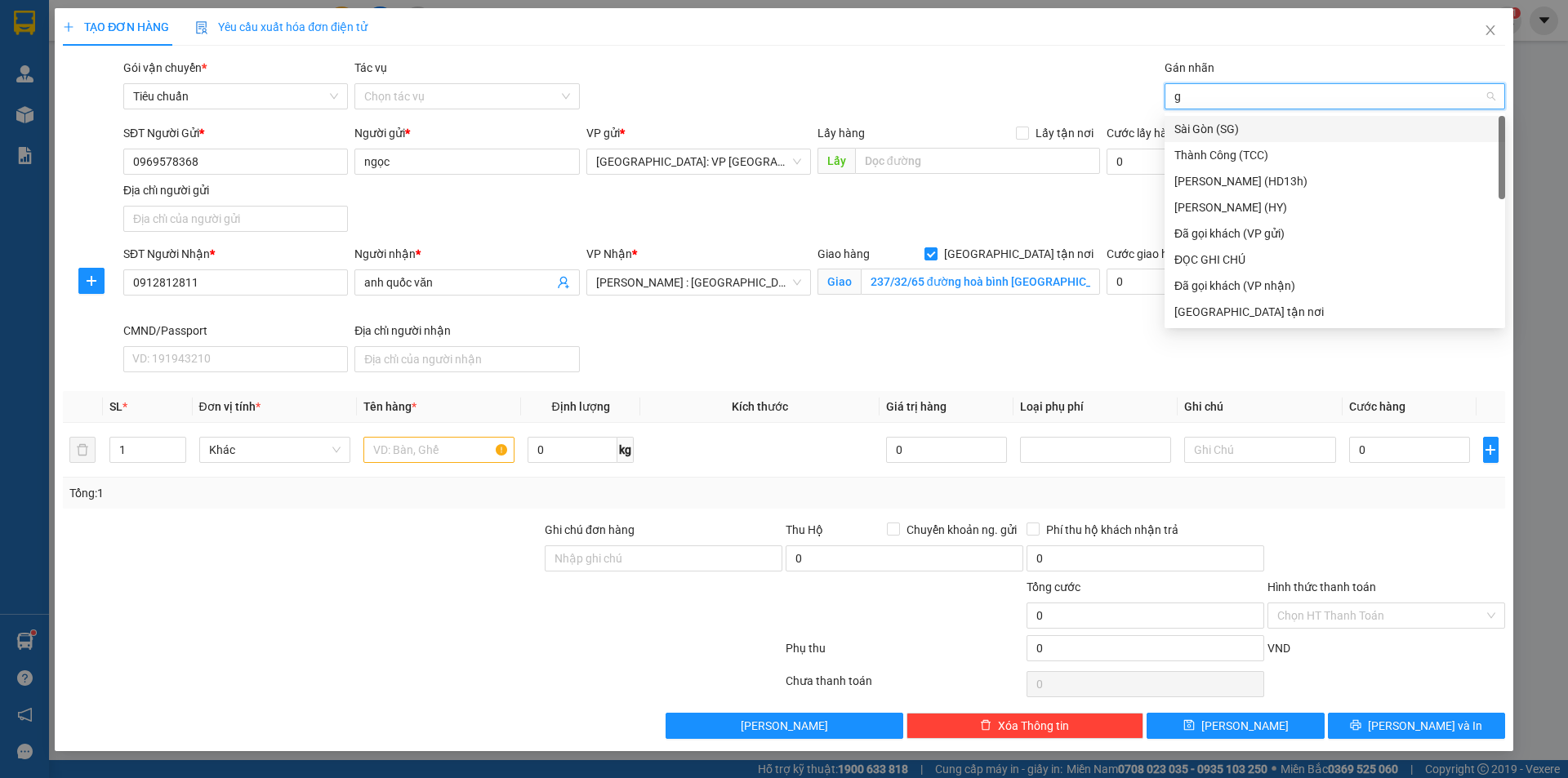
type input "gi"
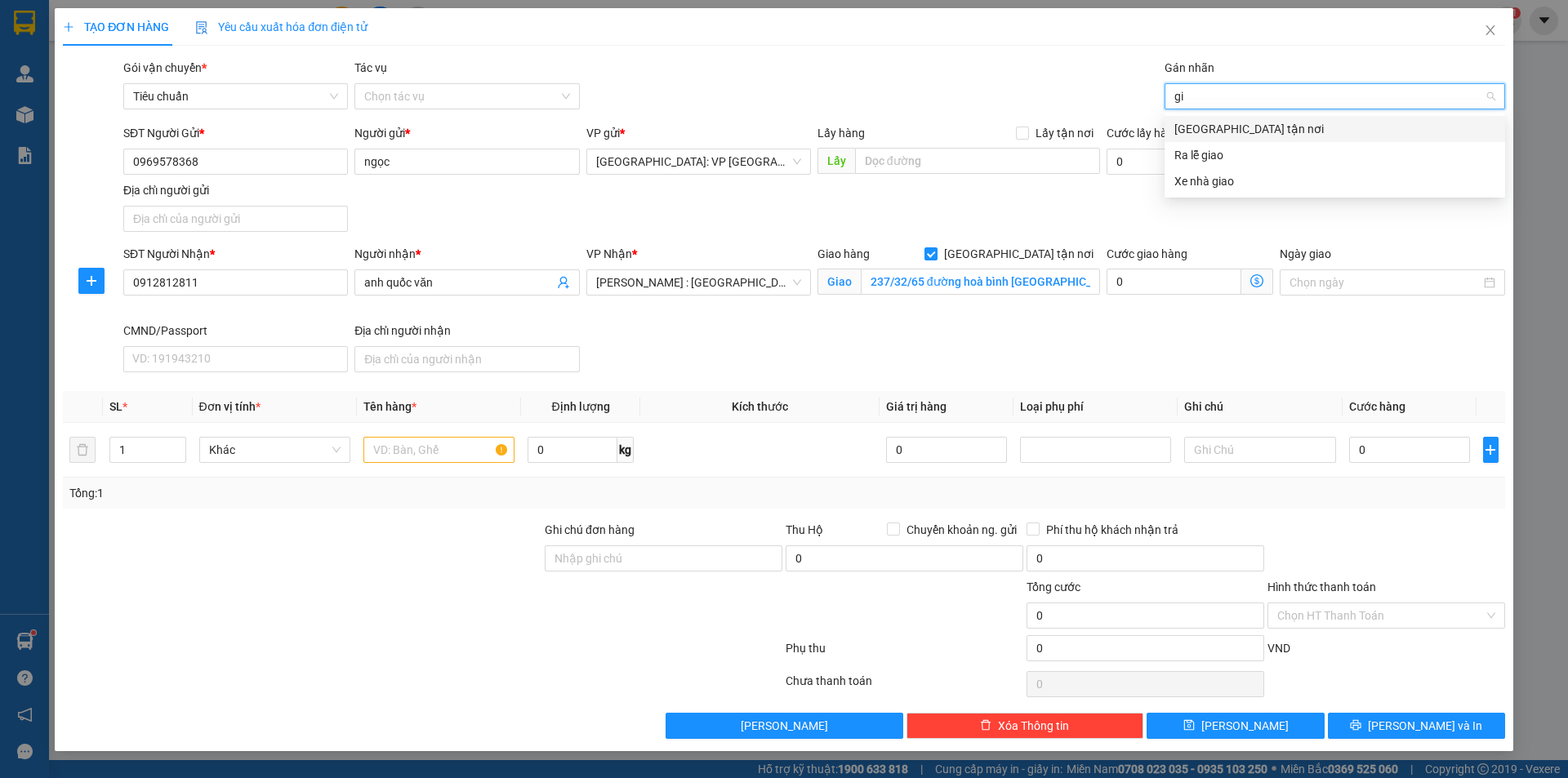
click at [1228, 132] on div "[GEOGRAPHIC_DATA] tận nơi" at bounding box center [1334, 129] width 321 height 18
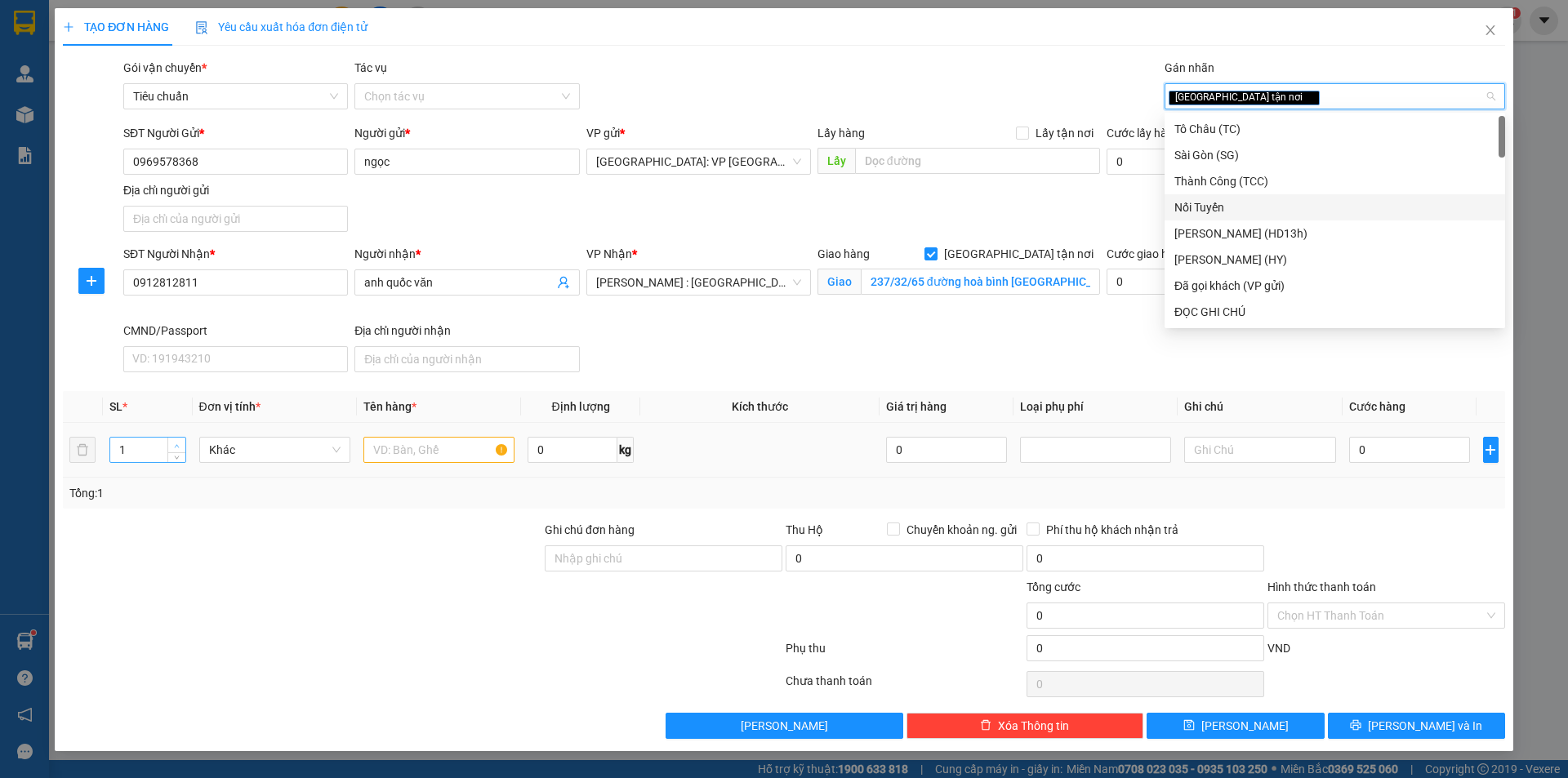
type input "2"
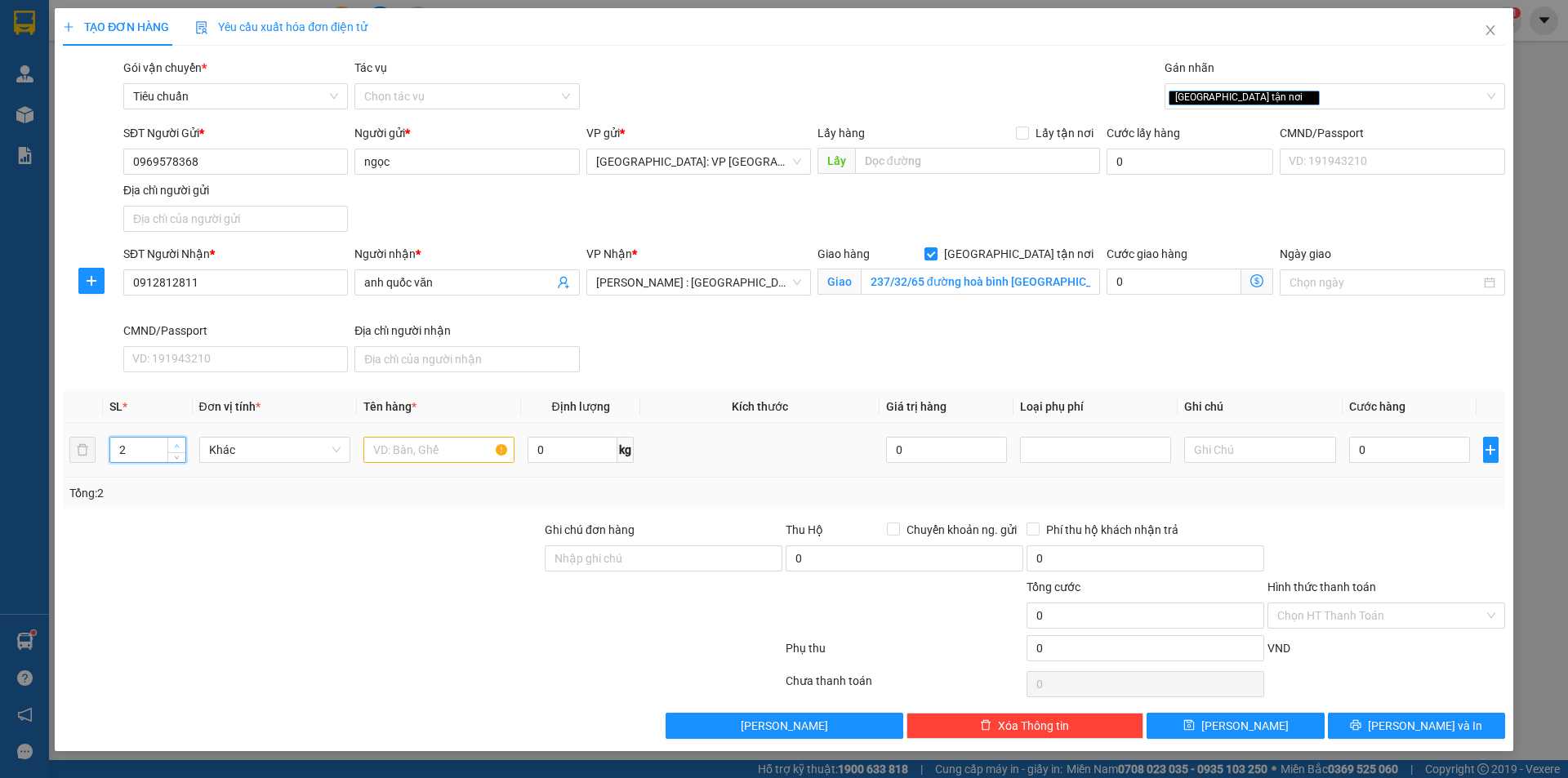
click at [168, 438] on span "Increase Value" at bounding box center [176, 445] width 18 height 15
click at [396, 454] on input "text" at bounding box center [439, 450] width 151 height 26
type input "1"
type input "2 kiện thanh dài bọc bạt trắng dài"
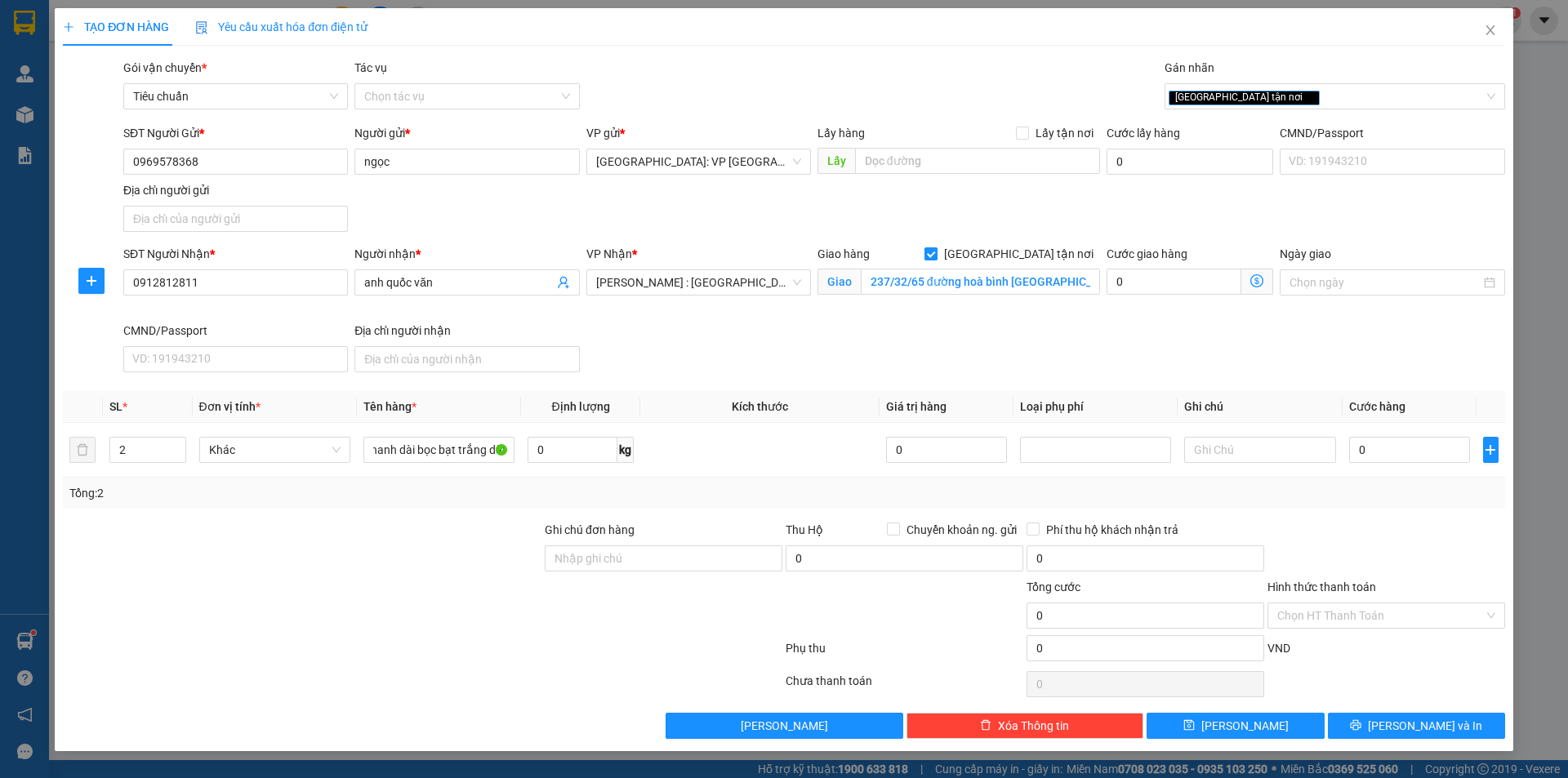
click at [936, 250] on input "[GEOGRAPHIC_DATA] tận nơi" at bounding box center [930, 252] width 11 height 11
checkbox input "false"
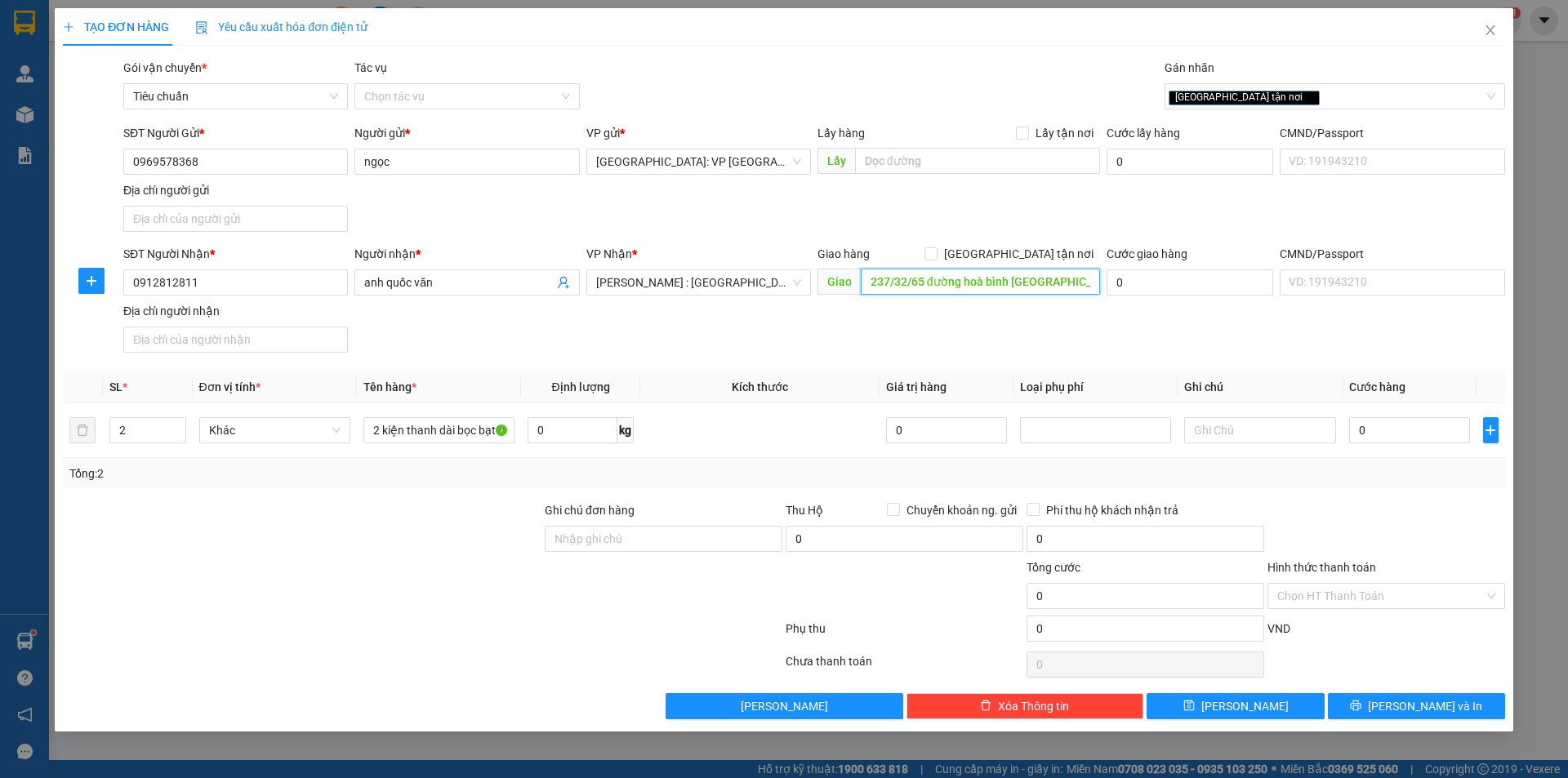
click at [1007, 275] on input "237/32/65 đường hoà bình [GEOGRAPHIC_DATA]" at bounding box center [980, 281] width 239 height 26
click at [1266, 96] on div "[GEOGRAPHIC_DATA] tận nơi" at bounding box center [1327, 96] width 316 height 20
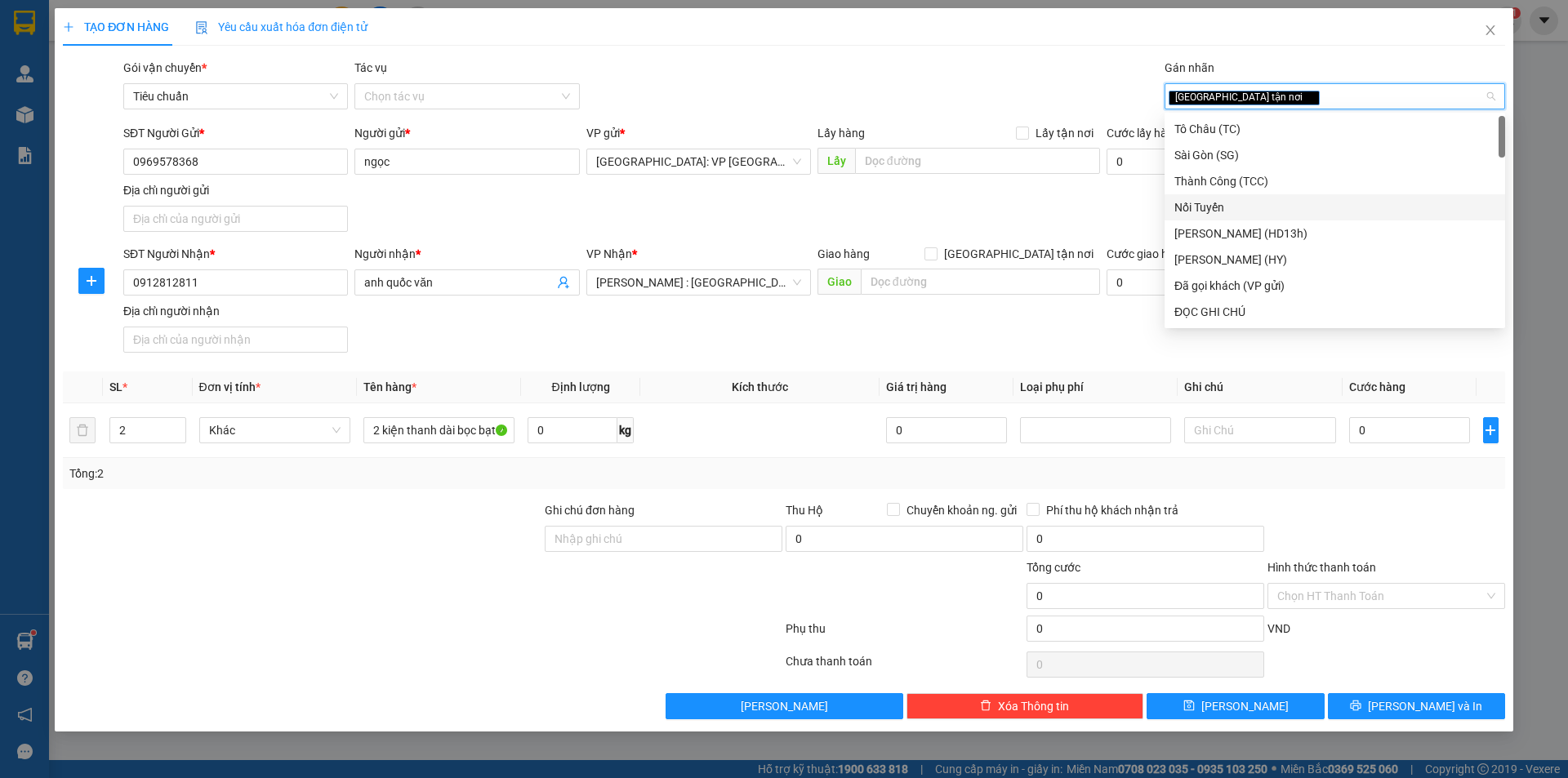
type input "\"
click at [750, 278] on span "[PERSON_NAME] : [GEOGRAPHIC_DATA]" at bounding box center [698, 282] width 205 height 24
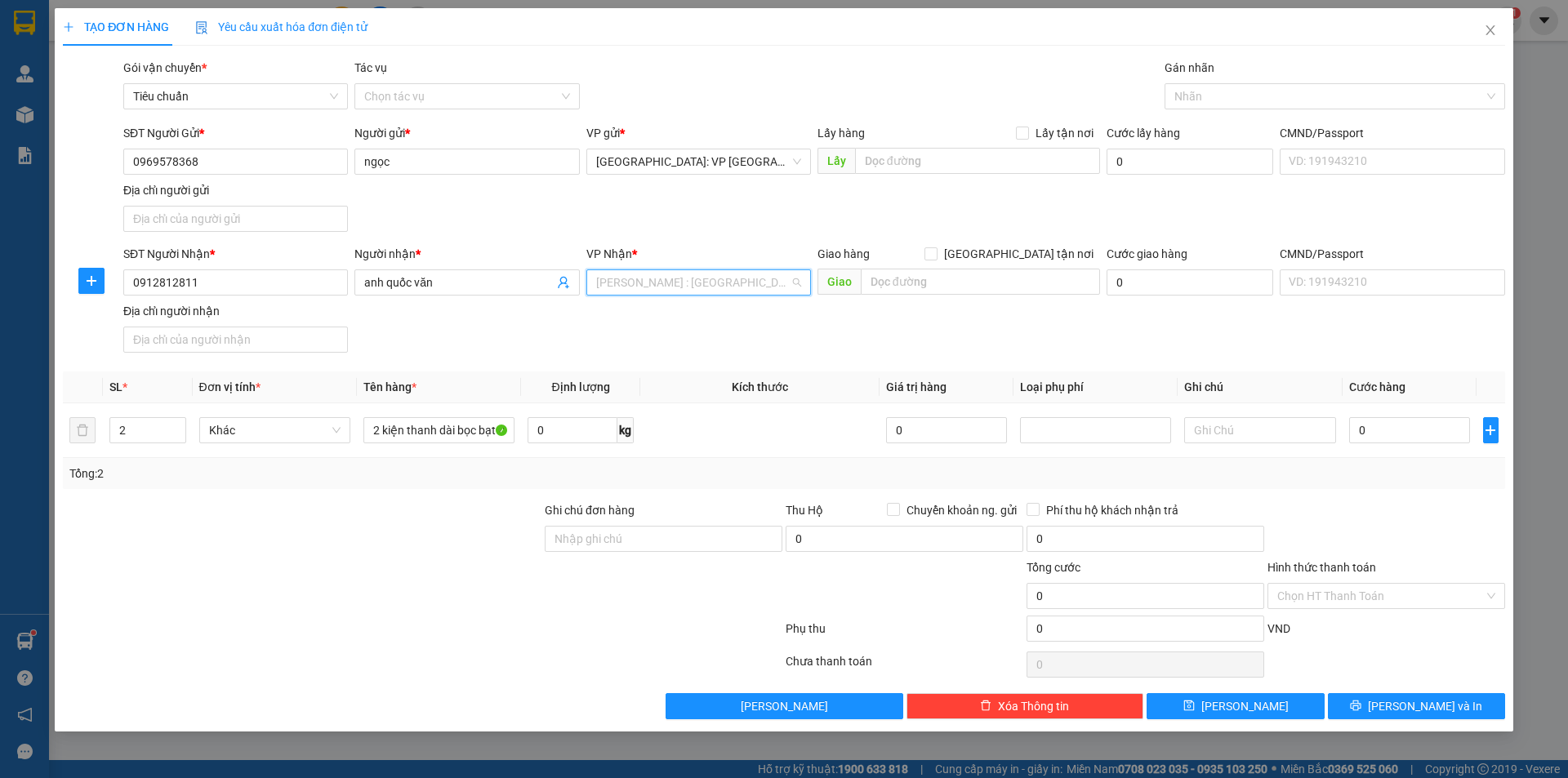
scroll to position [392, 0]
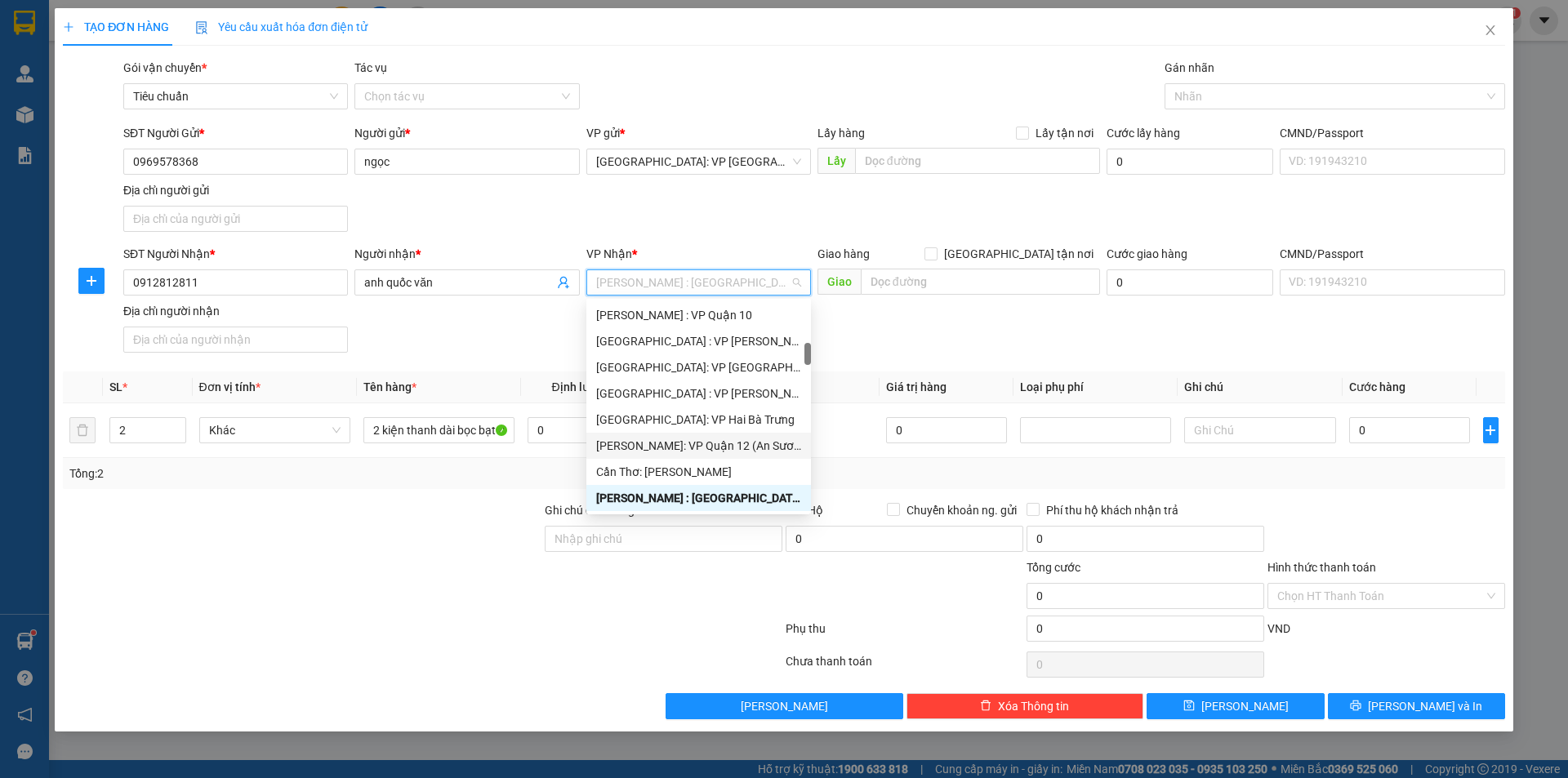
click at [724, 452] on div "[PERSON_NAME]: VP Quận 12 (An Sương)" at bounding box center [698, 446] width 205 height 18
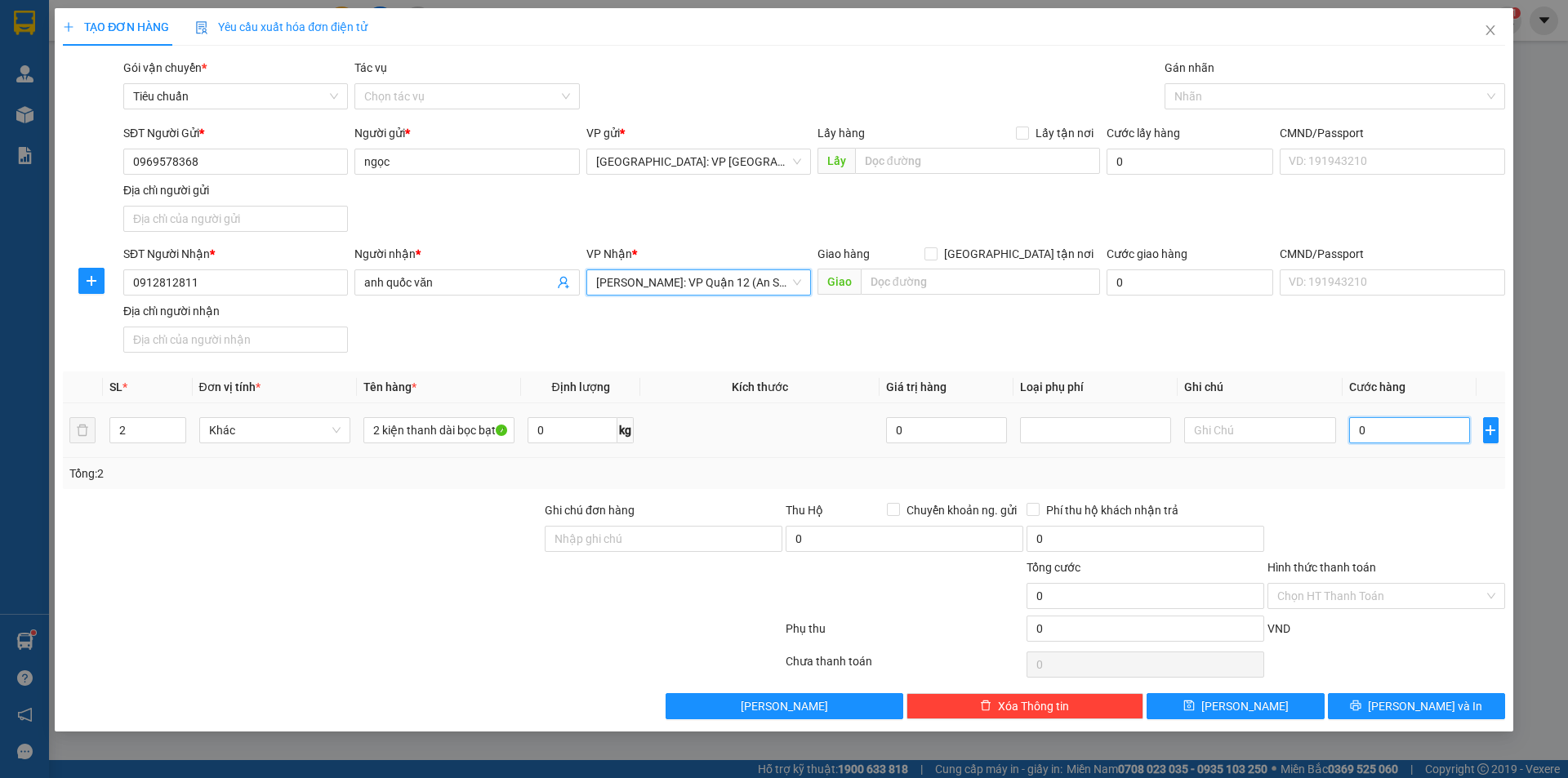
click at [1413, 438] on input "0" at bounding box center [1410, 430] width 122 height 26
type input "5"
type input "58"
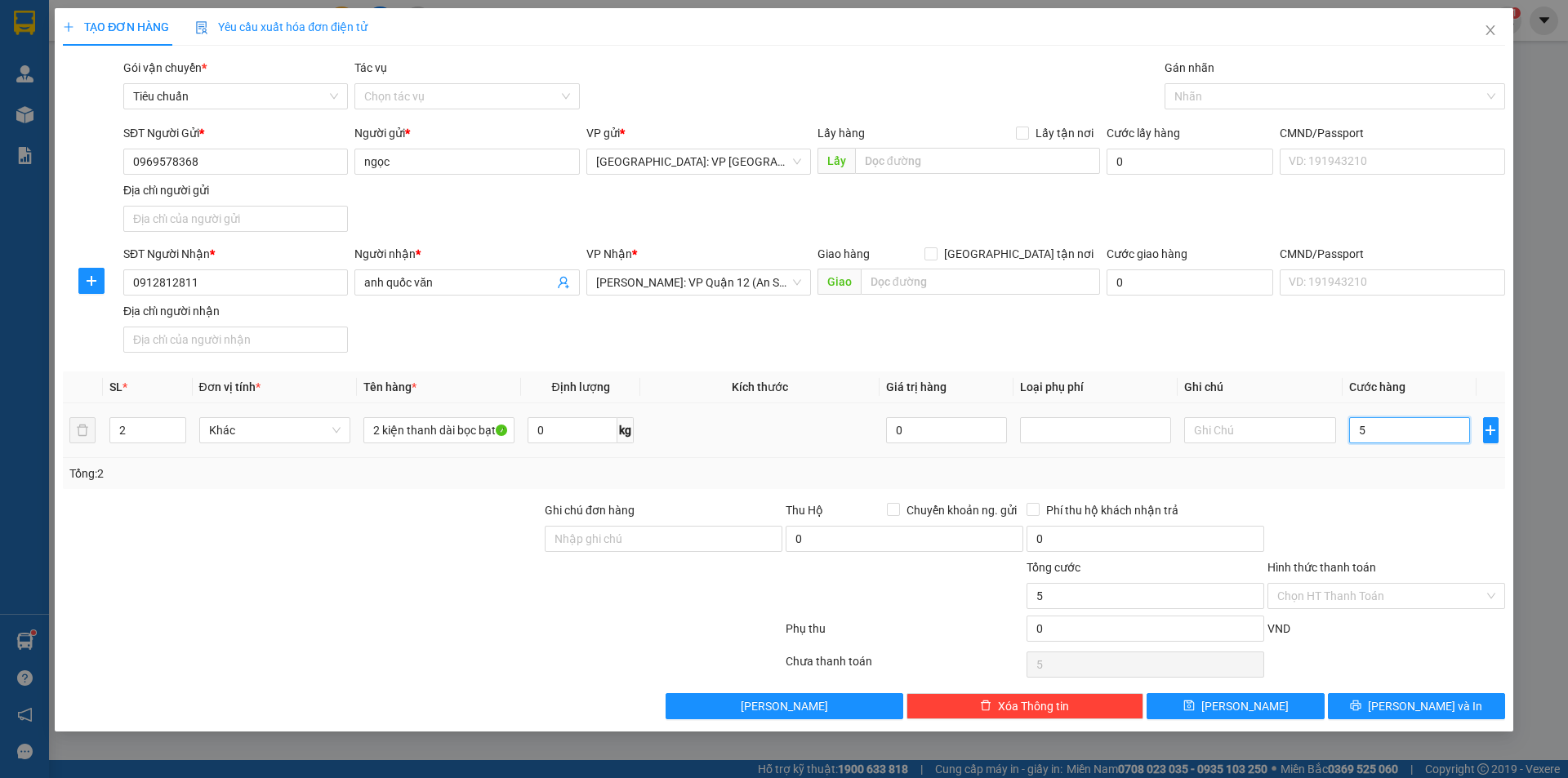
type input "58"
type input "580"
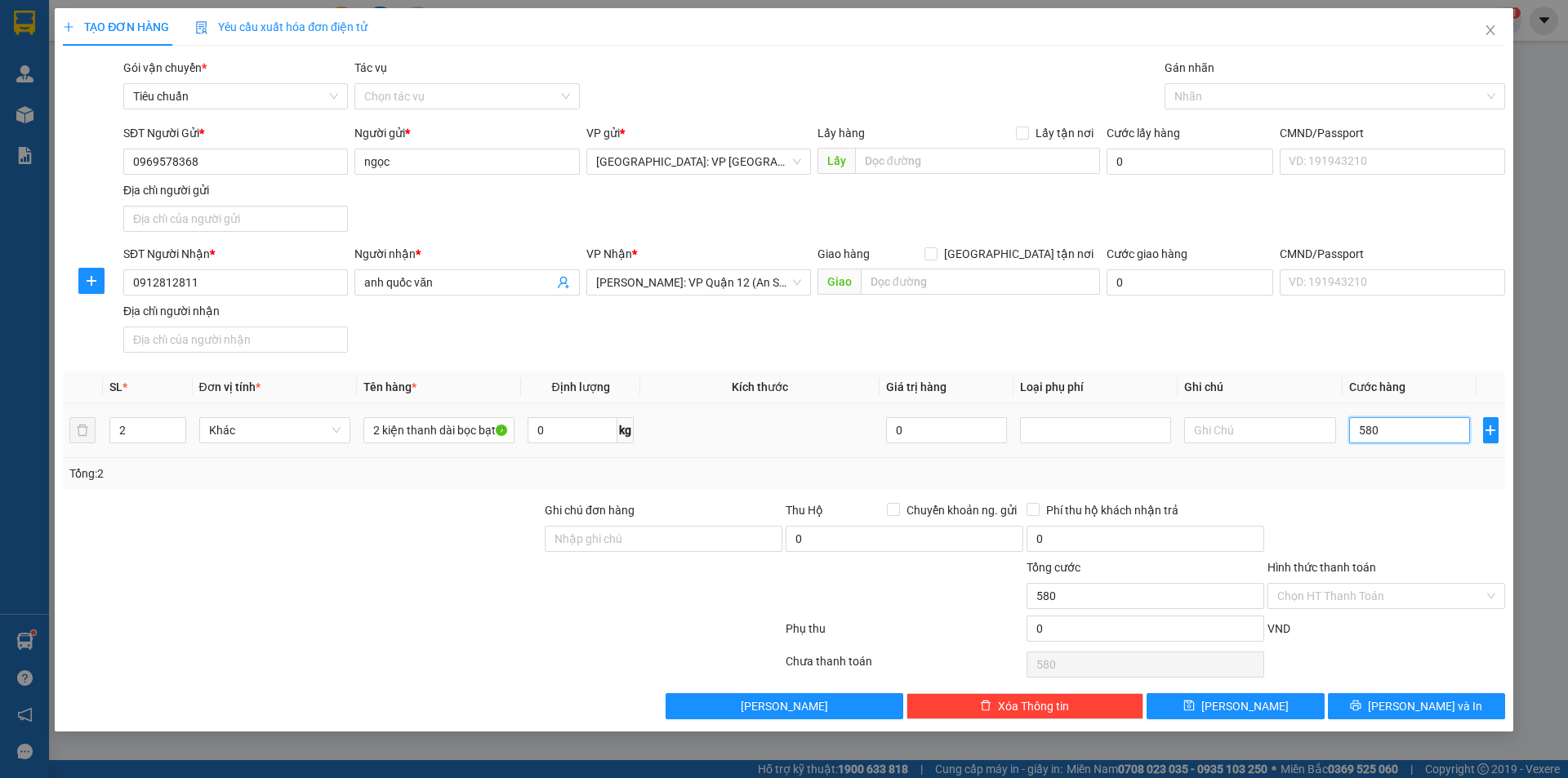
type input "5.800"
type input "58.000"
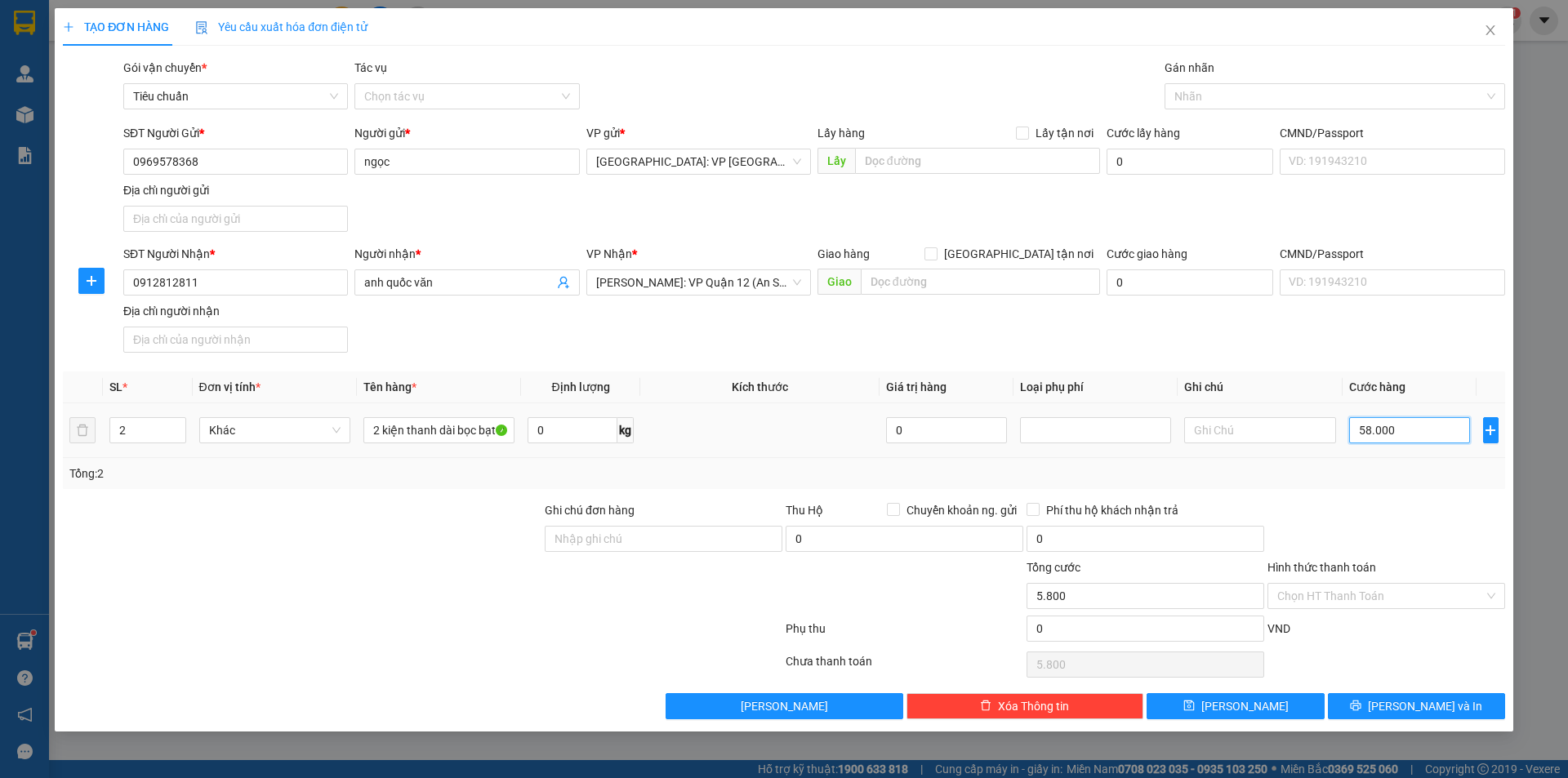
type input "58.000"
type input "580.000"
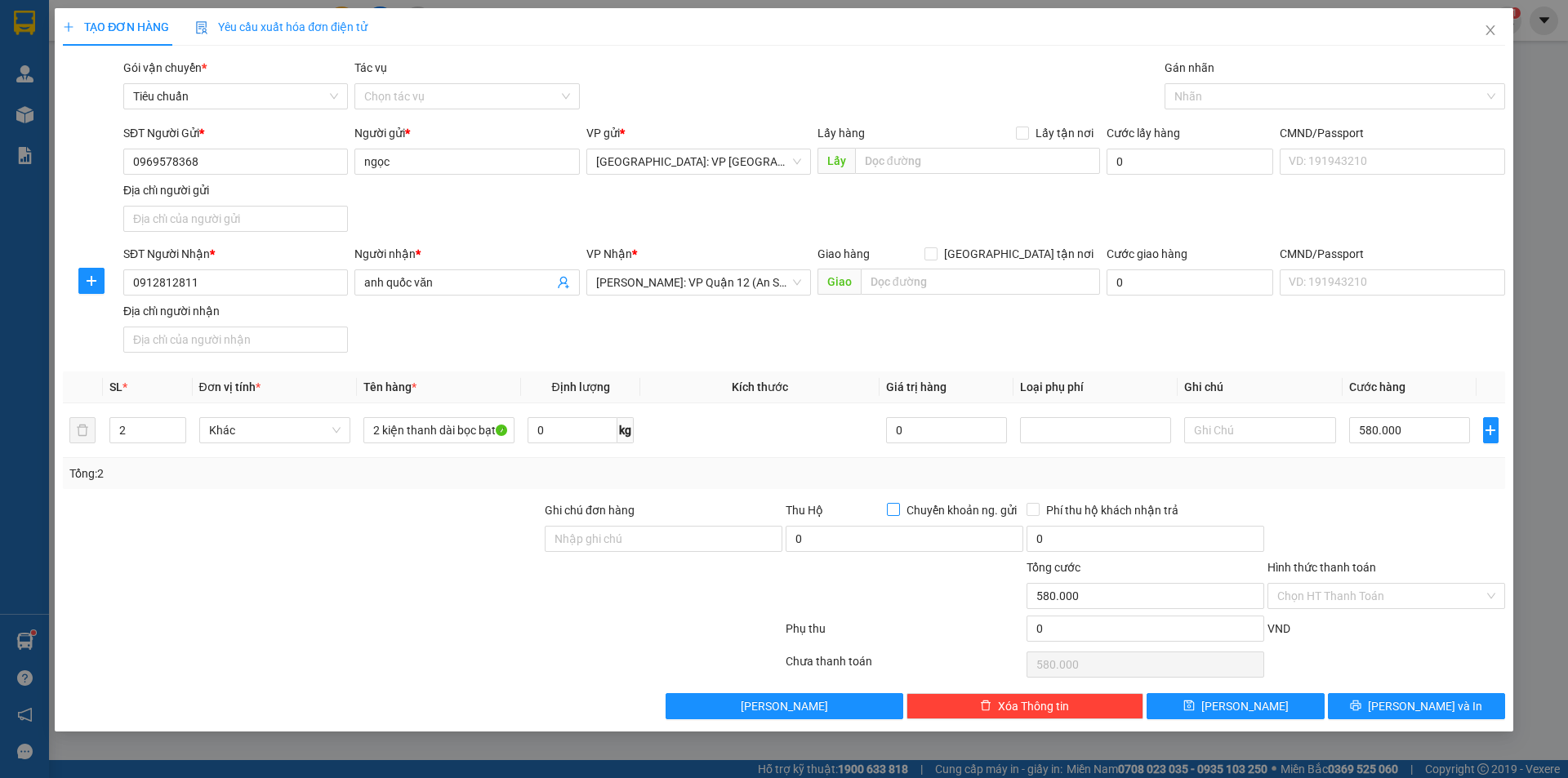
click at [889, 510] on input "Chuyển khoản ng. gửi" at bounding box center [892, 508] width 11 height 11
checkbox input "true"
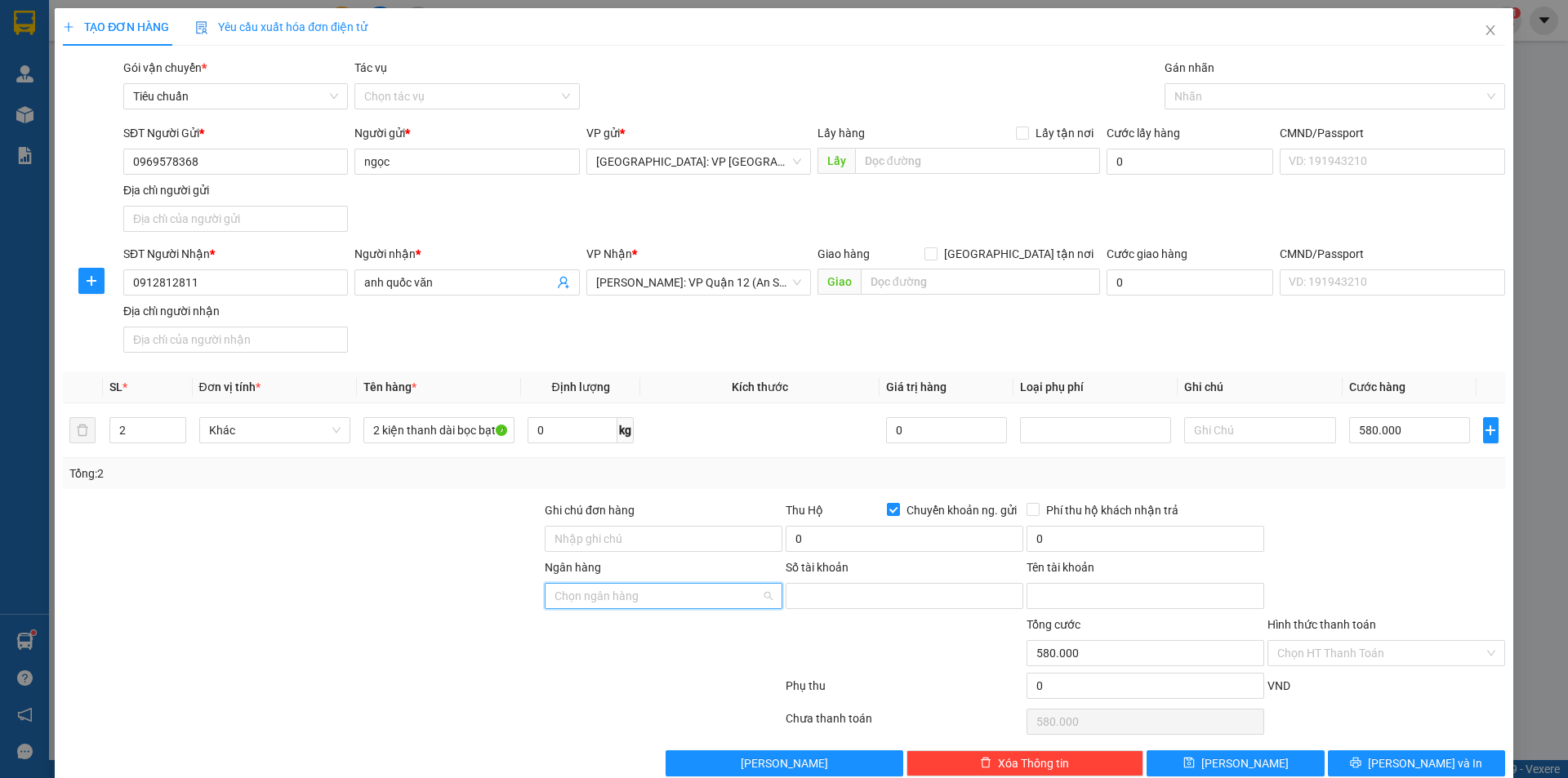
click at [744, 596] on input "Ngân hàng" at bounding box center [657, 596] width 206 height 24
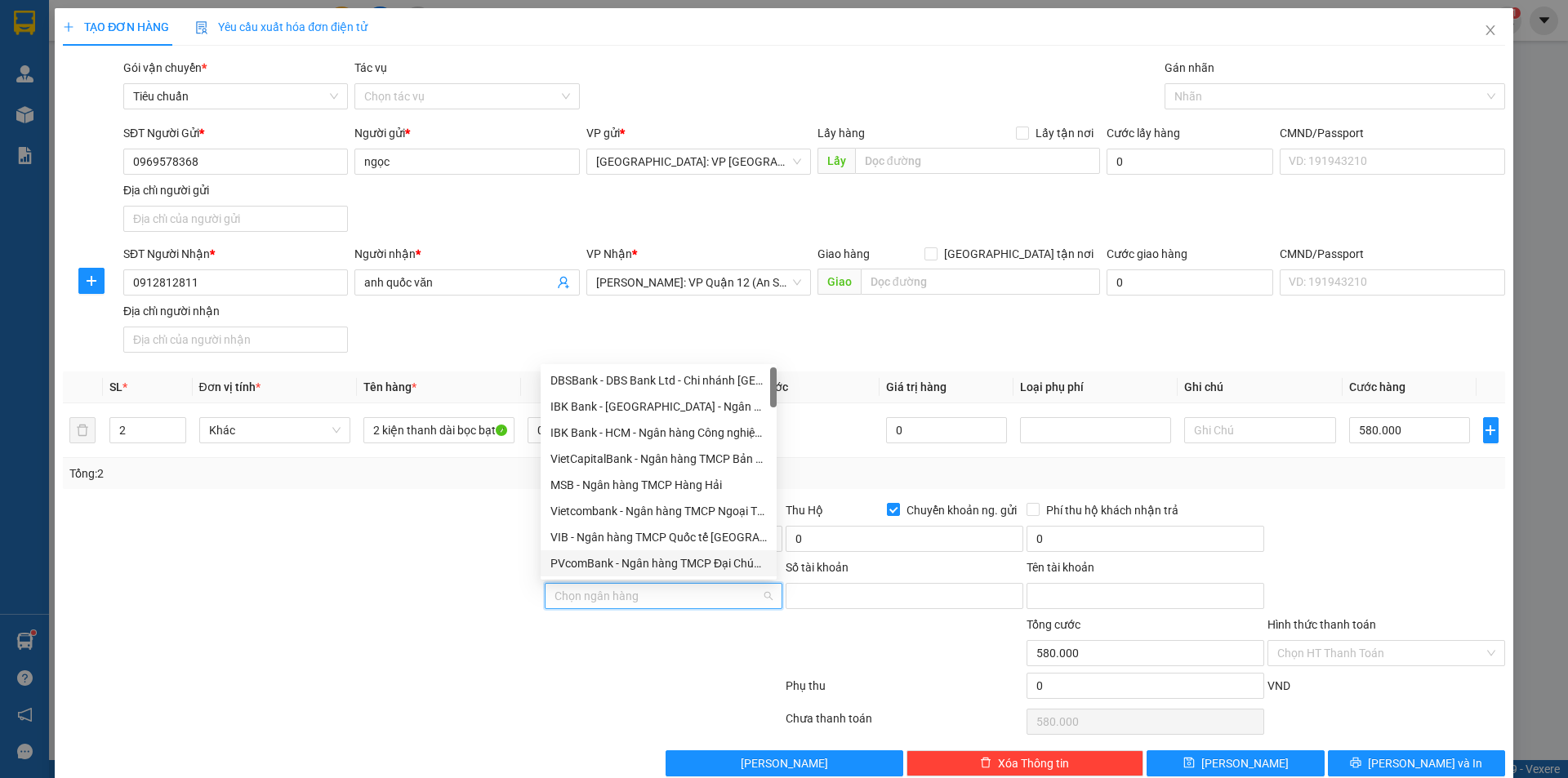
click at [638, 591] on input "Ngân hàng" at bounding box center [657, 596] width 206 height 24
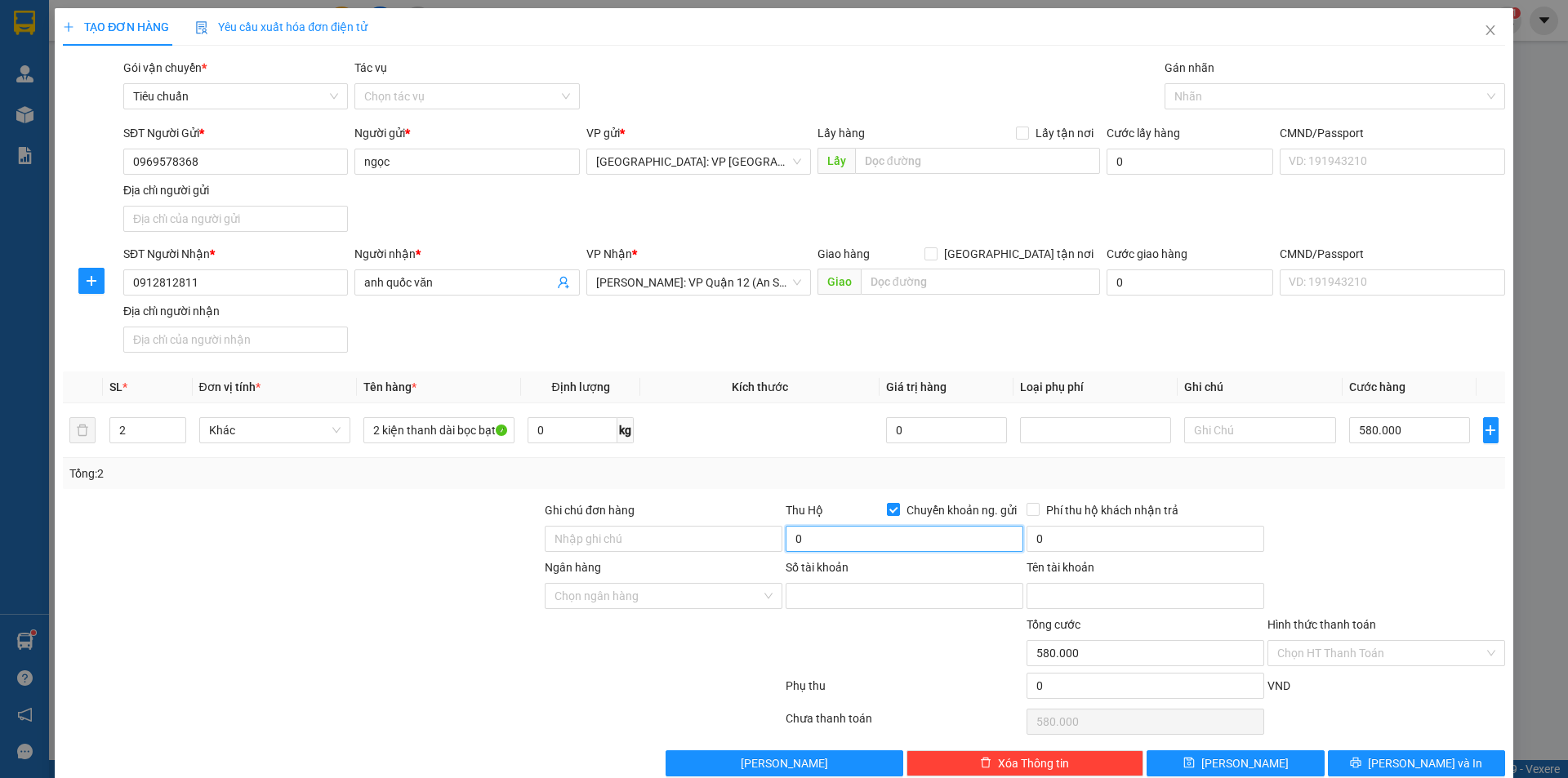
click at [886, 528] on input "0" at bounding box center [904, 539] width 238 height 26
click at [610, 596] on input "Ngân hàng" at bounding box center [657, 596] width 206 height 24
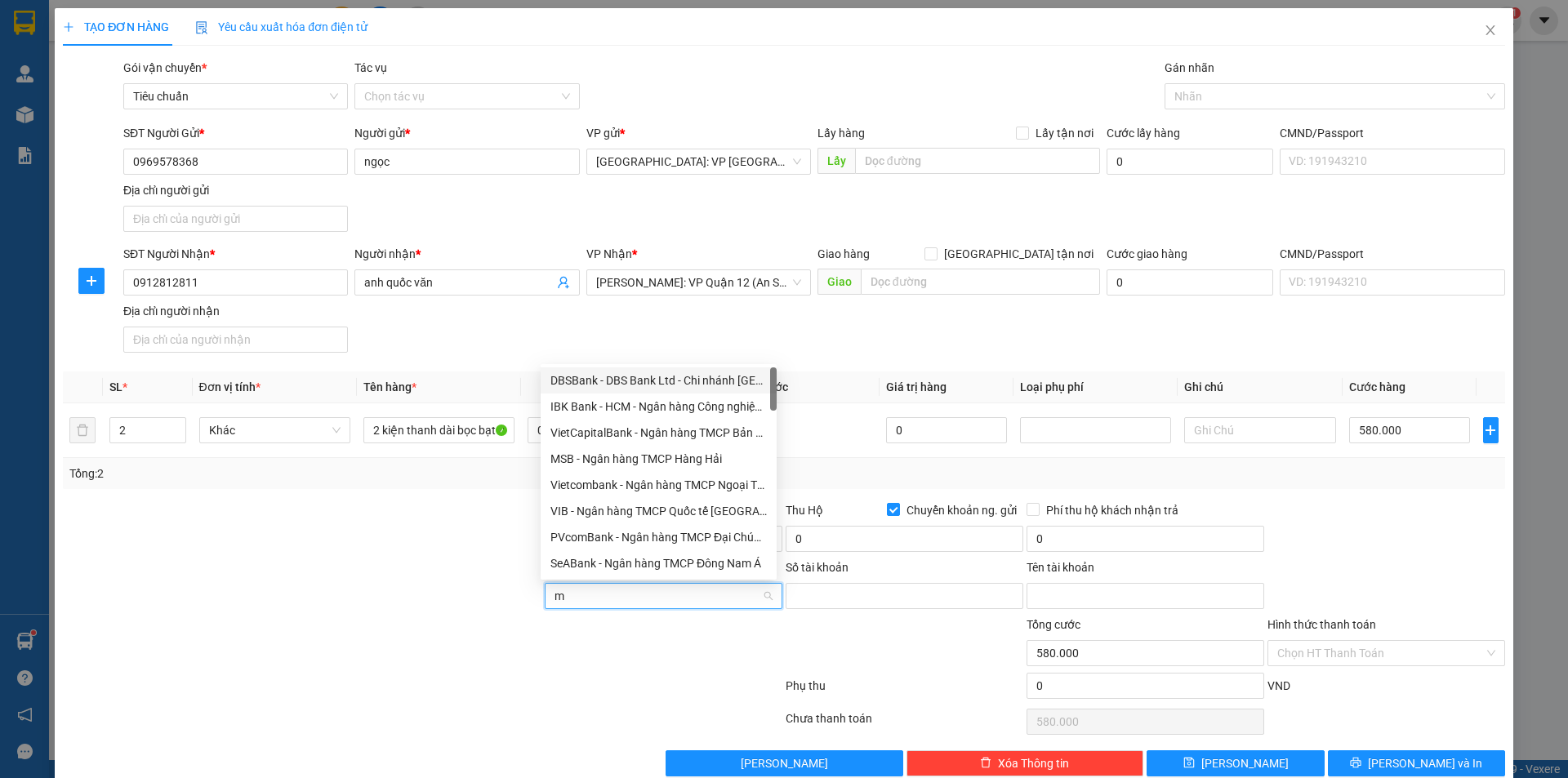
type input "mb"
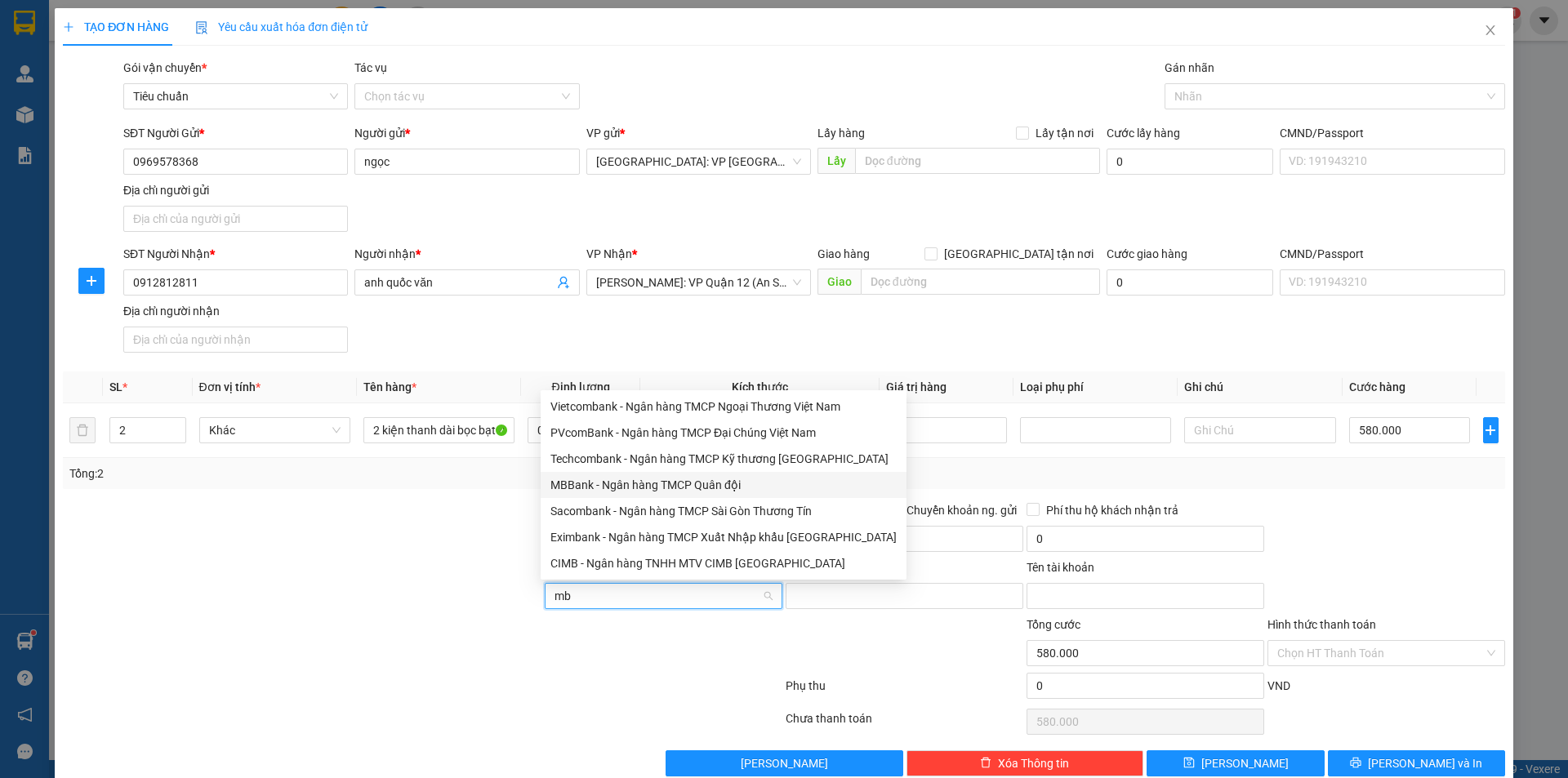
click at [638, 484] on div "MBBank - Ngân hàng TMCP Quân đội" at bounding box center [723, 484] width 346 height 18
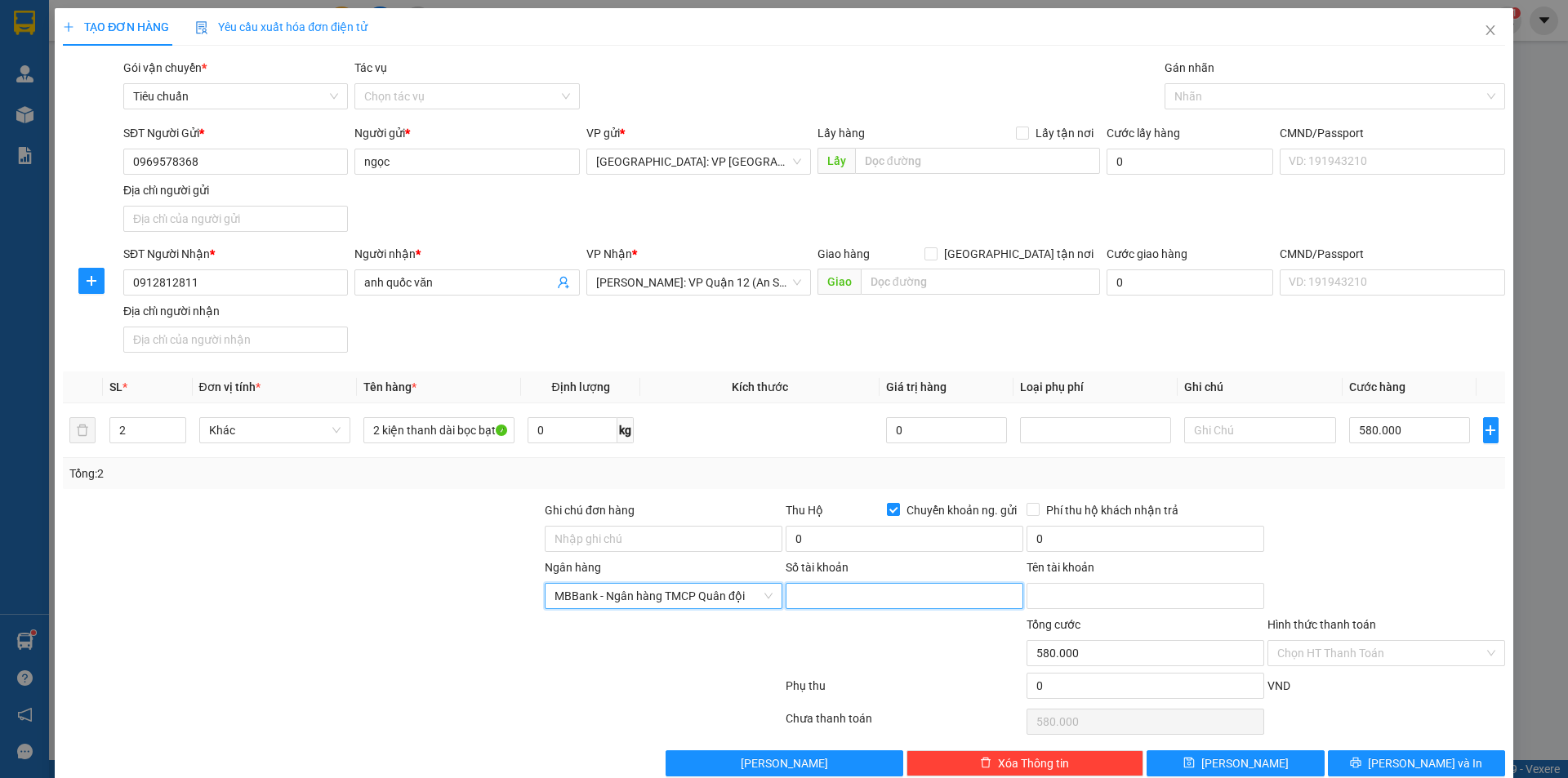
click at [815, 608] on input "Số tài khoản" at bounding box center [904, 596] width 238 height 26
type input "9"
type input "0971765866"
click at [1049, 604] on input "Tên tài khoản" at bounding box center [1145, 596] width 238 height 26
click at [1064, 589] on input "Tên tài khoản" at bounding box center [1145, 596] width 238 height 26
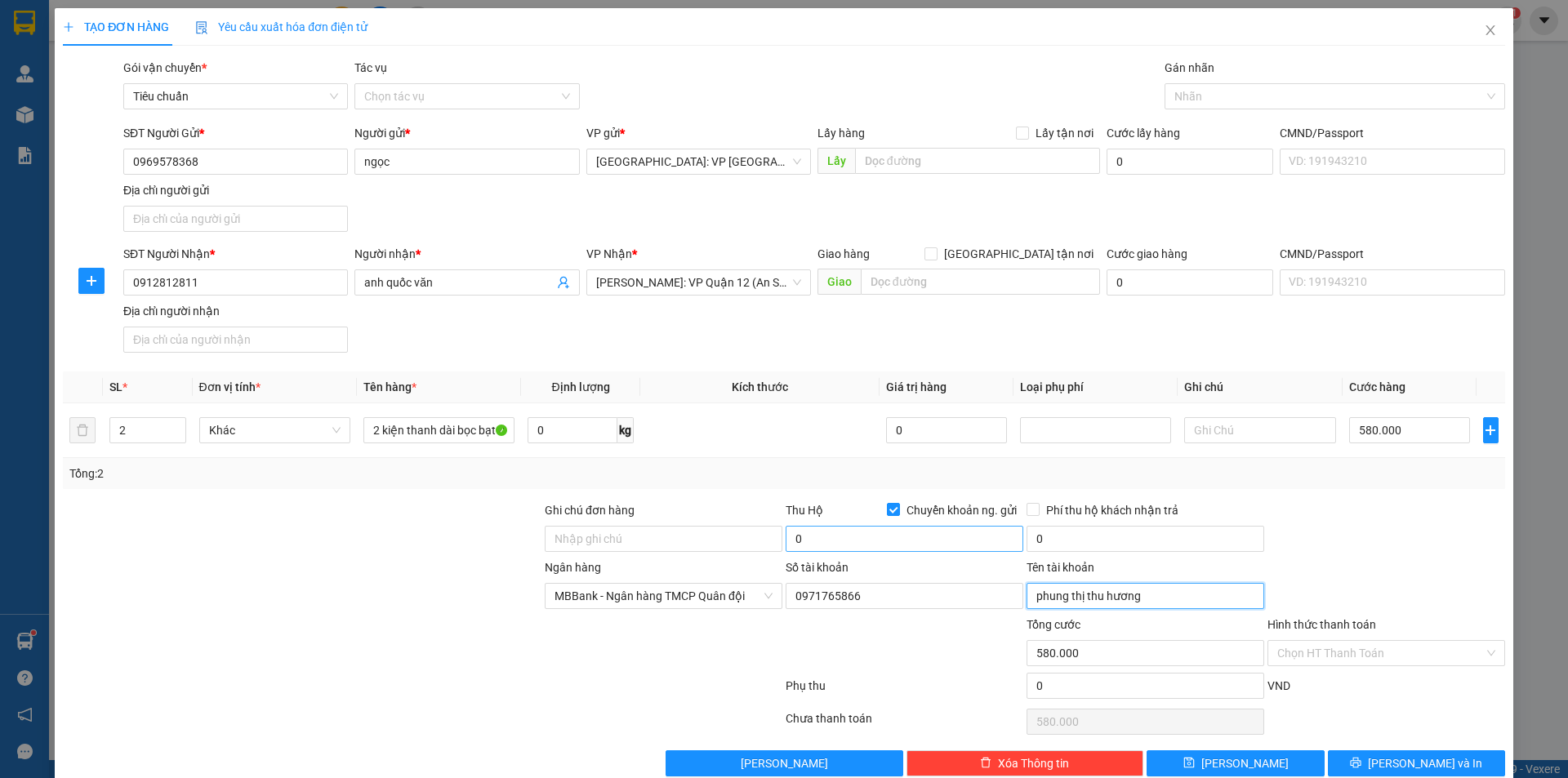
type input "phung thị thu hương"
click at [822, 530] on input "0" at bounding box center [904, 539] width 238 height 26
click at [805, 543] on input "0" at bounding box center [904, 539] width 238 height 26
click at [848, 543] on input "0" at bounding box center [904, 539] width 238 height 26
type input "7.760.000"
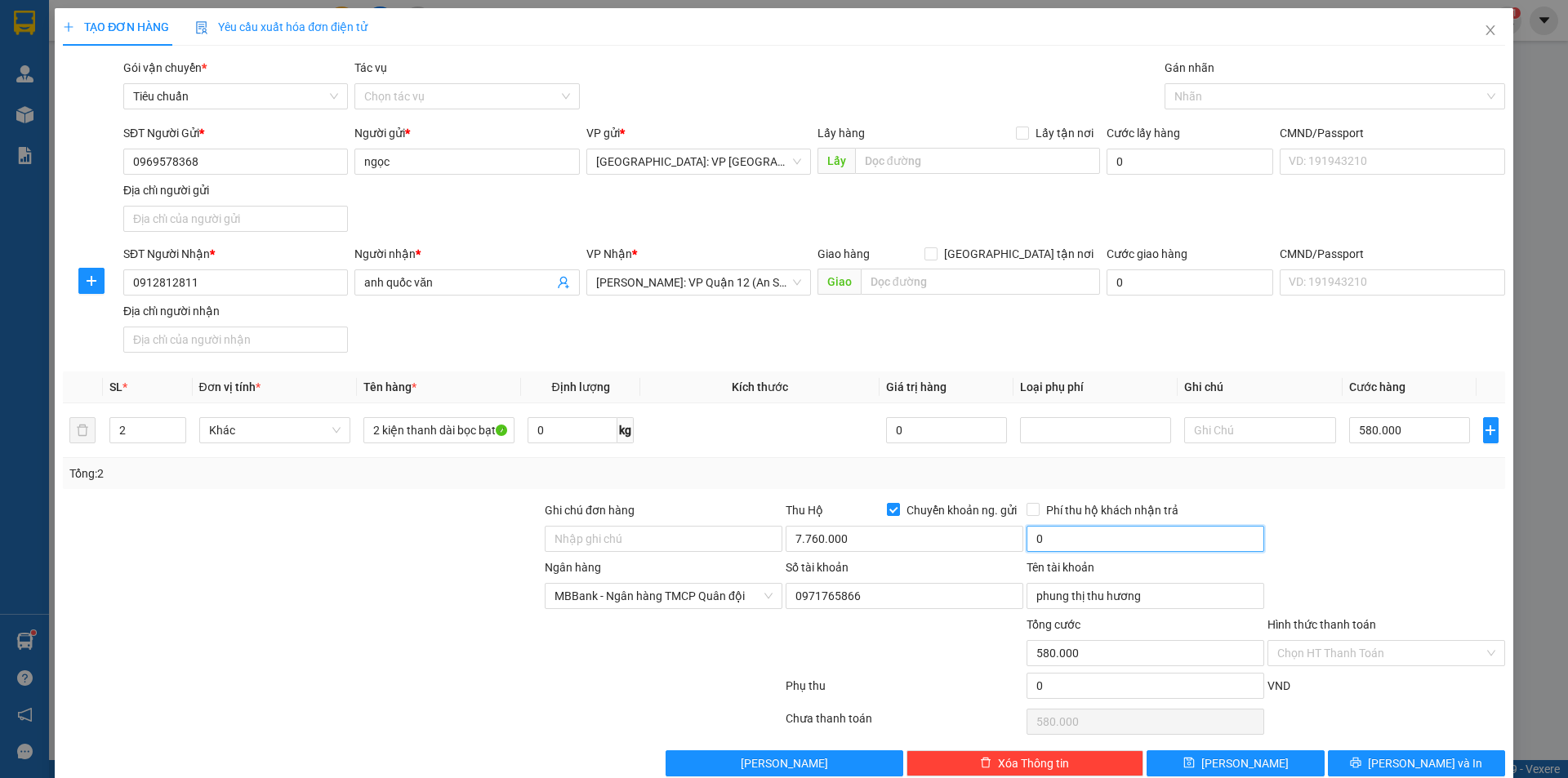
click at [1068, 545] on input "0" at bounding box center [1145, 539] width 238 height 26
type input "30.000"
click at [1026, 501] on label "Phí thu hộ khách nhận trả" at bounding box center [1105, 509] width 158 height 18
click at [1026, 503] on input "Phí thu hộ khách nhận trả" at bounding box center [1032, 508] width 11 height 11
checkbox input "true"
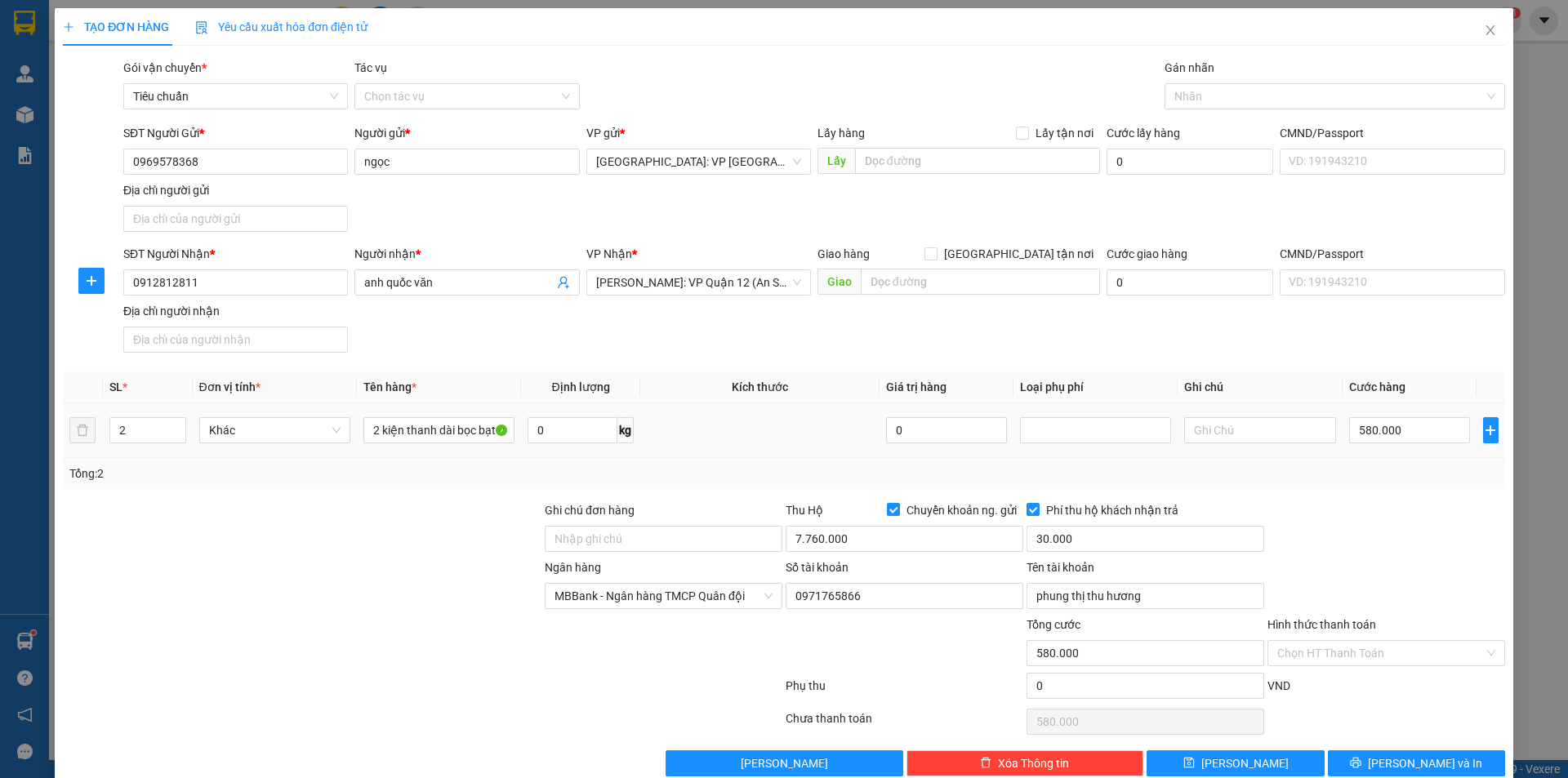
scroll to position [30, 0]
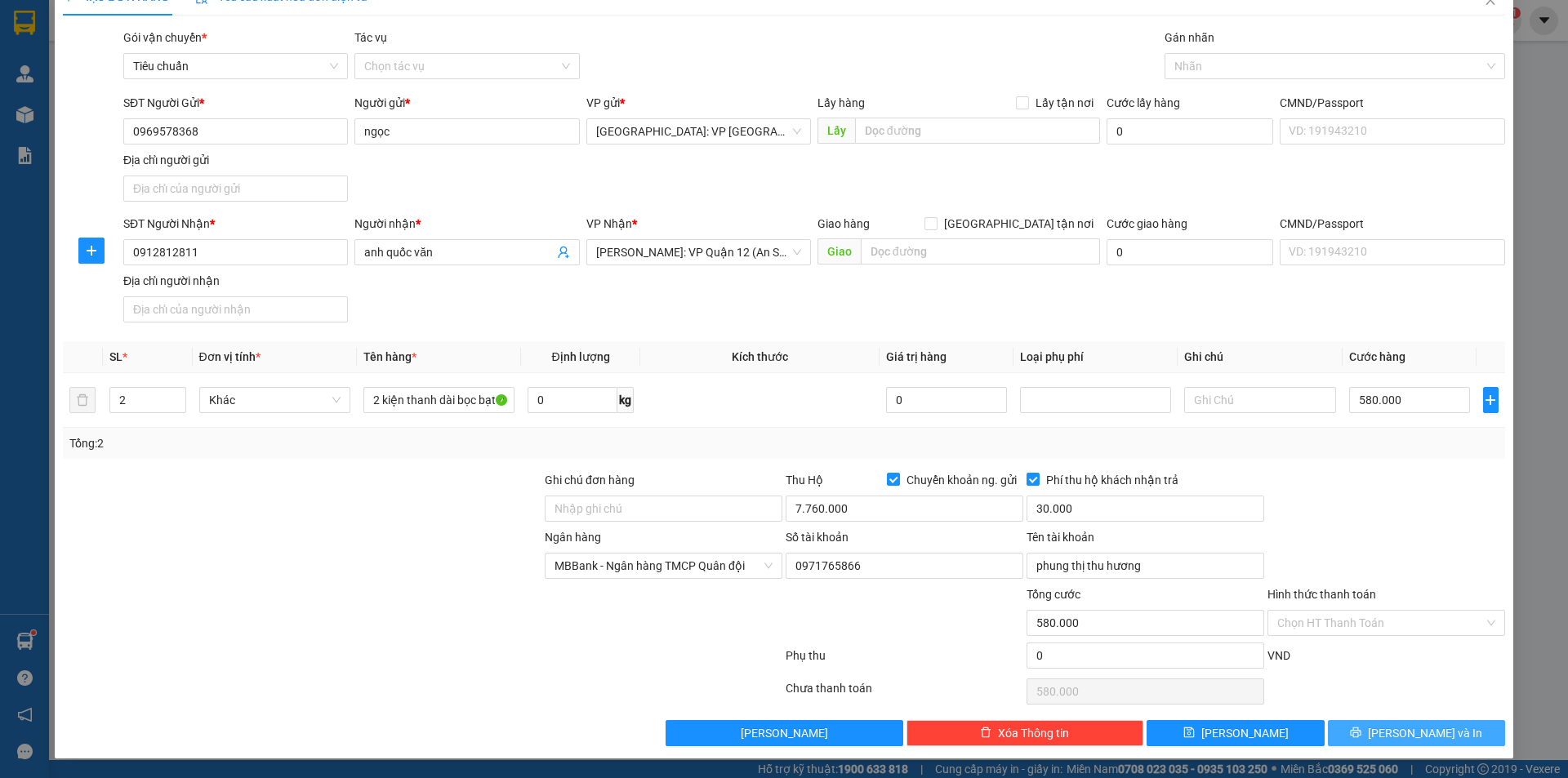
click at [1391, 731] on button "[PERSON_NAME] và In" at bounding box center [1416, 733] width 177 height 26
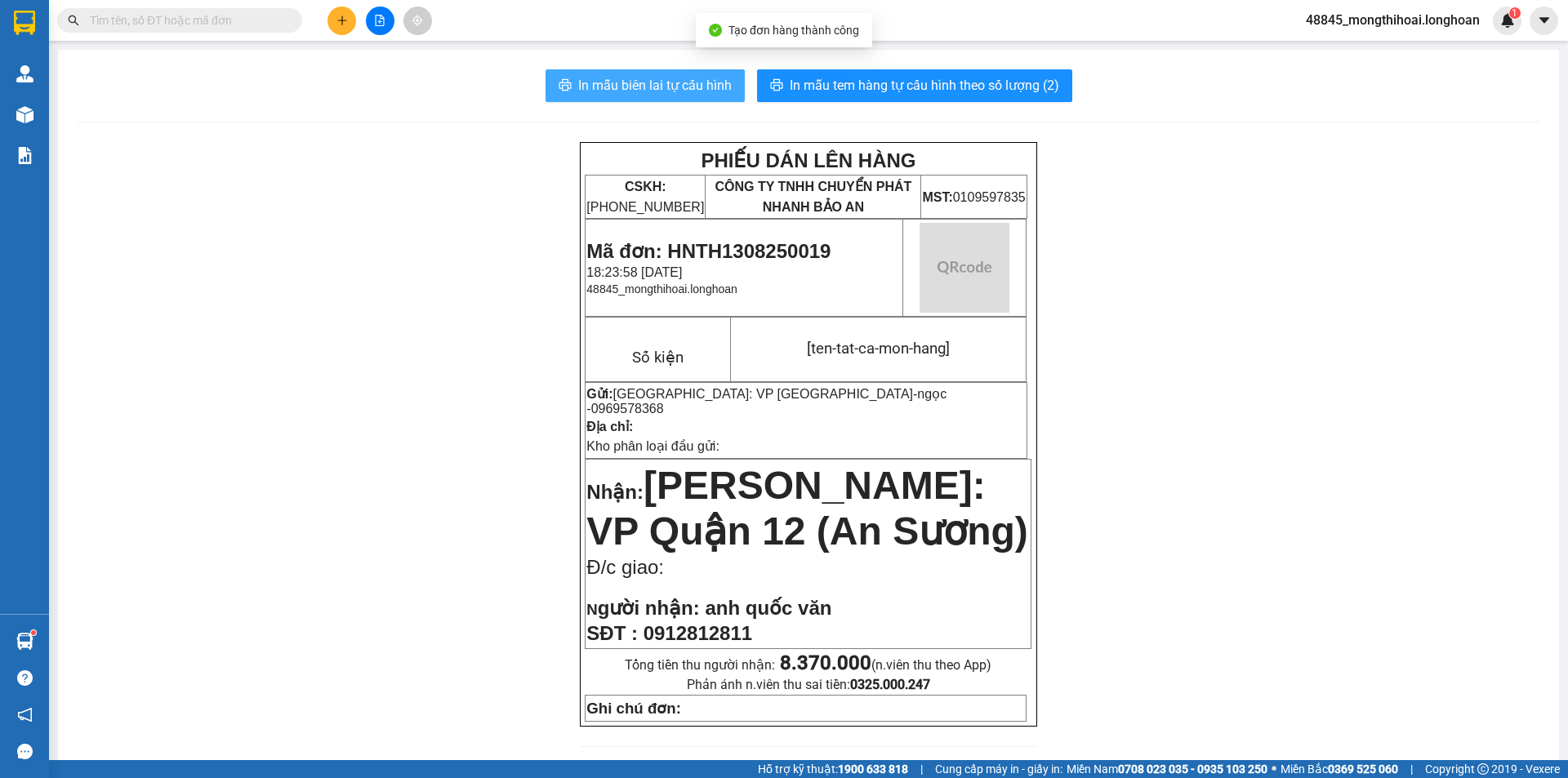
click at [623, 73] on button "In mẫu biên lai tự cấu hình" at bounding box center [644, 85] width 200 height 33
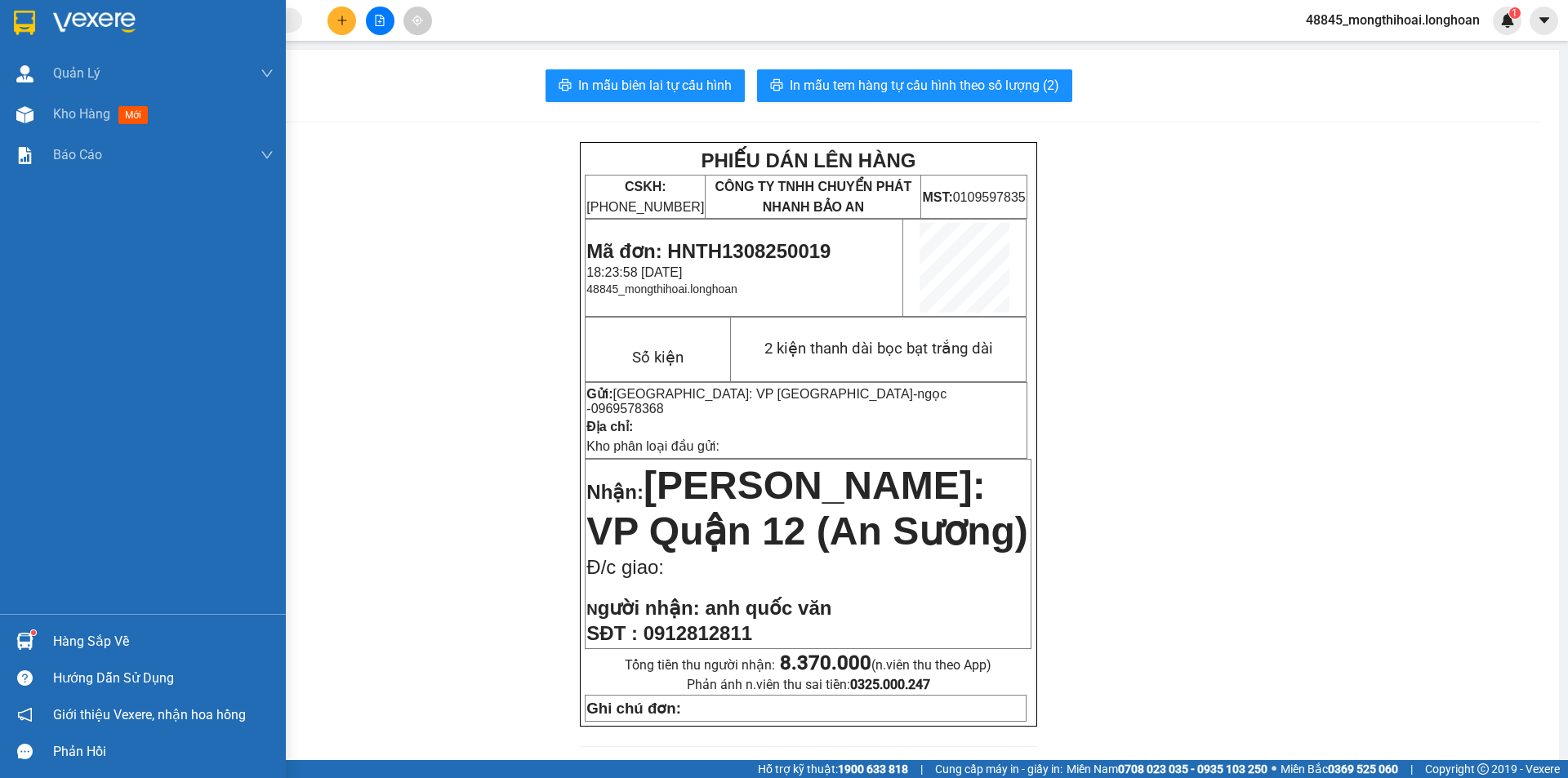
click at [11, 31] on div at bounding box center [24, 22] width 29 height 28
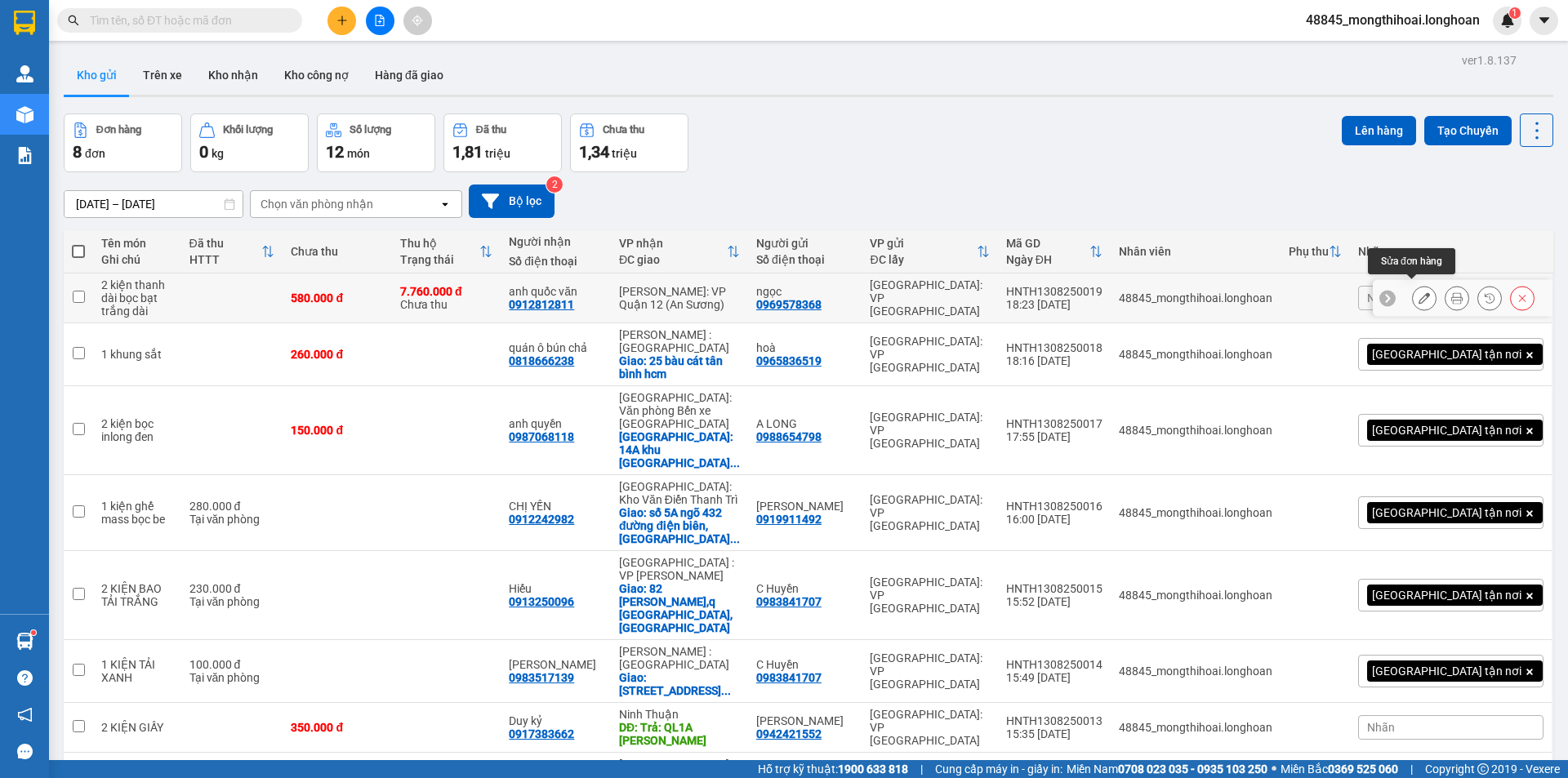
click at [1420, 292] on button at bounding box center [1424, 298] width 22 height 28
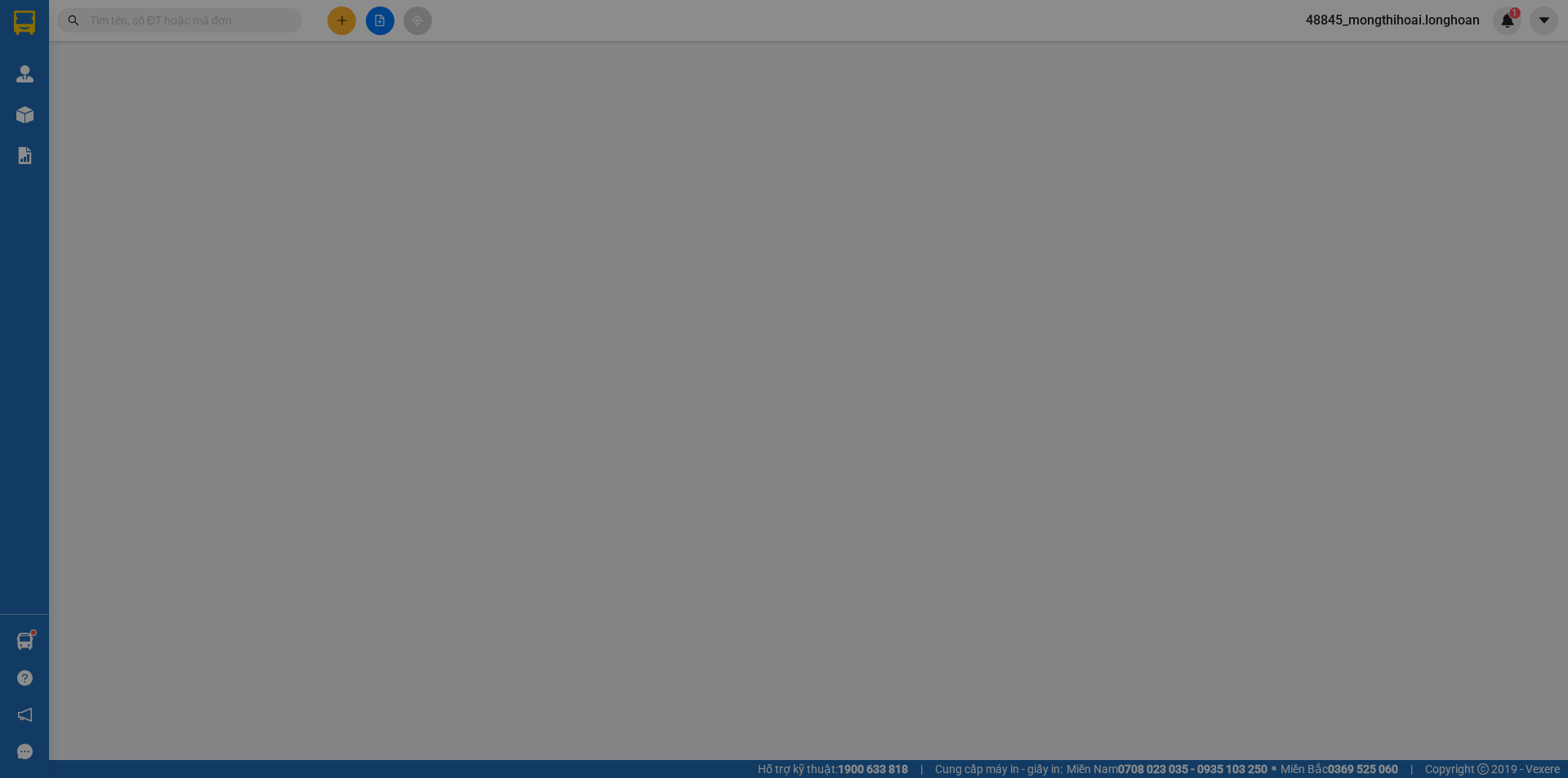
type input "0969578368"
type input "ngọc"
type input "0912812811"
type input "anh quốc văn"
type input "580.000"
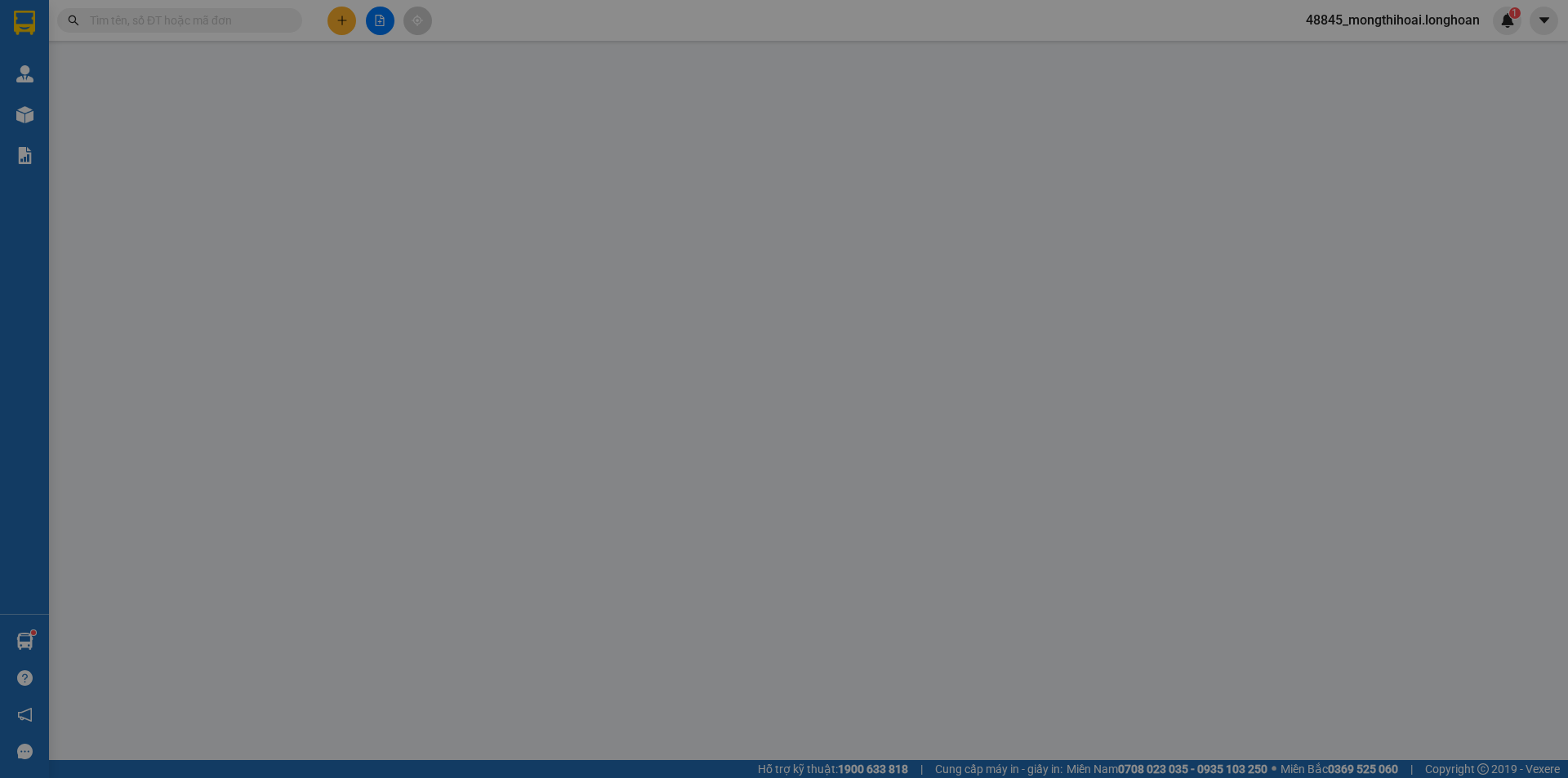
type input "580.000"
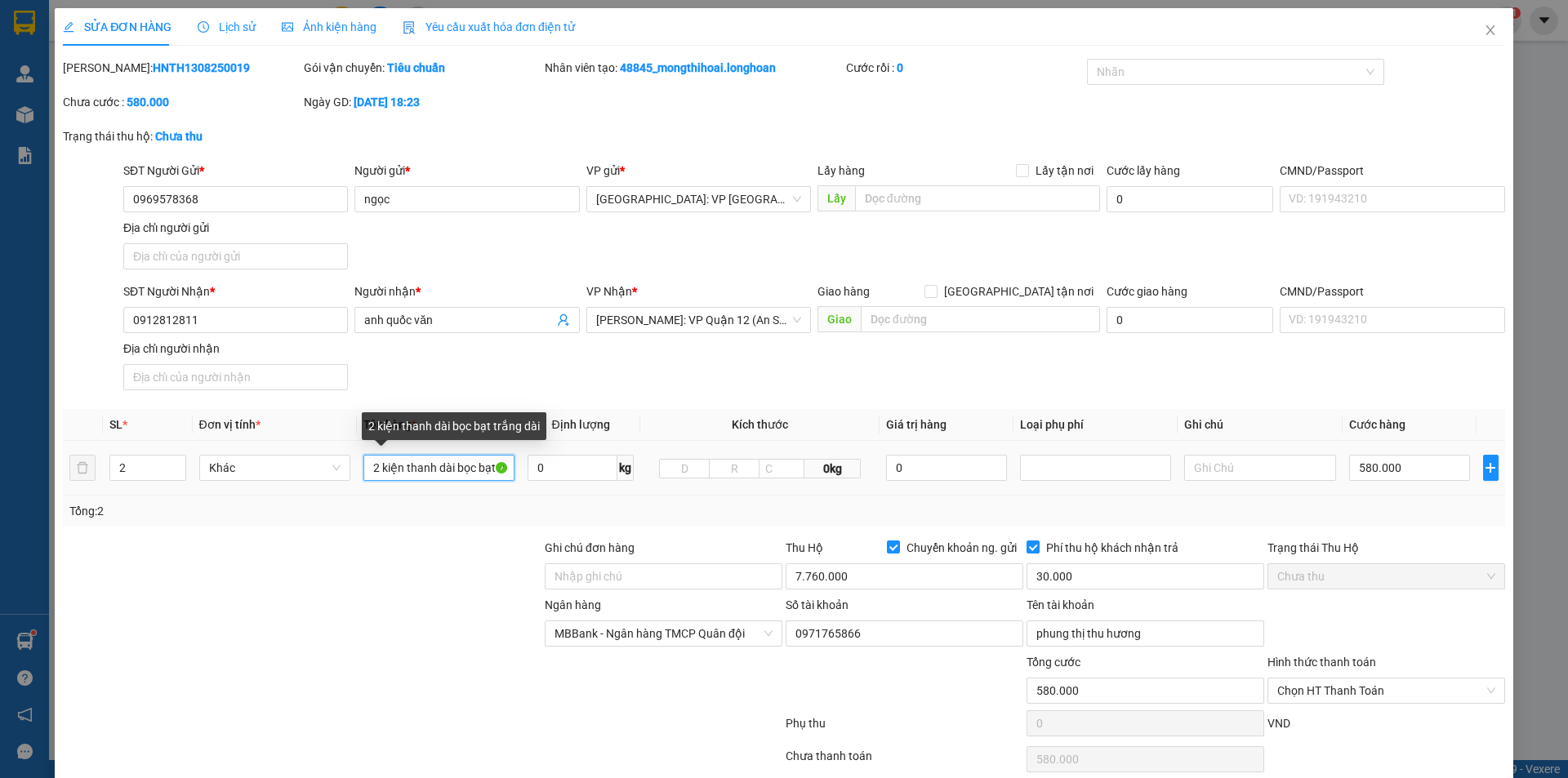
click at [455, 465] on input "2 kiện thanh dài bọc bạt trắng dài" at bounding box center [439, 468] width 151 height 26
click at [449, 465] on input "2 kiện thanh dài bọc bạt trắng dài" at bounding box center [439, 468] width 151 height 26
click at [450, 470] on input "2 kiện thanh dài bọc bạt trắng dài" at bounding box center [439, 468] width 151 height 26
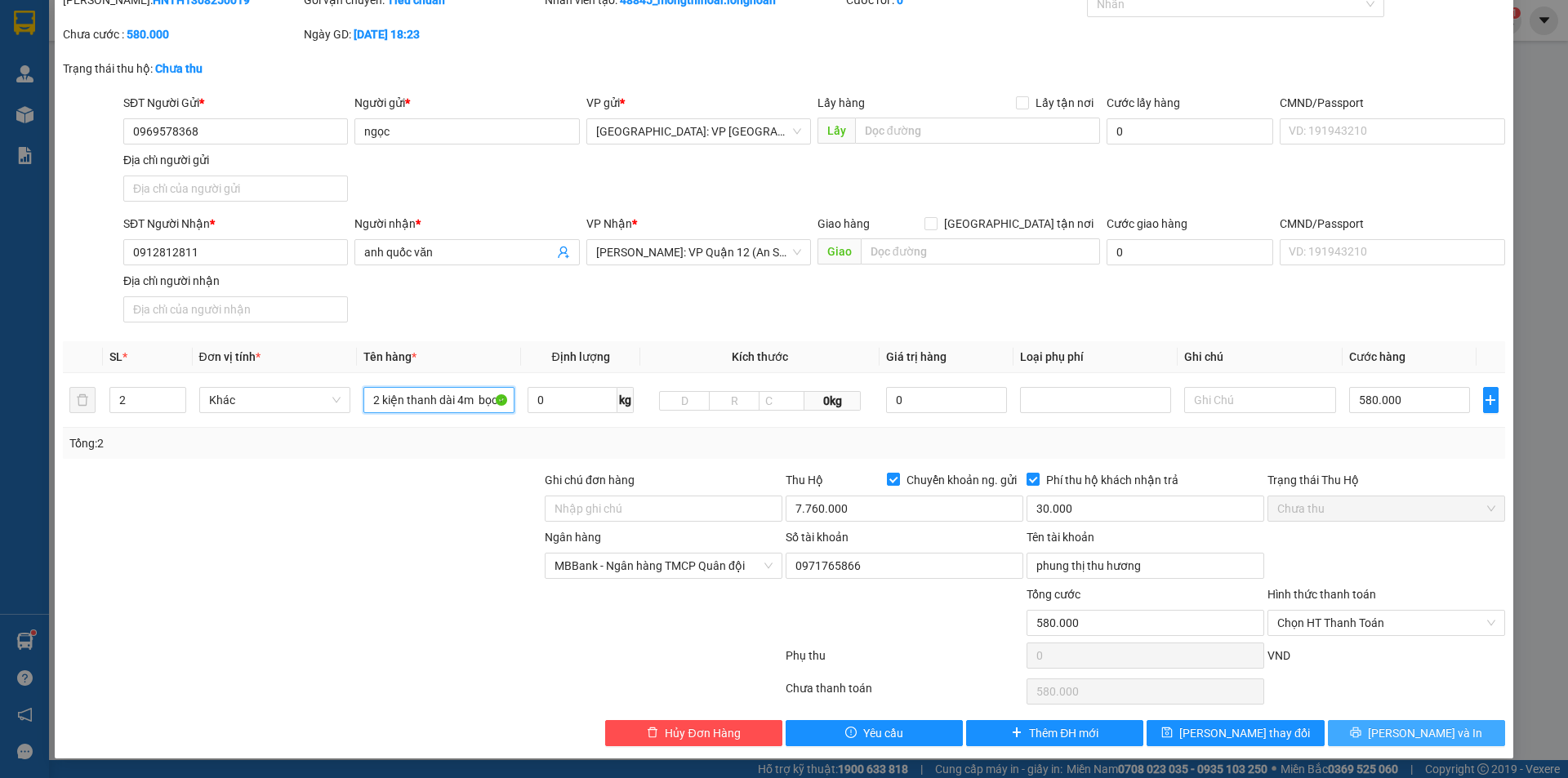
type input "2 kiện thanh dài 4m bọc bạt trắng dài"
click at [1362, 728] on icon "printer" at bounding box center [1355, 732] width 10 height 10
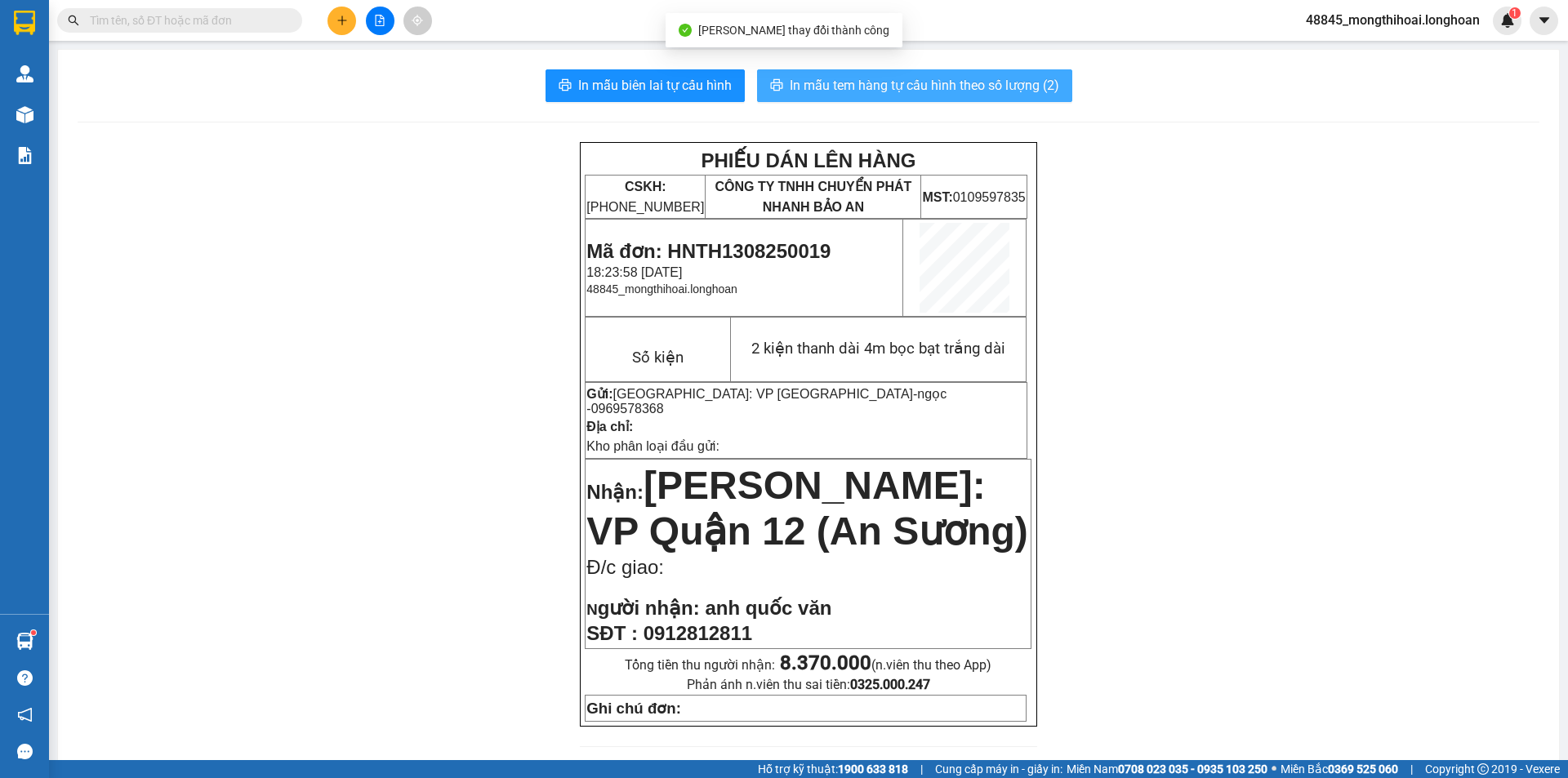
click at [944, 88] on span "In mẫu tem hàng tự cấu hình theo số lượng (2)" at bounding box center [924, 85] width 270 height 21
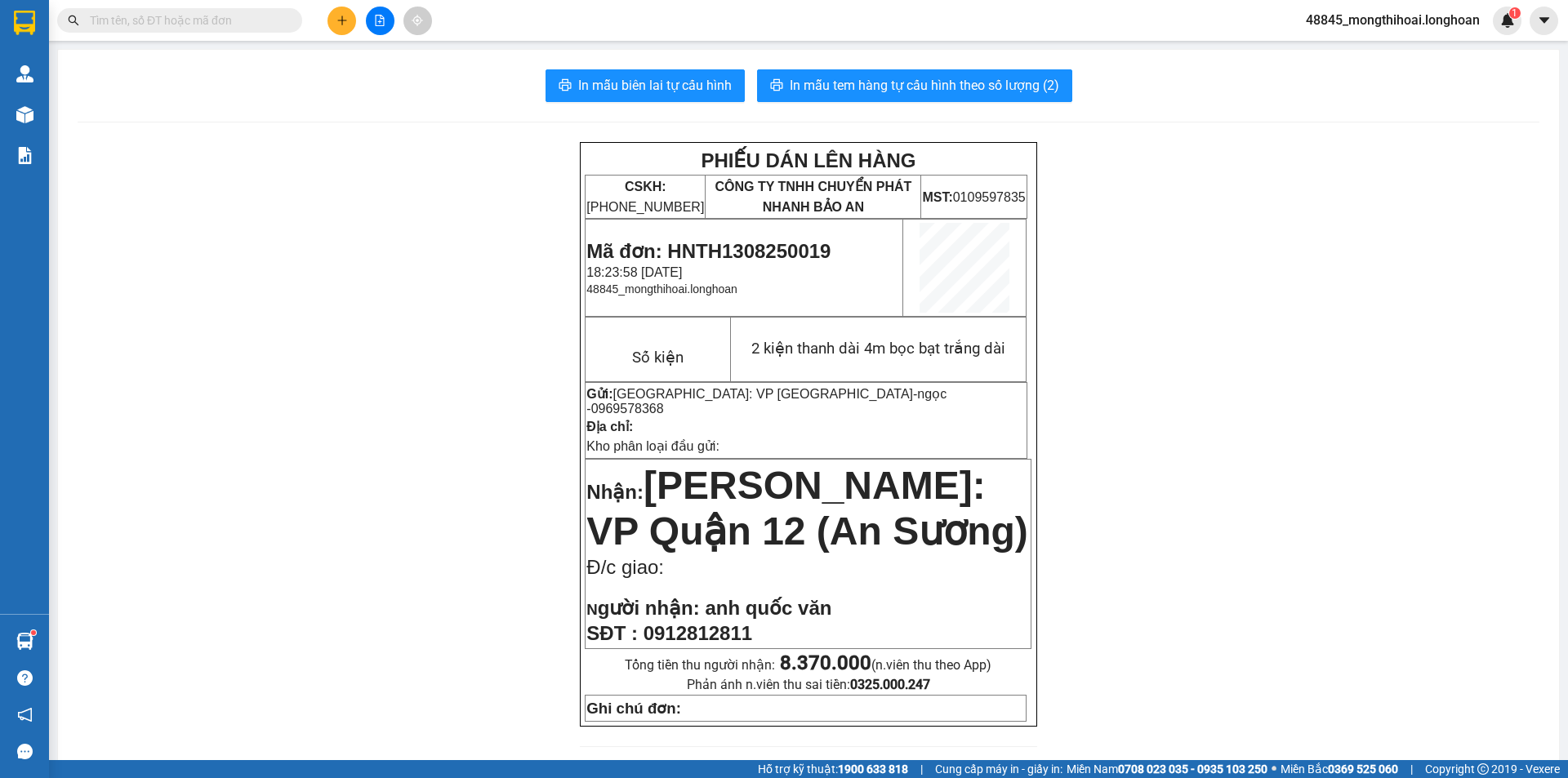
scroll to position [82, 0]
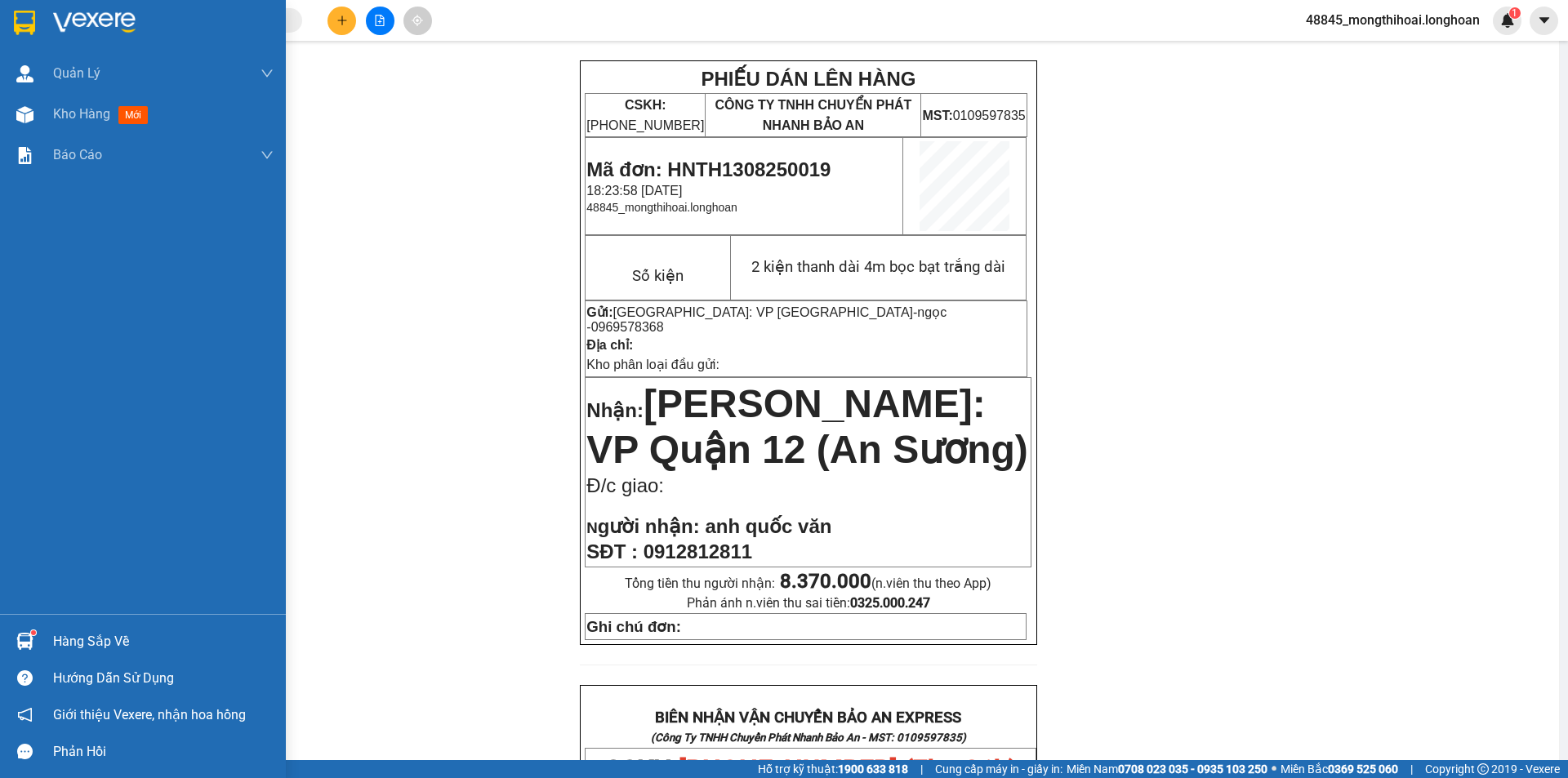
click at [18, 15] on img at bounding box center [24, 22] width 22 height 24
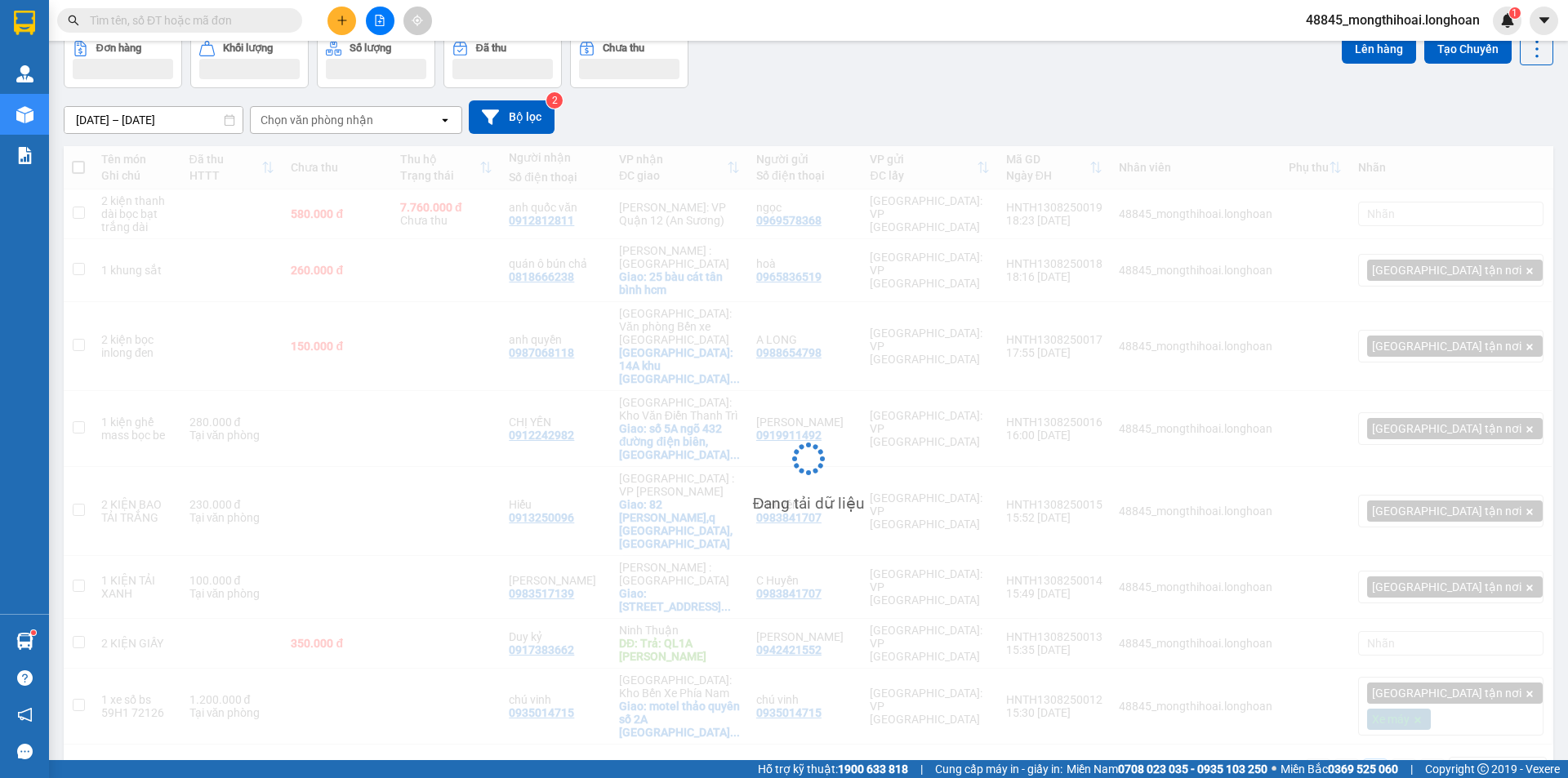
scroll to position [75, 0]
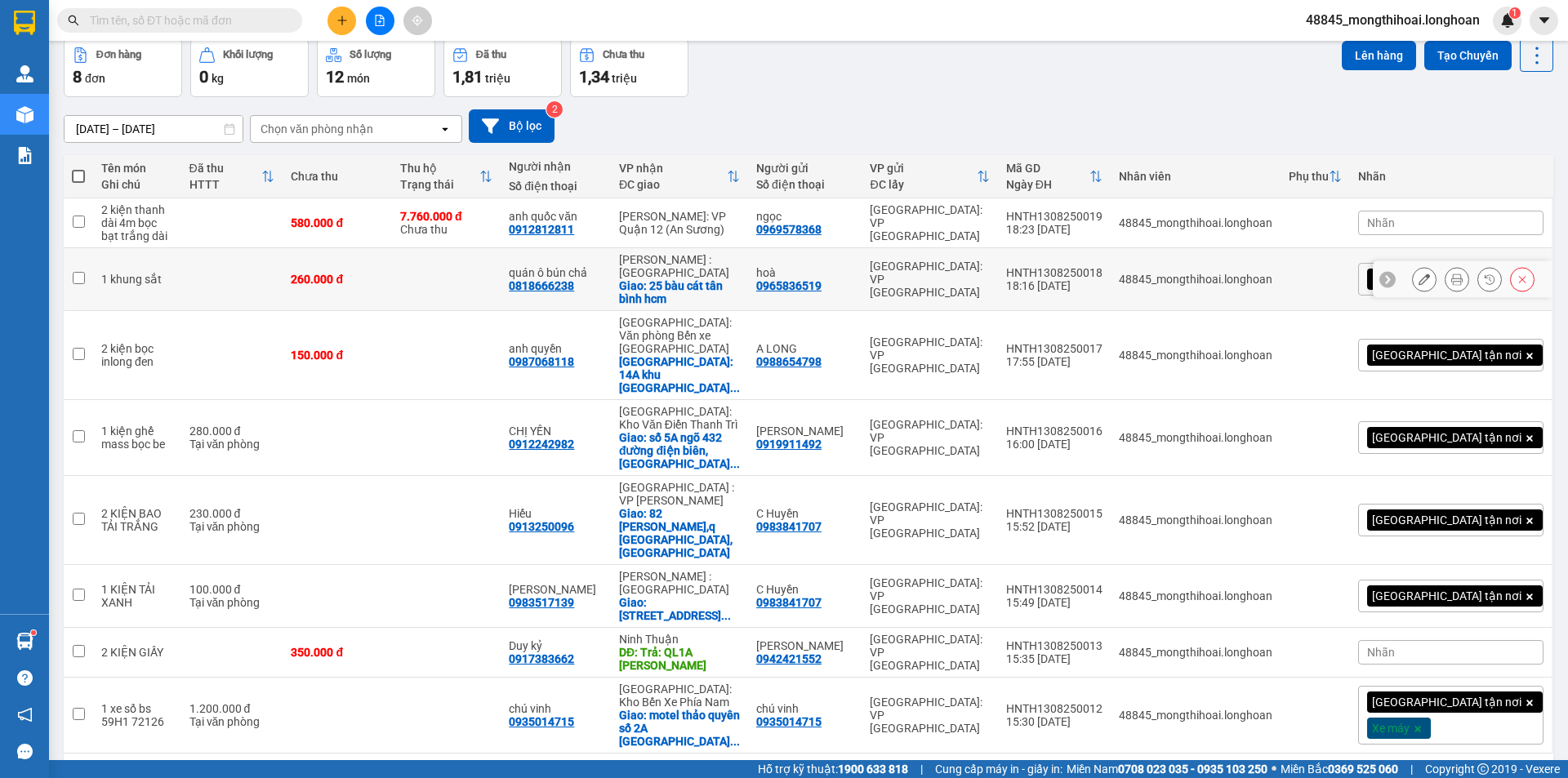
click at [1445, 275] on button at bounding box center [1457, 279] width 22 height 28
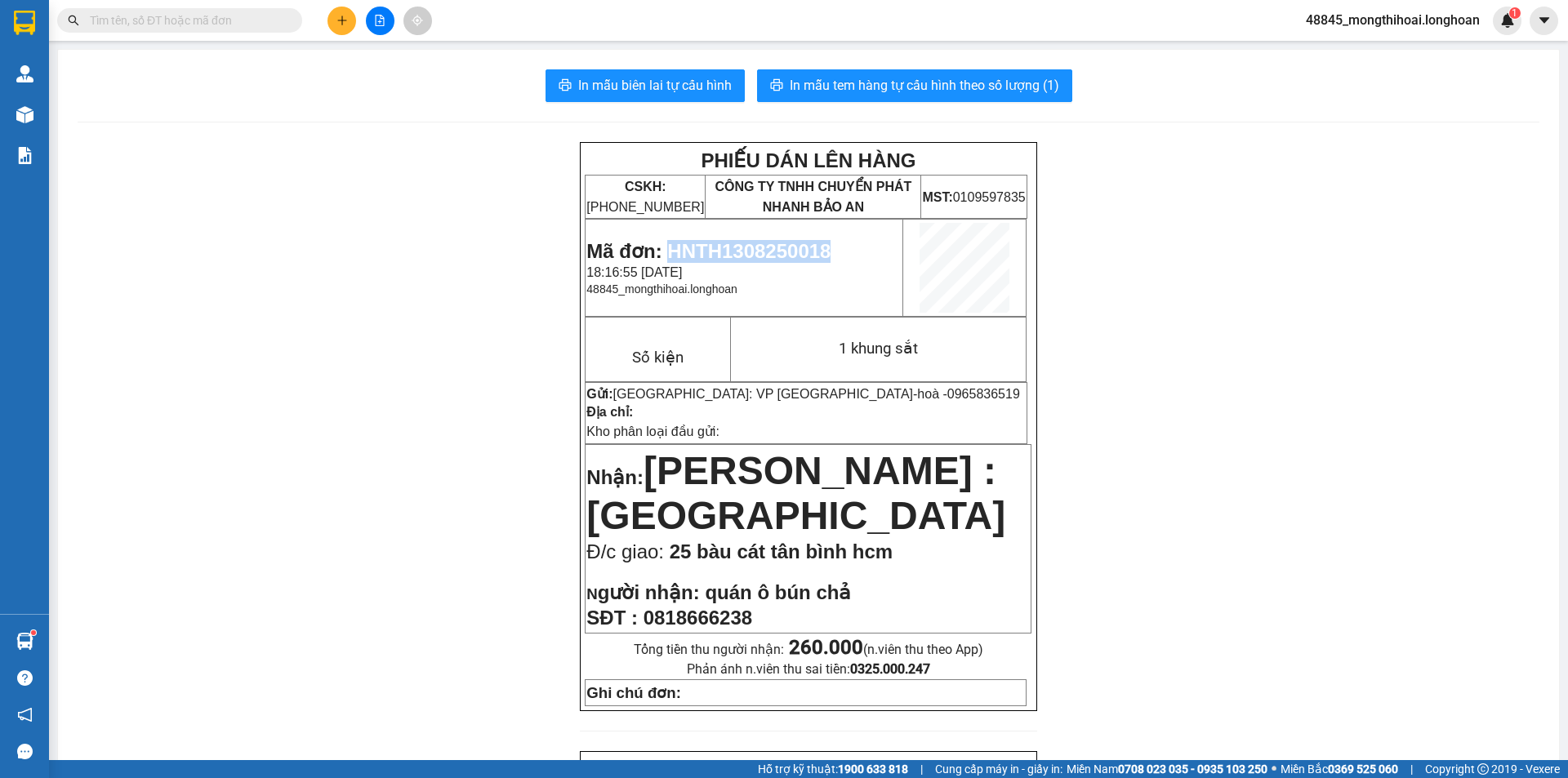
drag, startPoint x: 663, startPoint y: 246, endPoint x: 829, endPoint y: 246, distance: 166.0
click at [829, 246] on p "Mã đơn: HNTH1308250018" at bounding box center [744, 251] width 315 height 22
copy span "HNTH1308250018"
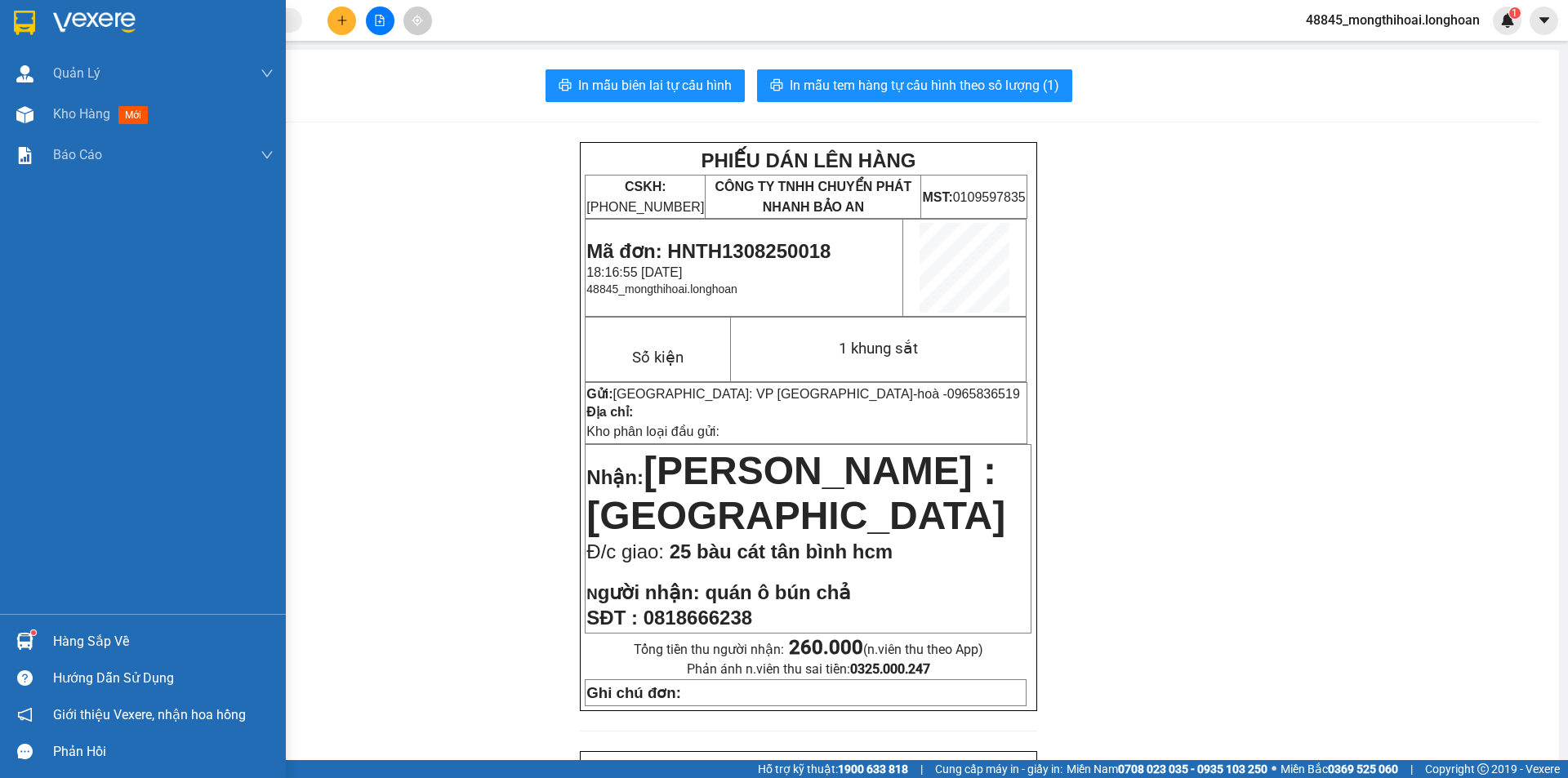
click at [4, 28] on div at bounding box center [143, 26] width 286 height 53
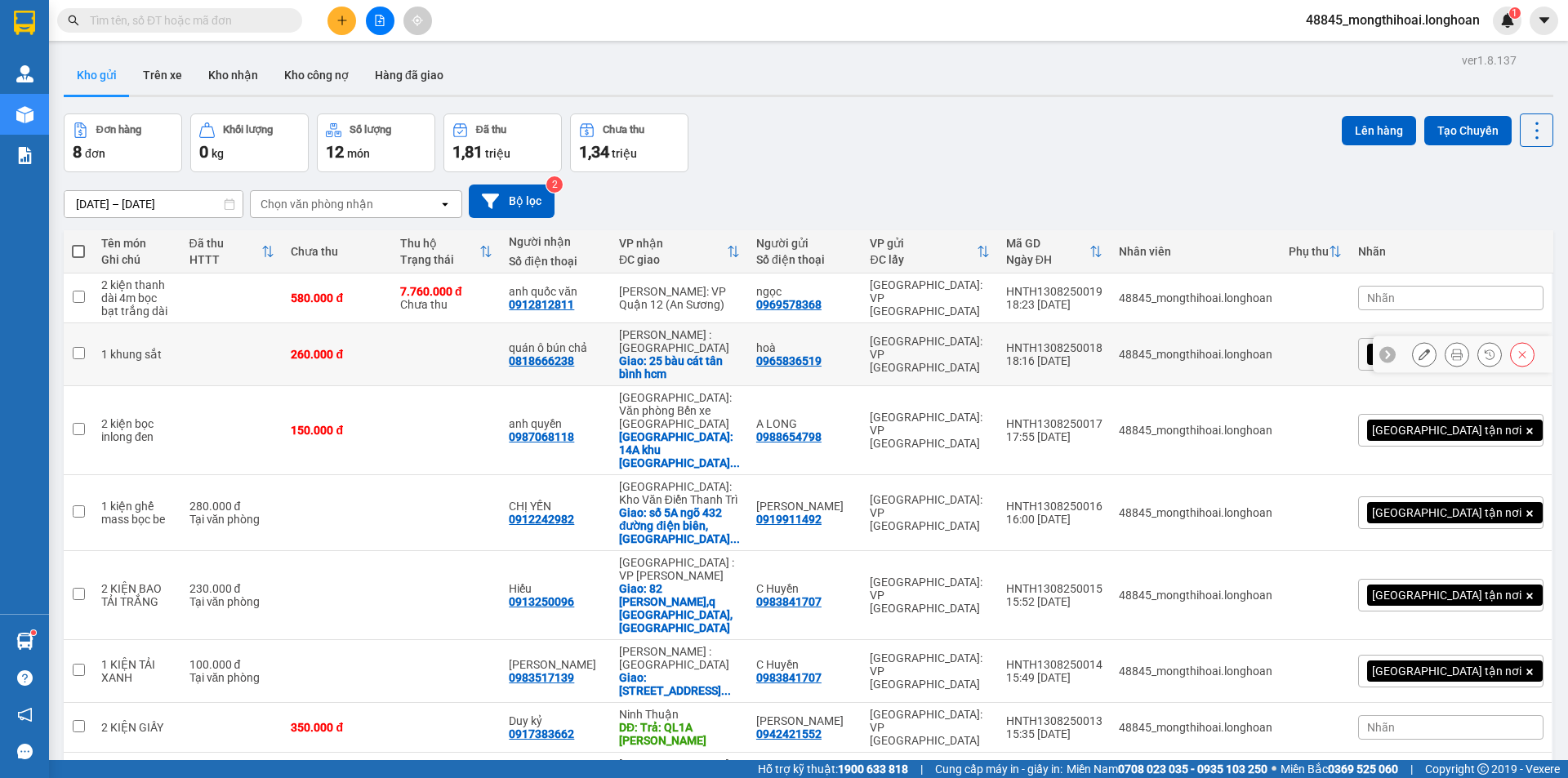
click at [1451, 355] on icon at bounding box center [1457, 354] width 11 height 11
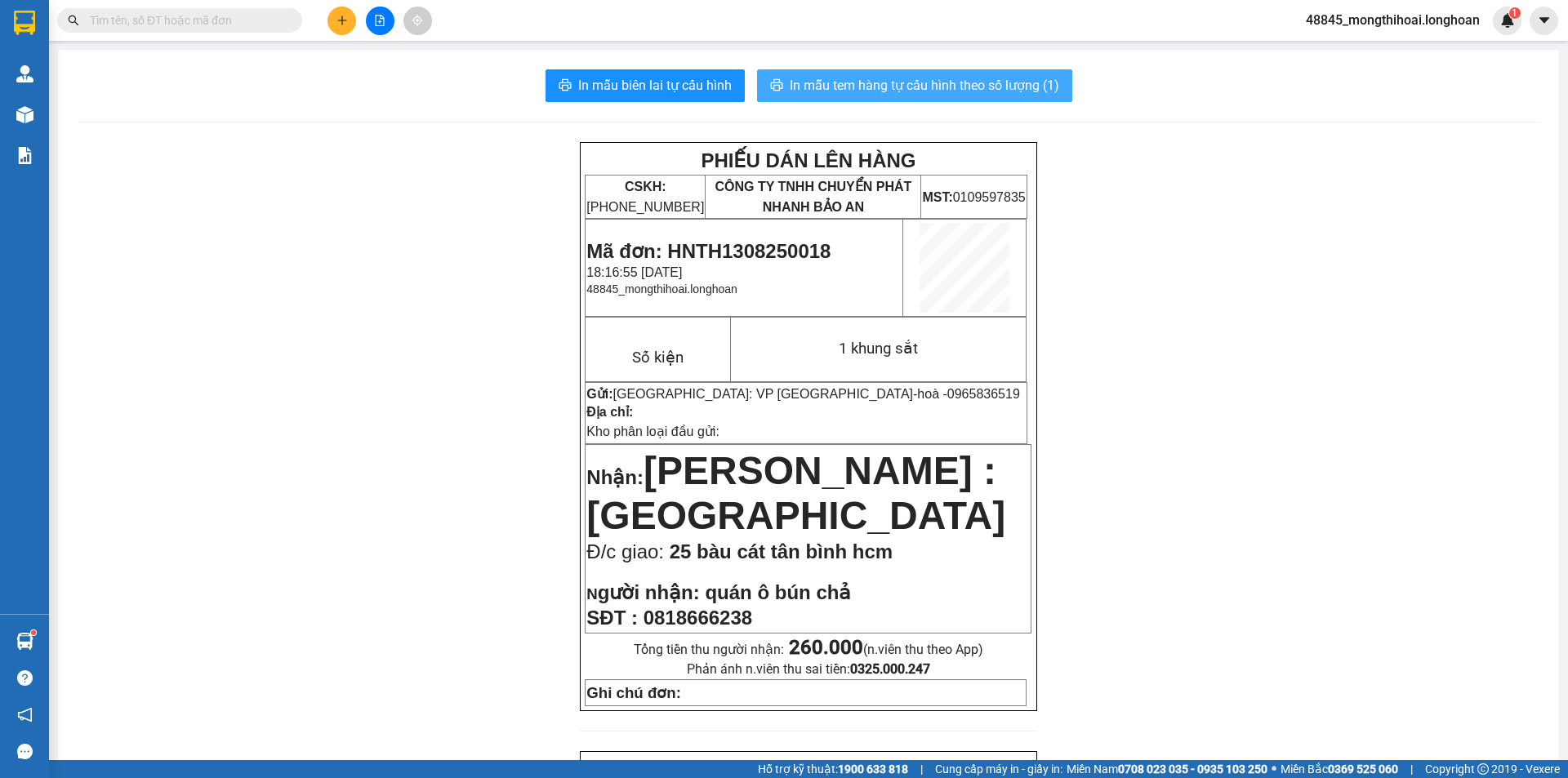
click at [908, 79] on span "In mẫu tem hàng tự cấu hình theo số lượng (1)" at bounding box center [924, 85] width 270 height 21
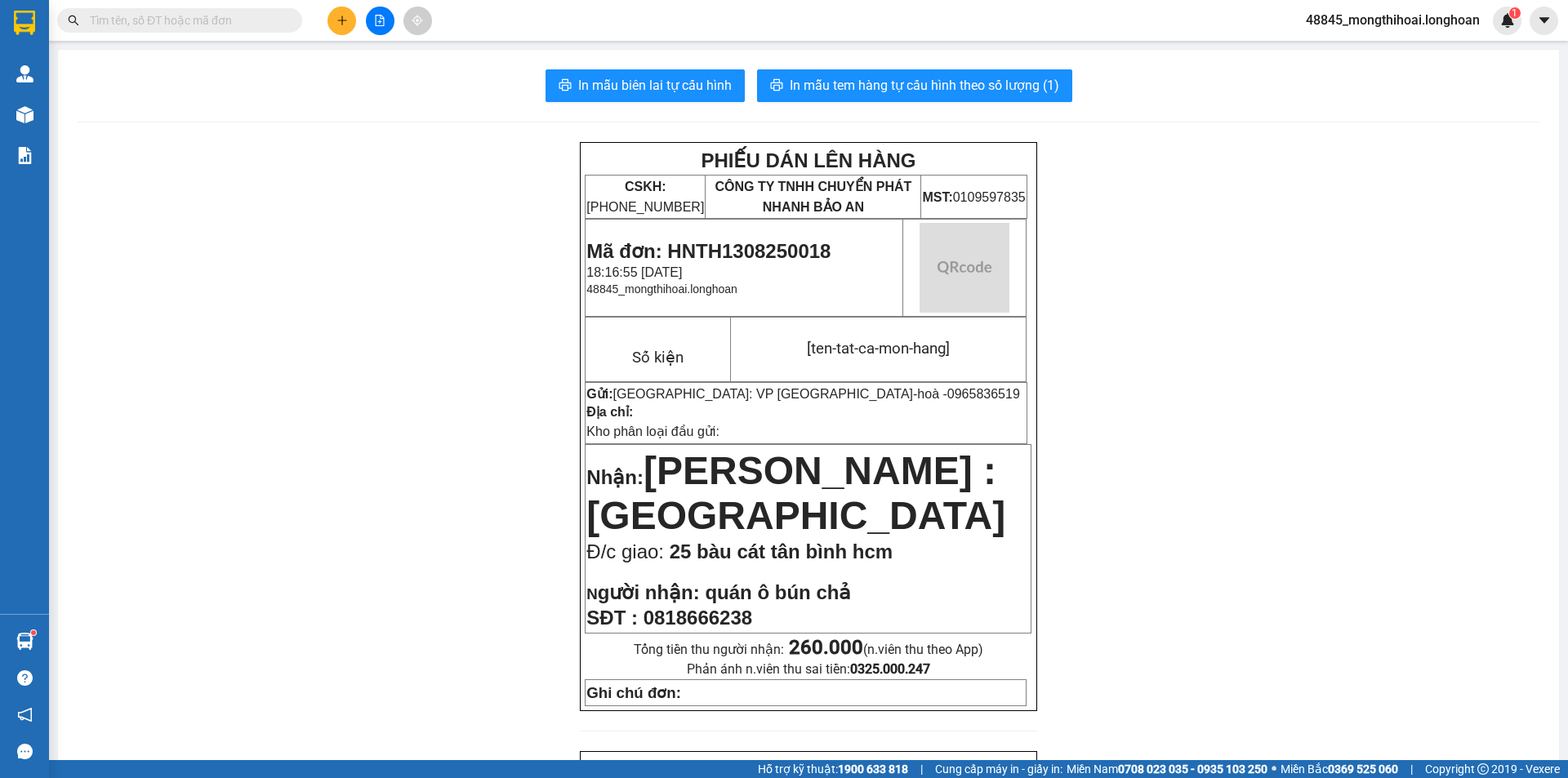
scroll to position [163, 0]
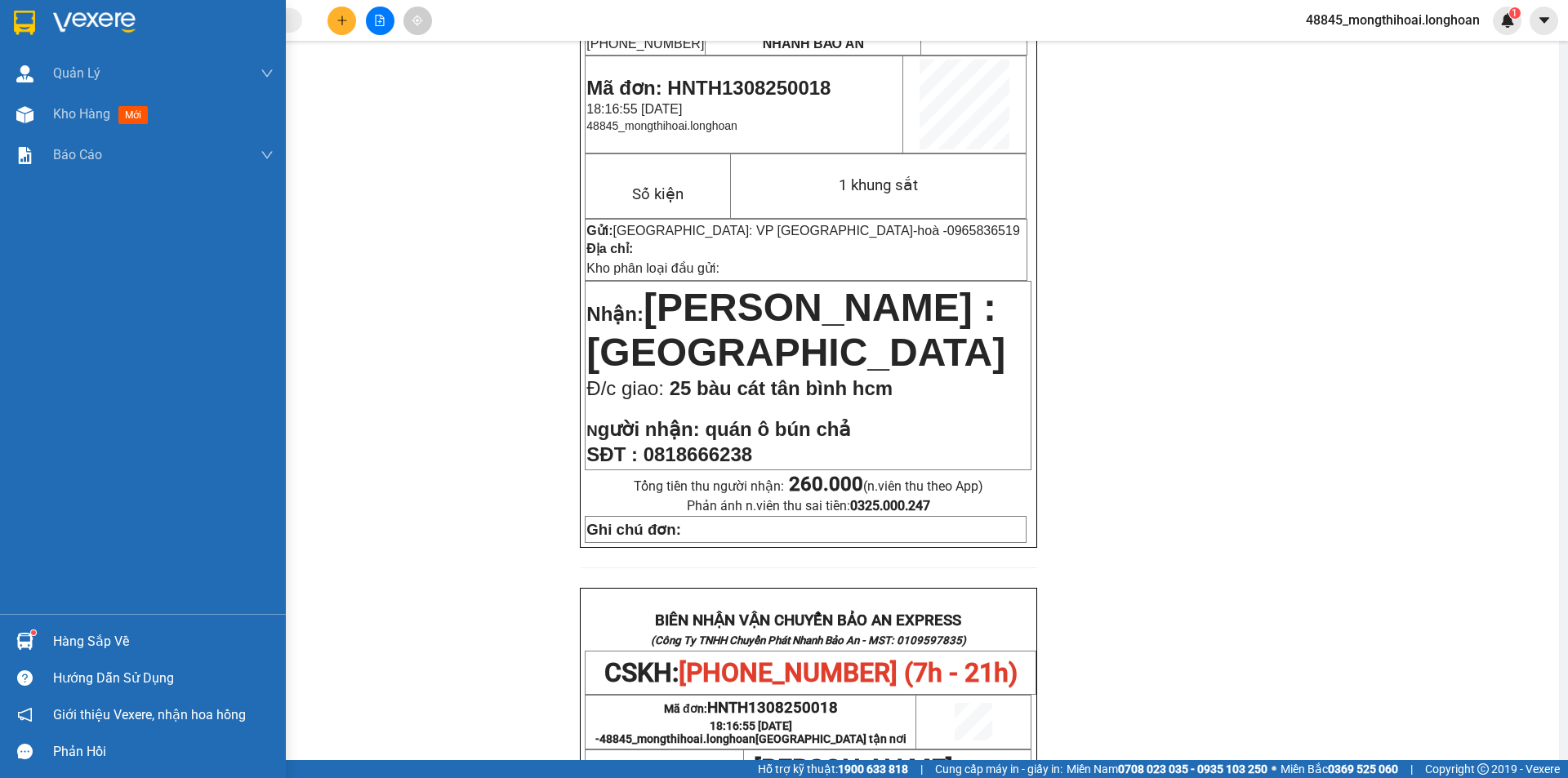
click at [20, 25] on img at bounding box center [24, 22] width 22 height 24
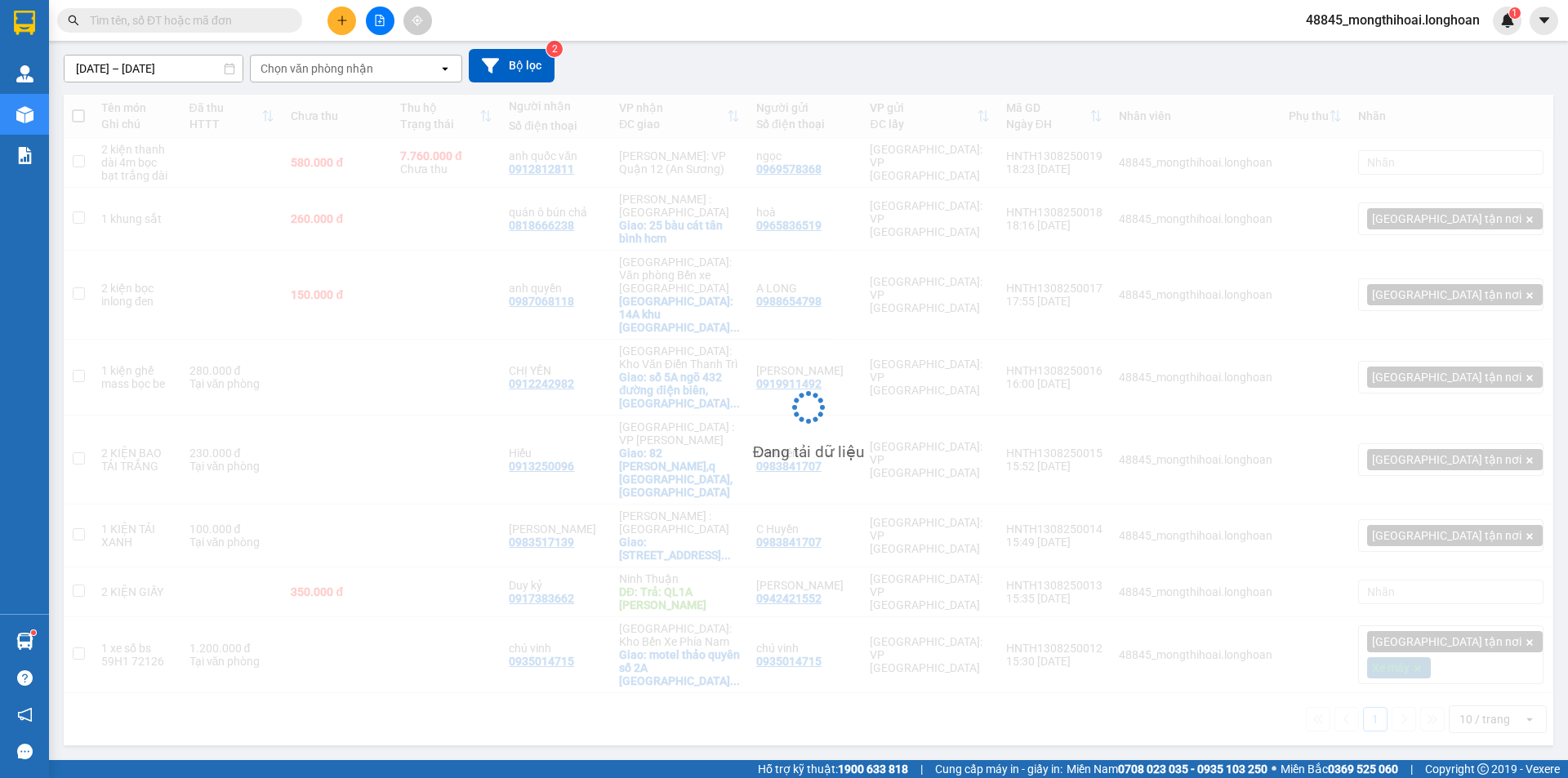
scroll to position [75, 0]
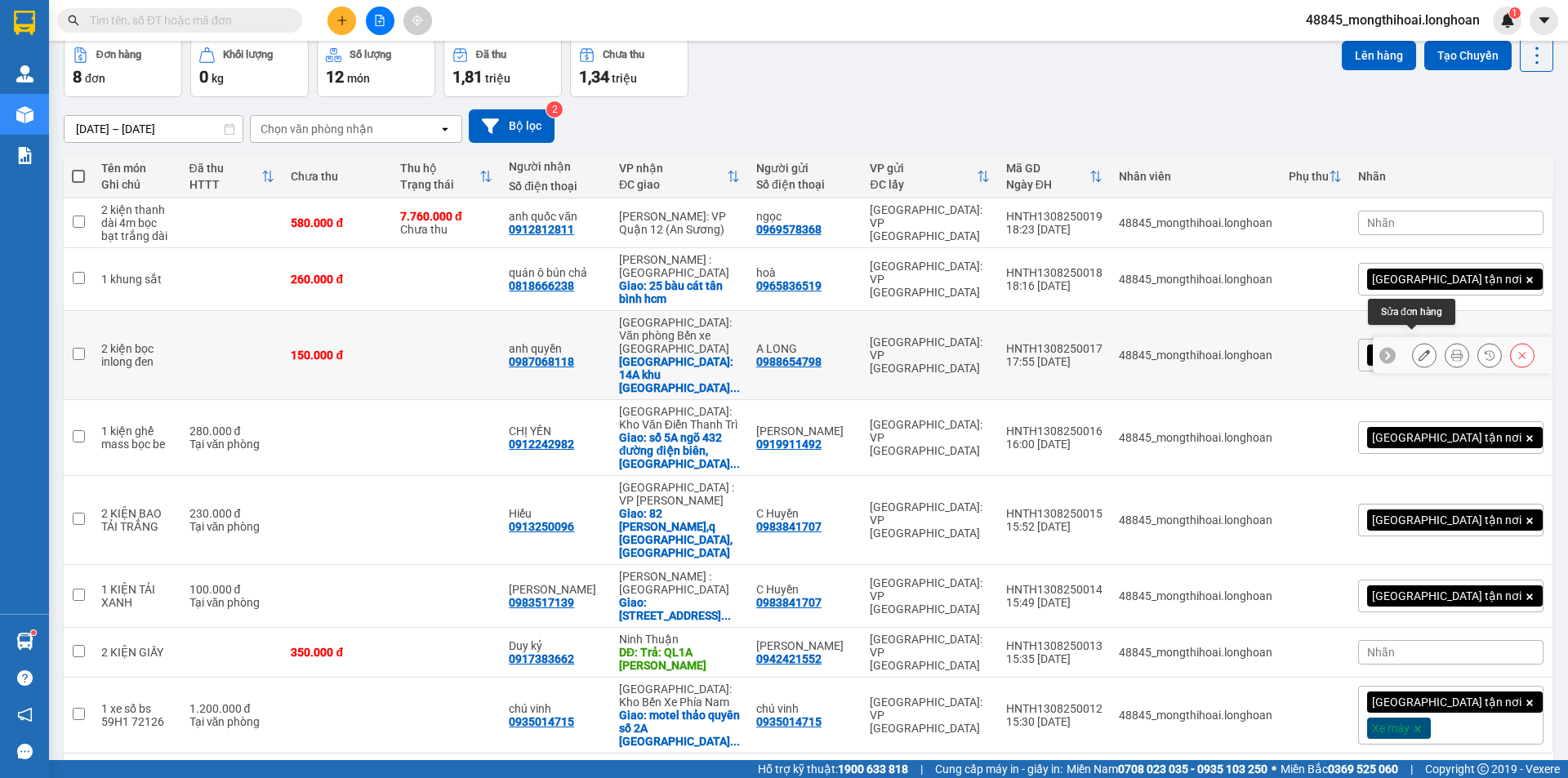
click at [1419, 346] on button at bounding box center [1424, 355] width 22 height 28
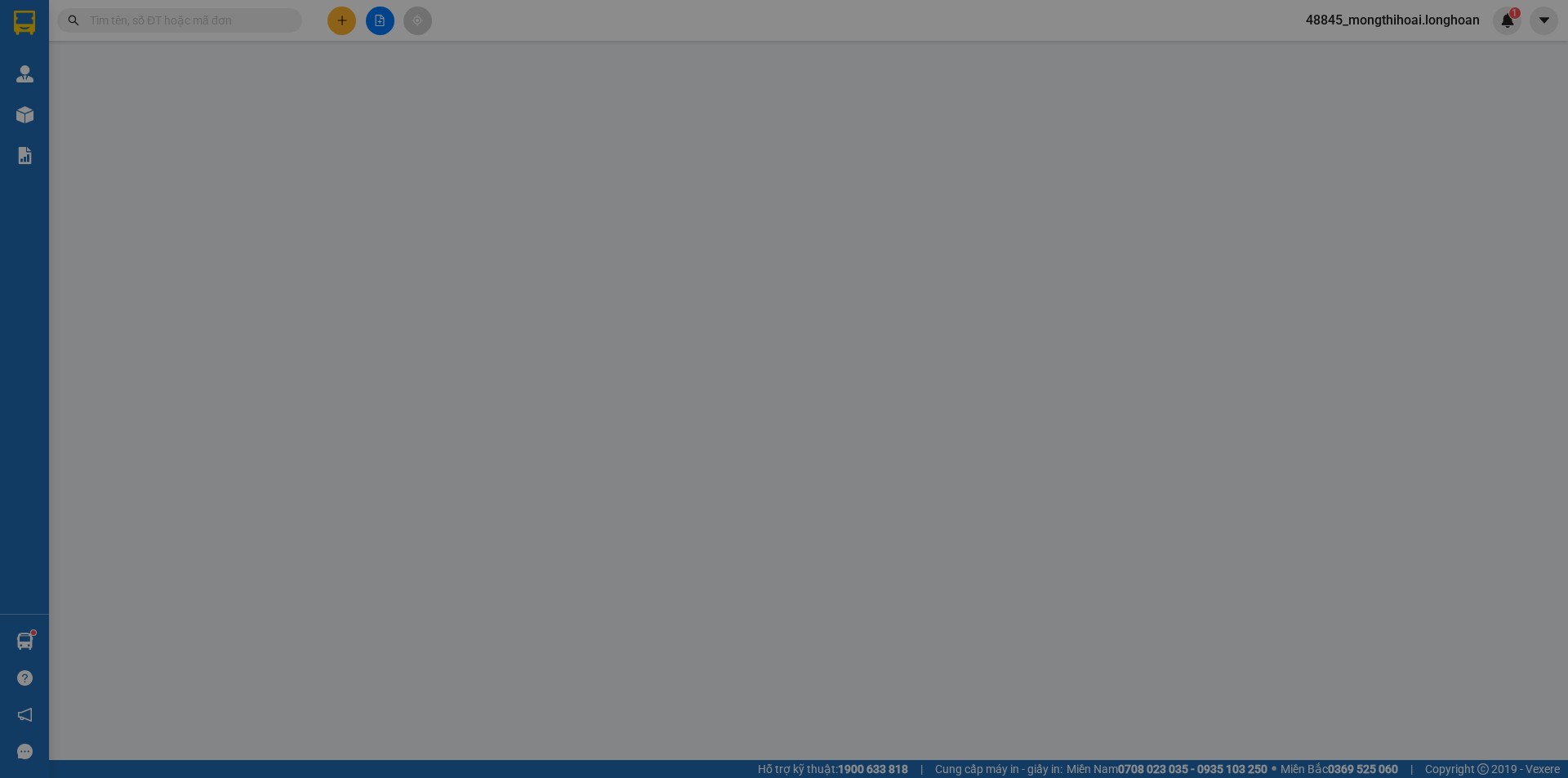
type input "0988654798"
type input "A LONG"
type input "0987068118"
type input "anh quyền"
checkbox input "true"
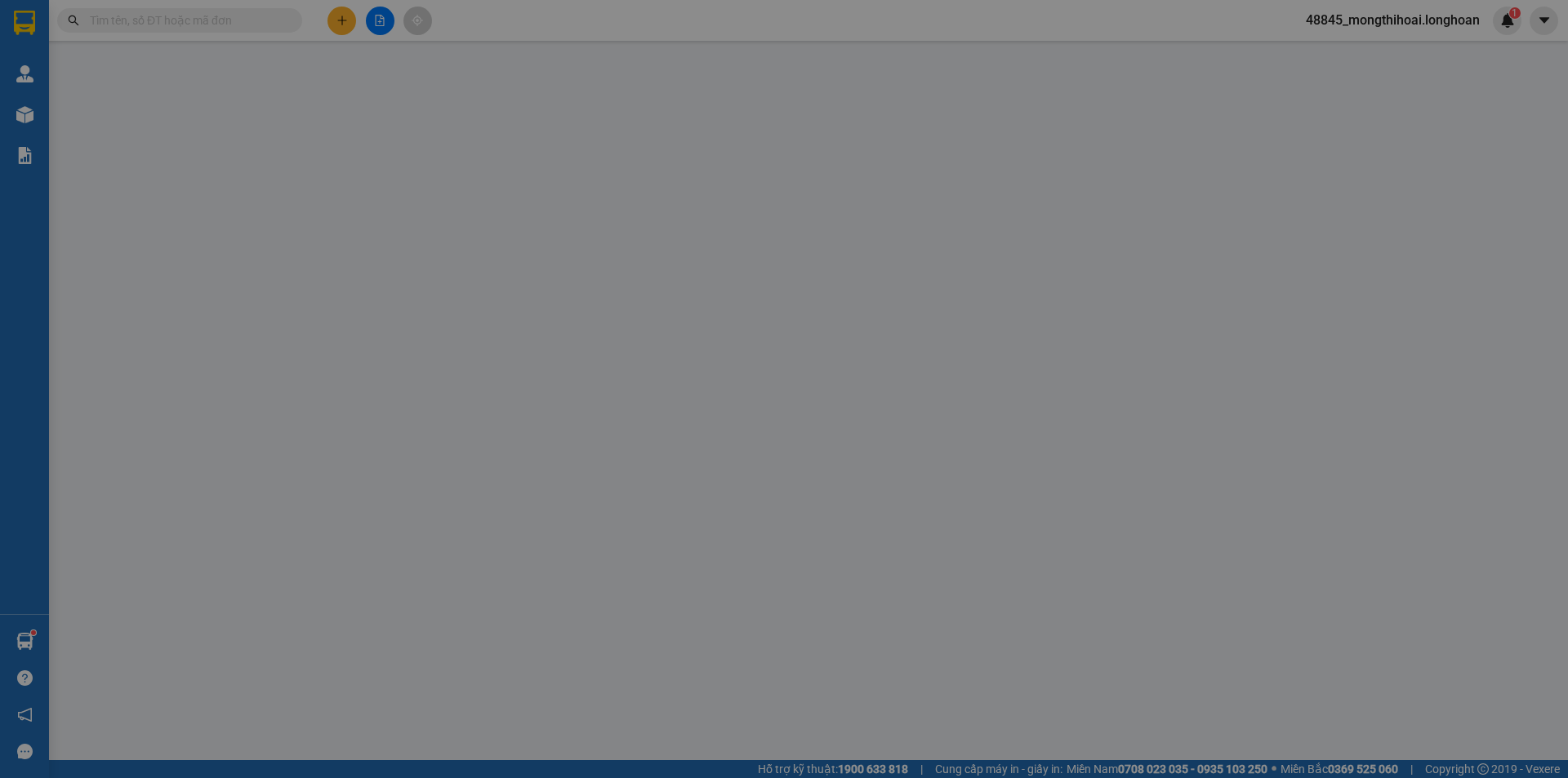
type input "14A khu [GEOGRAPHIC_DATA] phường [GEOGRAPHIC_DATA] uống [GEOGRAPHIC_DATA]"
type input "150.000"
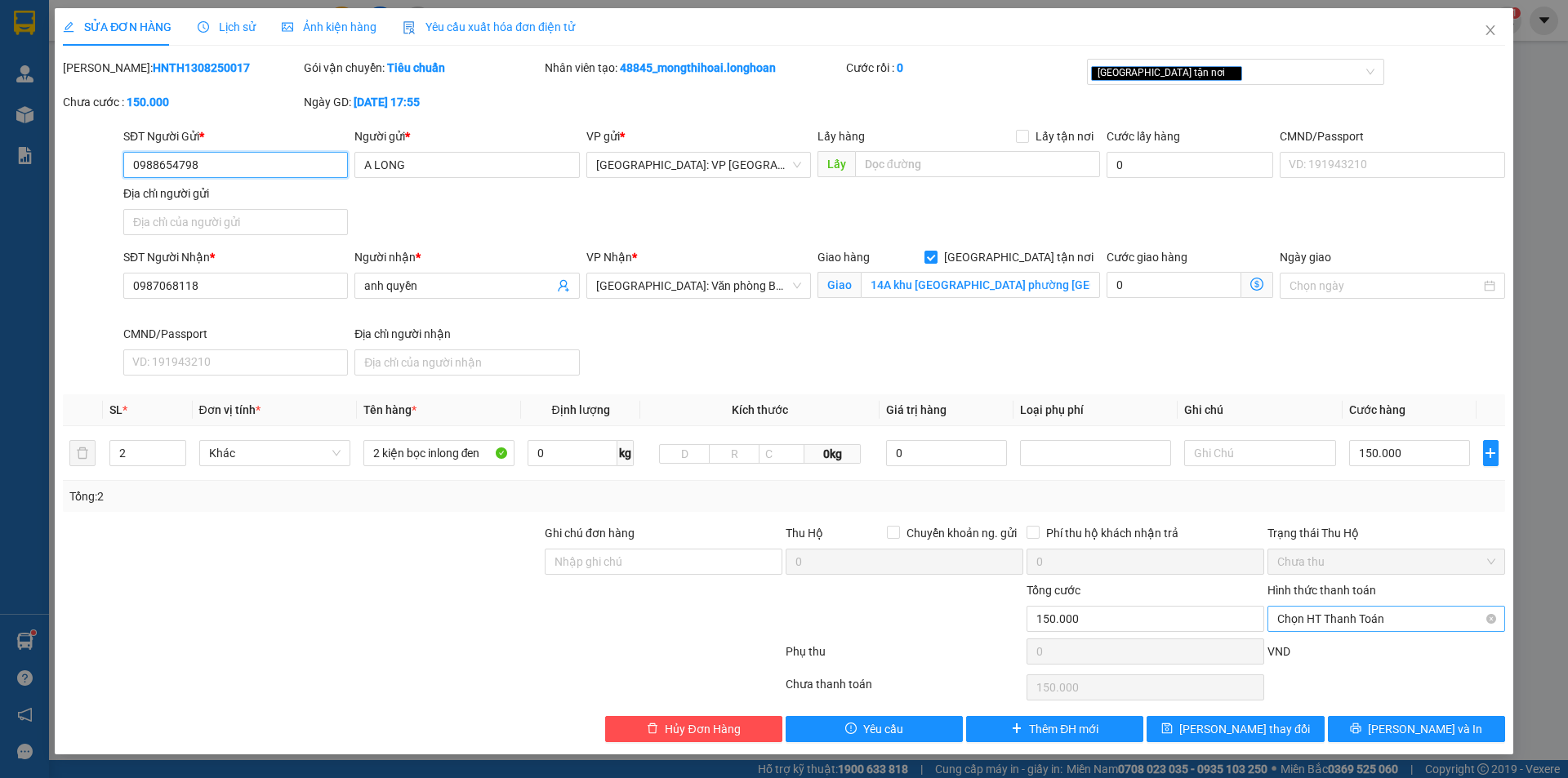
click at [1357, 614] on span "Chọn HT Thanh Toán" at bounding box center [1386, 618] width 218 height 24
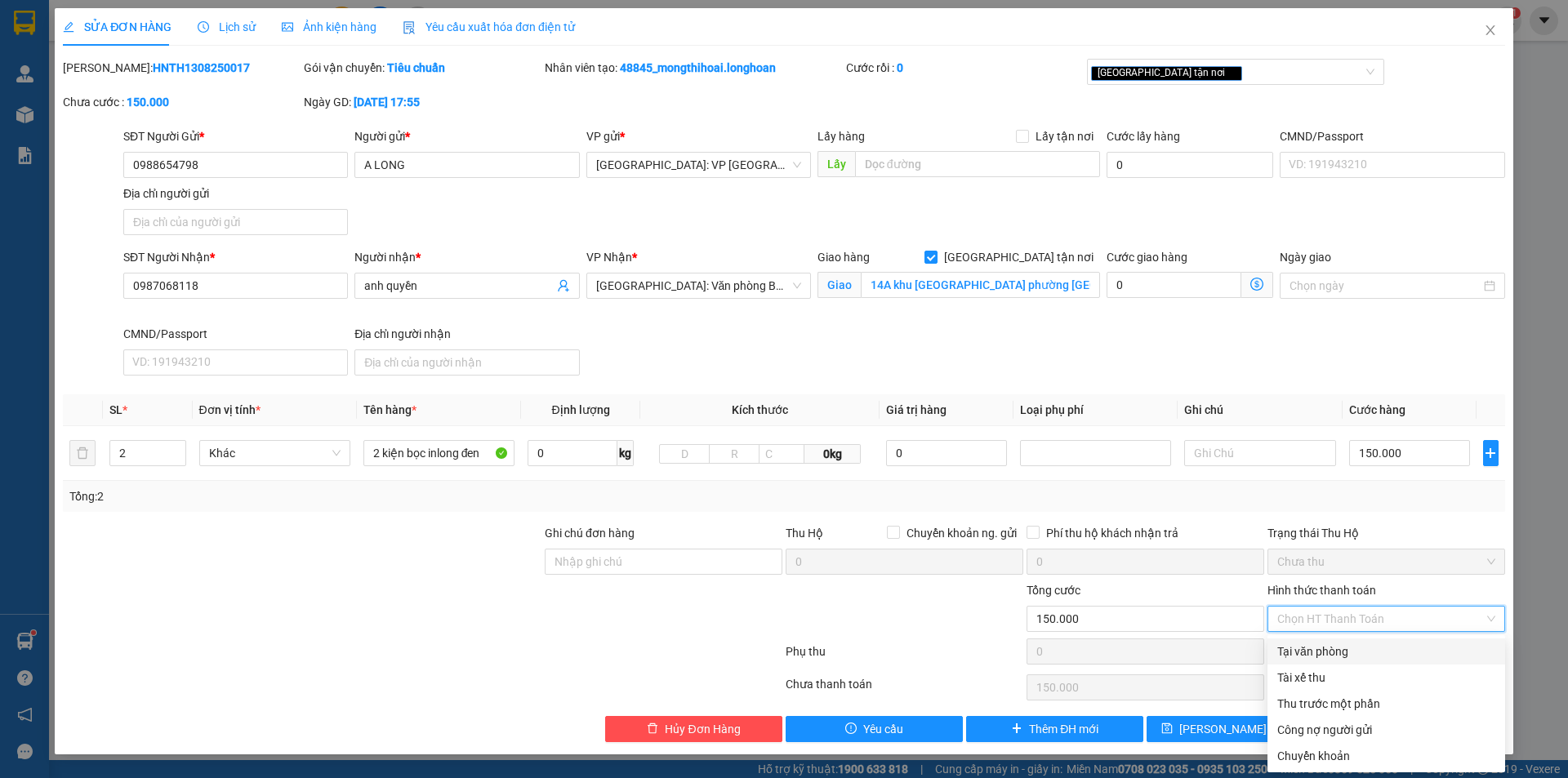
click at [1324, 656] on div "Tại văn phòng" at bounding box center [1386, 651] width 218 height 18
type input "0"
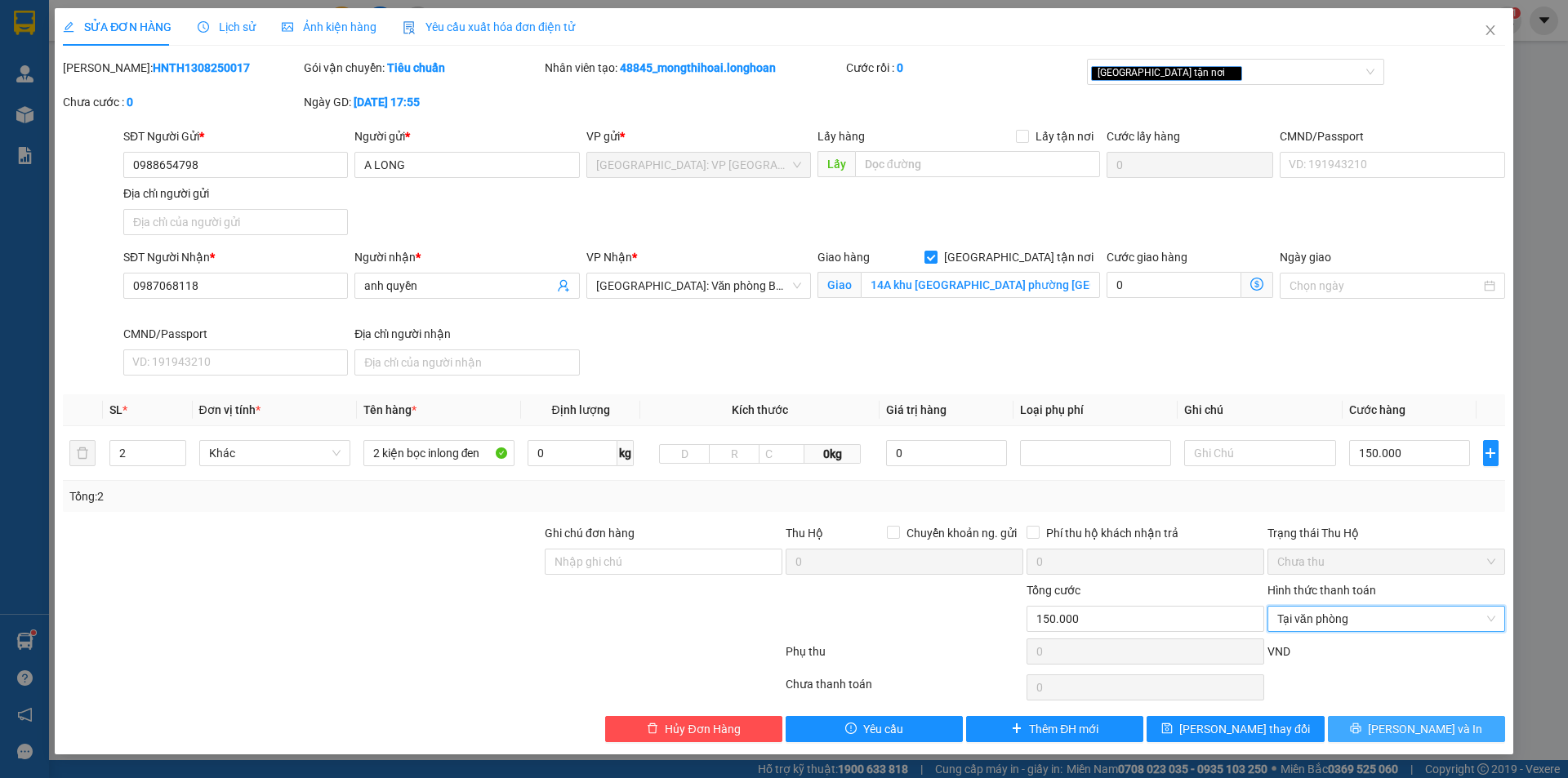
click at [1362, 729] on icon "printer" at bounding box center [1355, 728] width 11 height 11
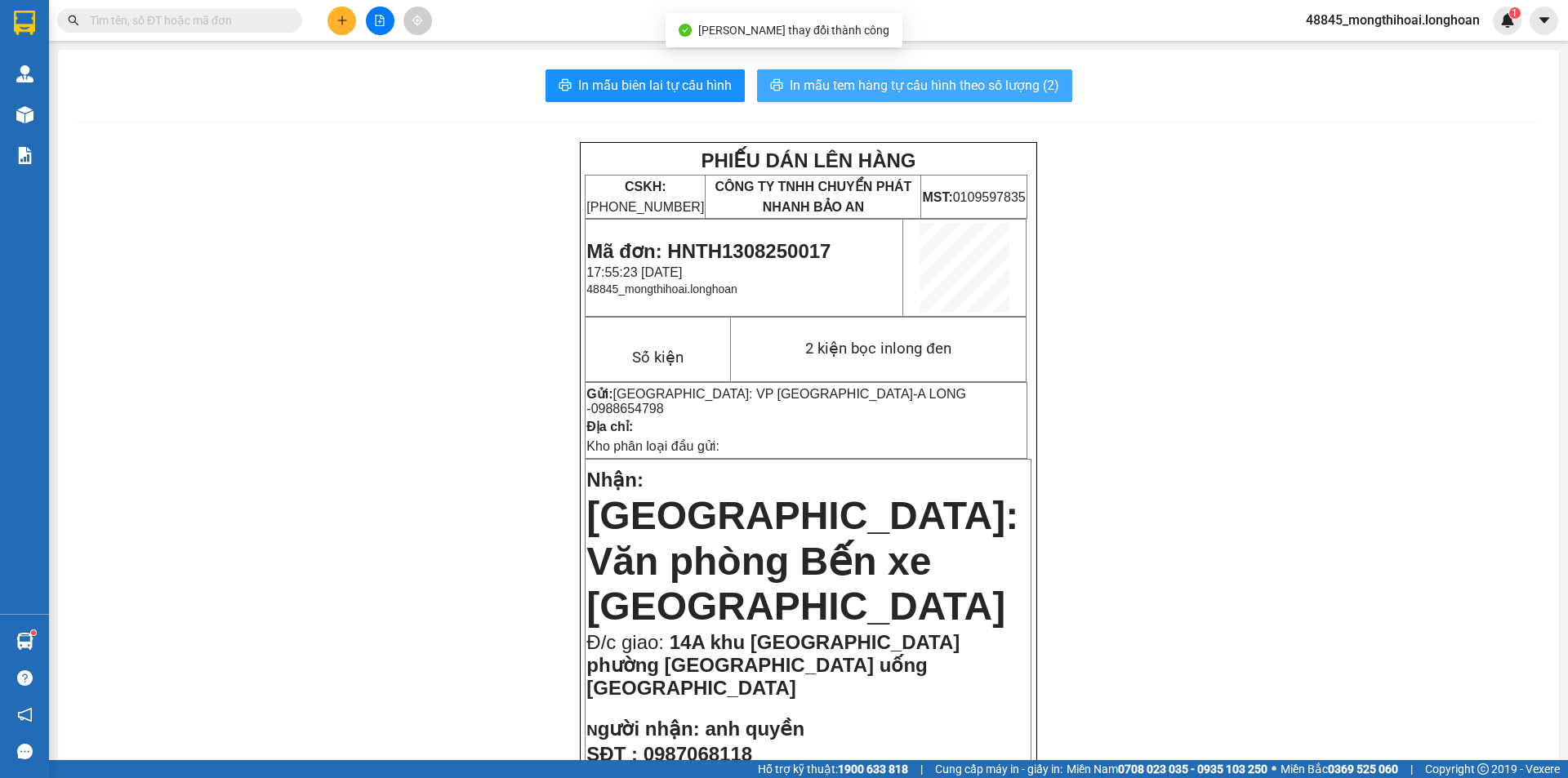
click at [947, 87] on span "In mẫu tem hàng tự cấu hình theo số lượng (2)" at bounding box center [924, 85] width 270 height 21
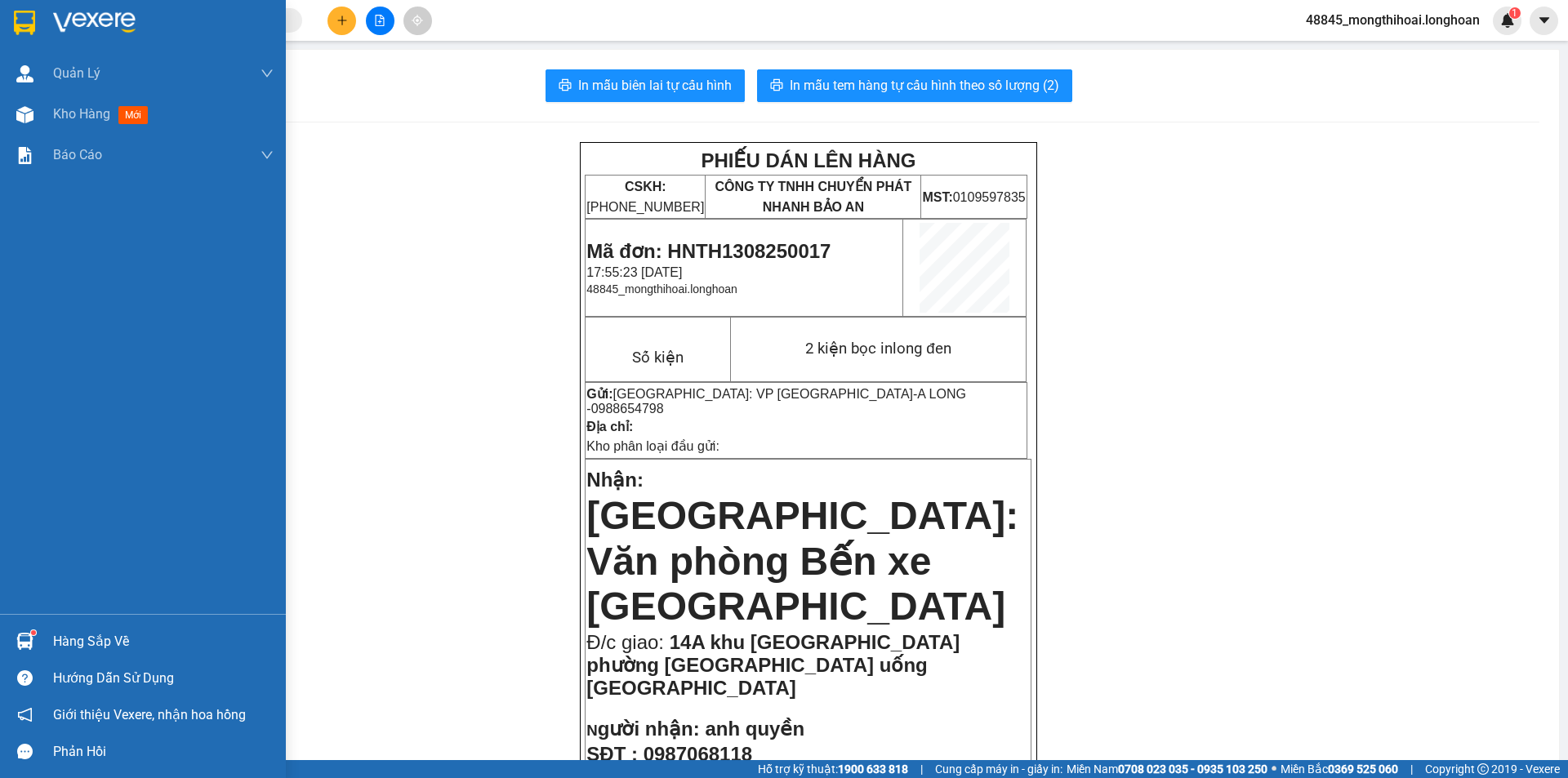
click at [20, 14] on img at bounding box center [24, 22] width 22 height 24
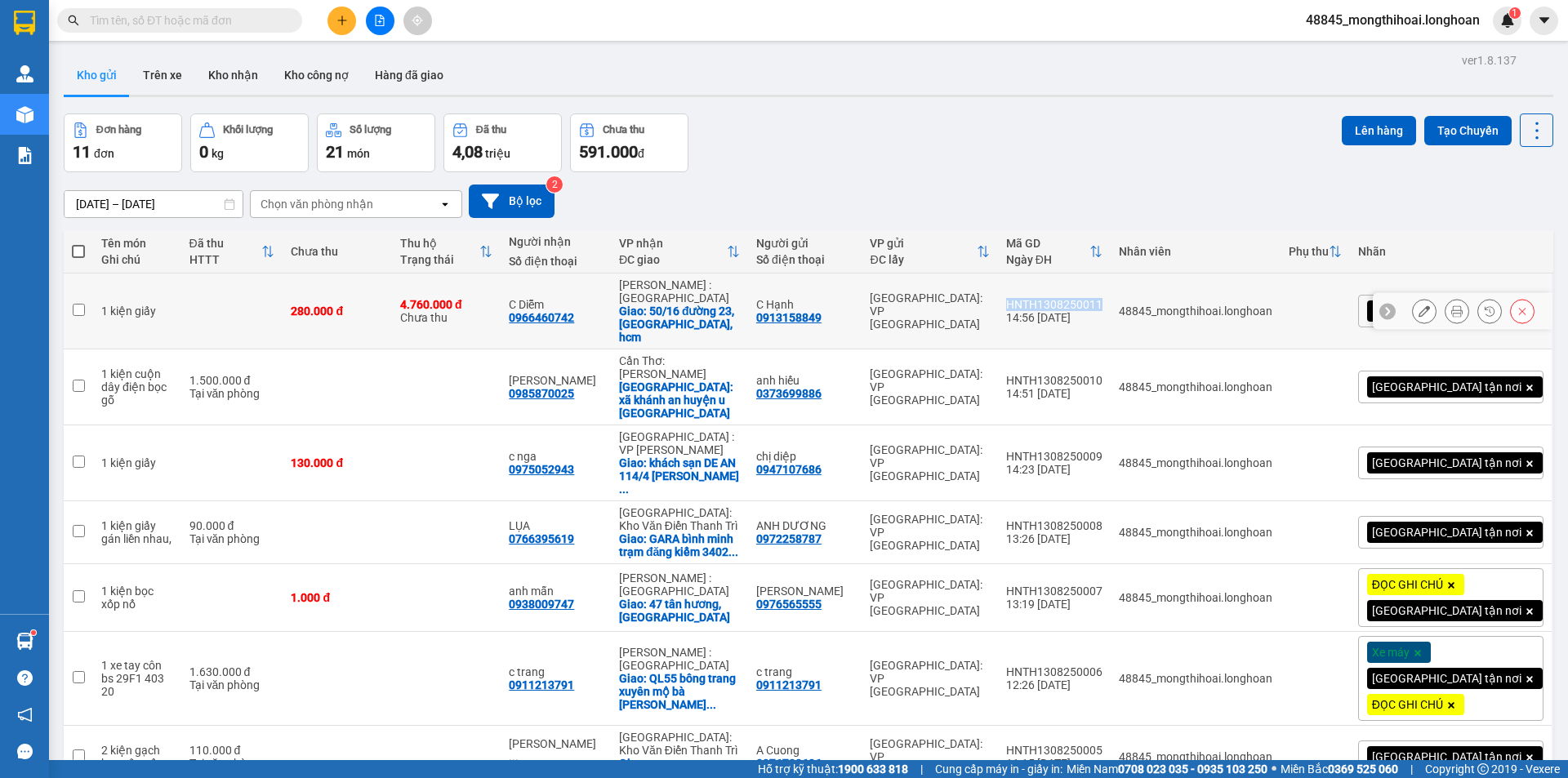
drag, startPoint x: 1070, startPoint y: 290, endPoint x: 1176, endPoint y: 294, distance: 106.1
click at [1111, 294] on td "HNTH1308250011 14:56 13/08" at bounding box center [1054, 312] width 112 height 76
checkbox input "true"
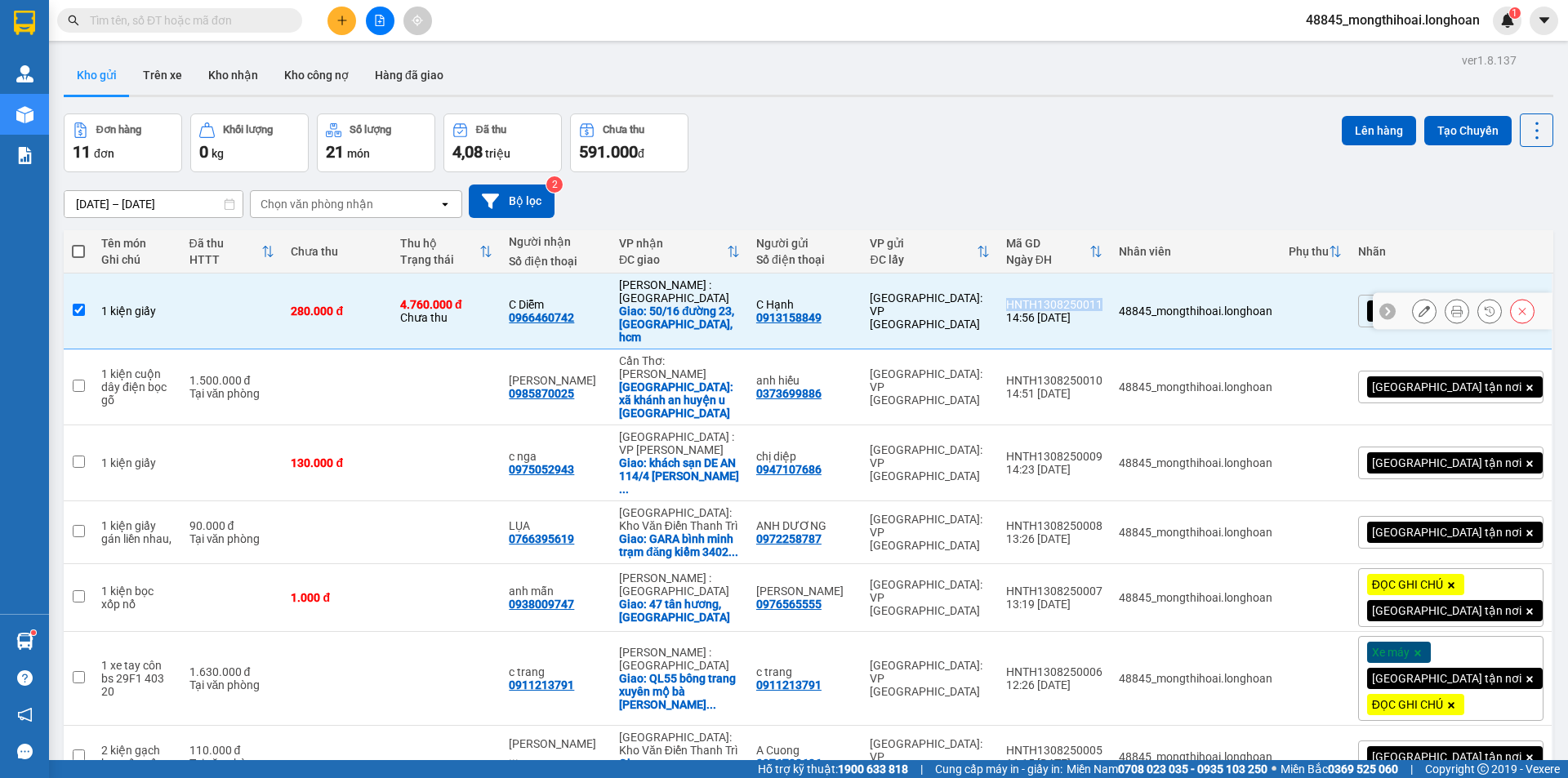
copy div "HNTH1308250011"
